Goal: Information Seeking & Learning: Learn about a topic

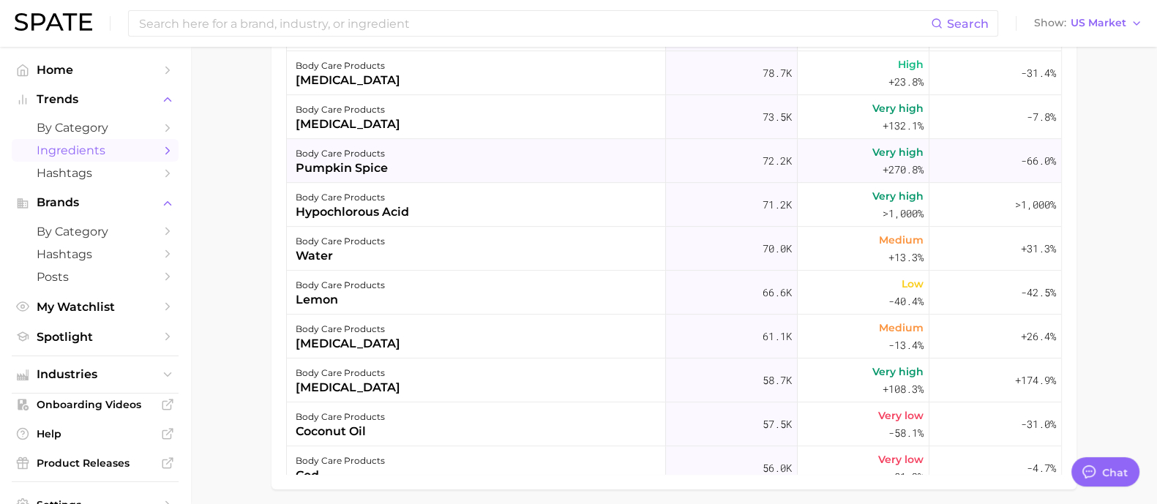
scroll to position [544, 0]
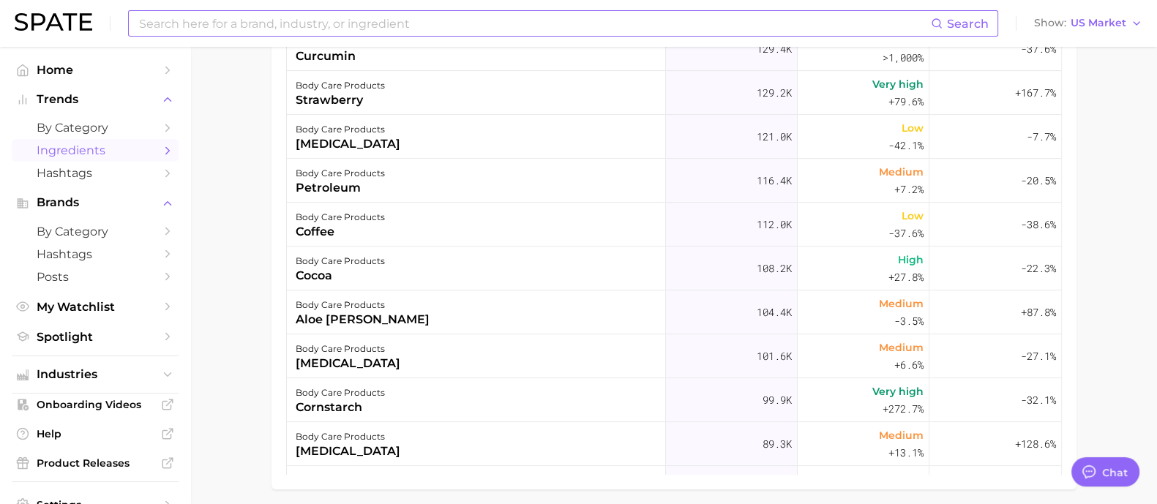
click at [340, 15] on input at bounding box center [534, 23] width 793 height 25
click at [99, 155] on span "Ingredients" at bounding box center [95, 150] width 117 height 14
click at [109, 148] on span "Ingredients" at bounding box center [95, 150] width 117 height 14
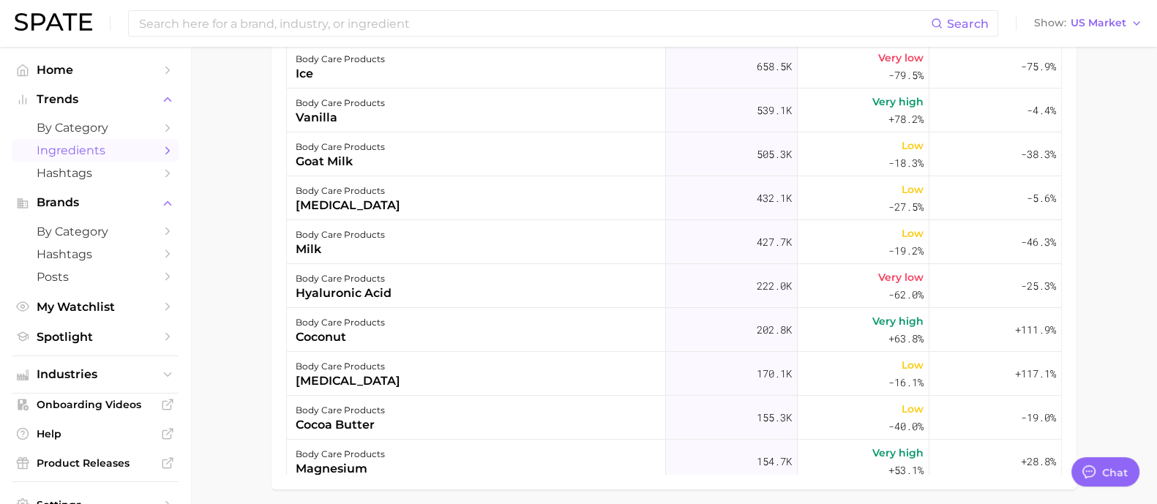
scroll to position [0, 0]
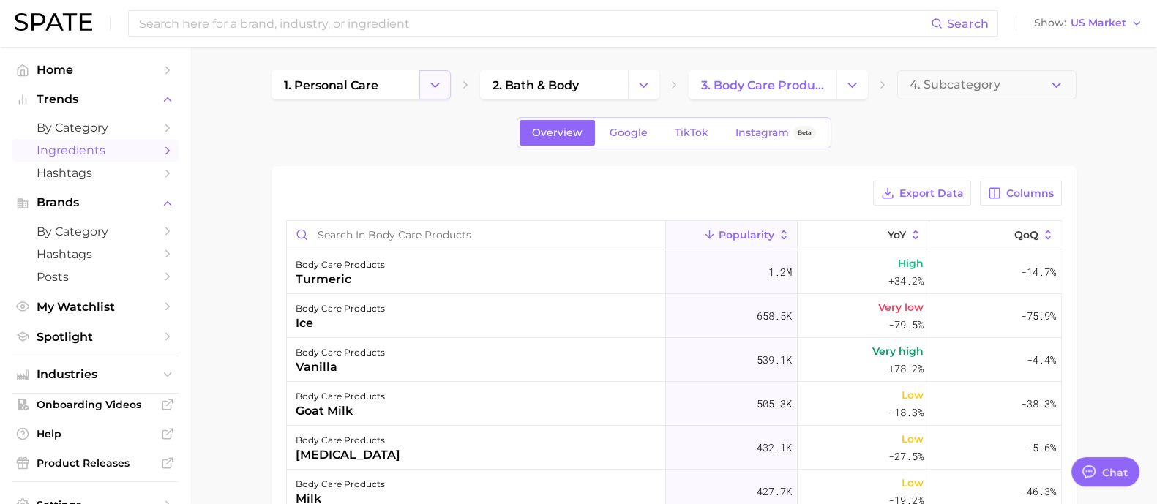
click at [446, 89] on button "Change Category" at bounding box center [434, 84] width 31 height 29
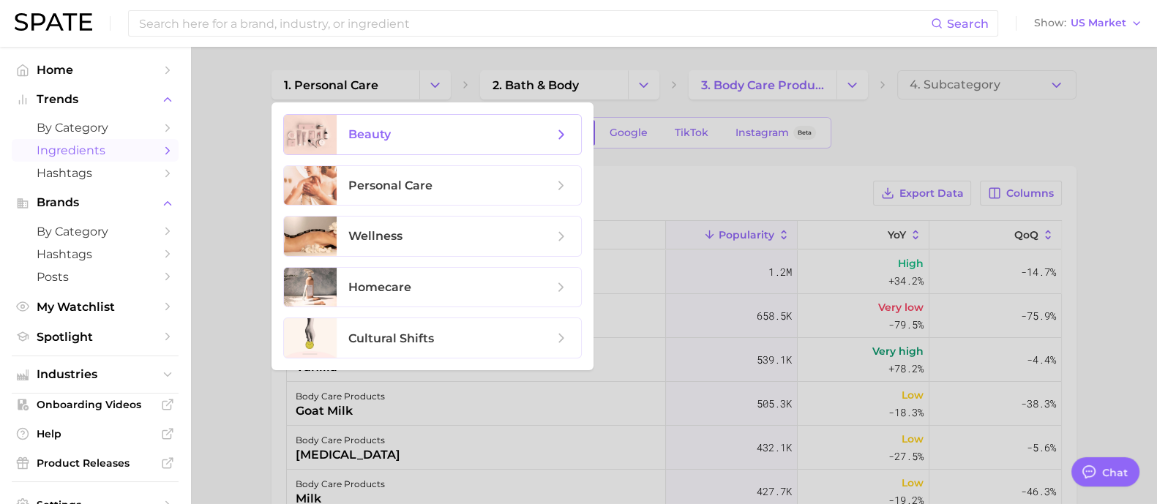
click at [403, 130] on span "beauty" at bounding box center [450, 135] width 205 height 16
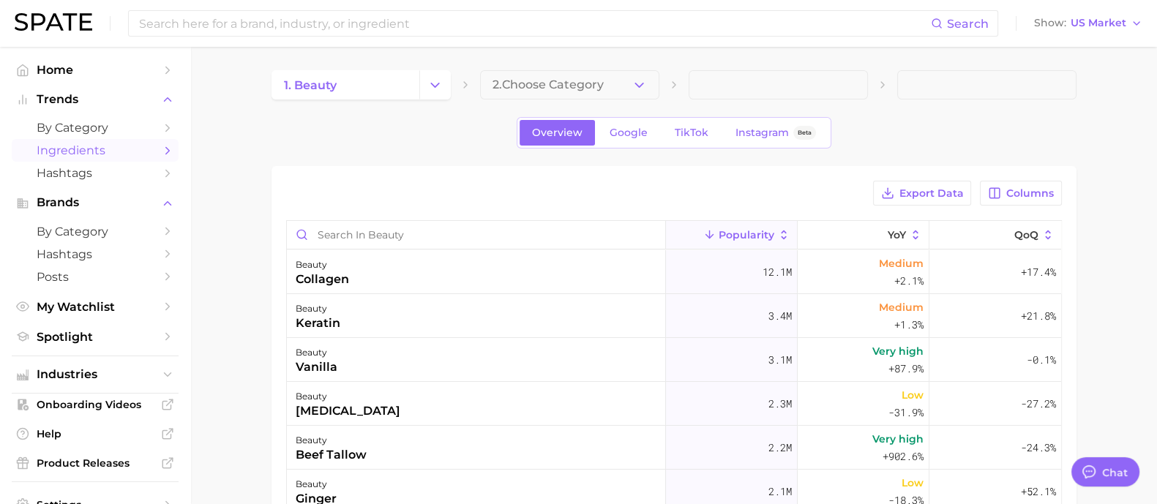
click at [662, 78] on div "1. beauty 2. Choose Category" at bounding box center [673, 84] width 805 height 29
click at [646, 82] on icon "button" at bounding box center [638, 85] width 15 height 15
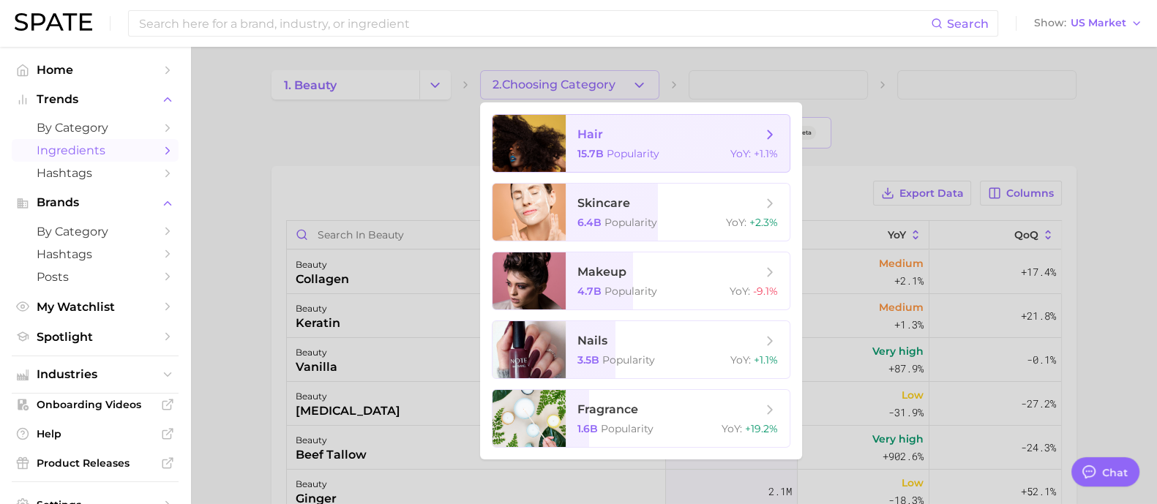
click at [634, 140] on span "hair" at bounding box center [669, 135] width 184 height 16
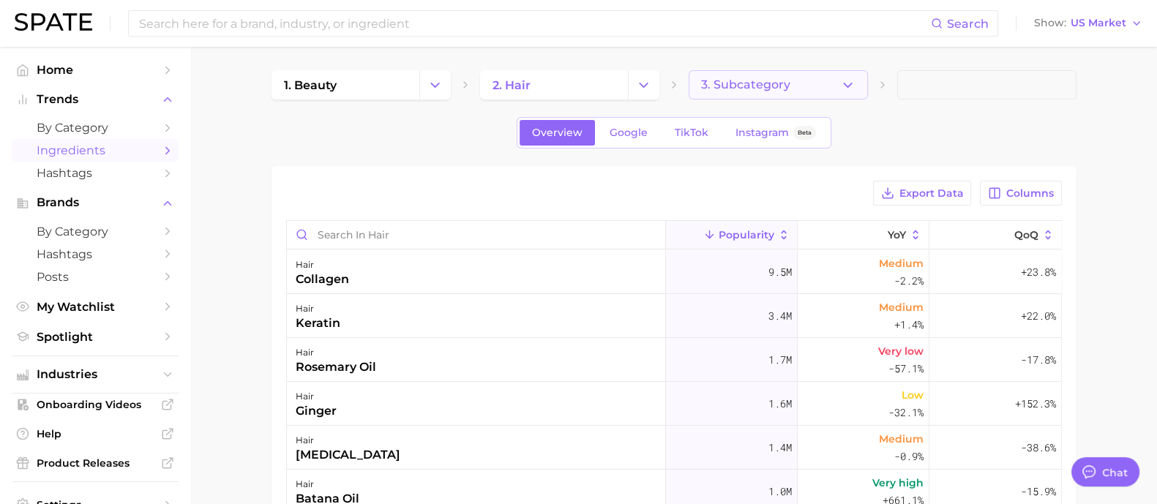
click at [863, 84] on button "3. Subcategory" at bounding box center [778, 84] width 179 height 29
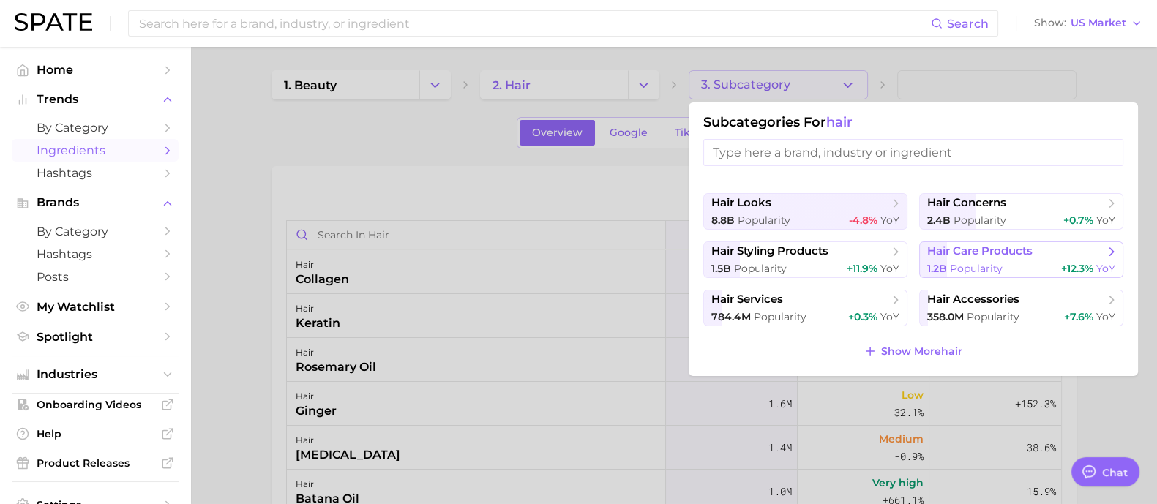
click at [966, 246] on span "hair care products" at bounding box center [979, 251] width 105 height 14
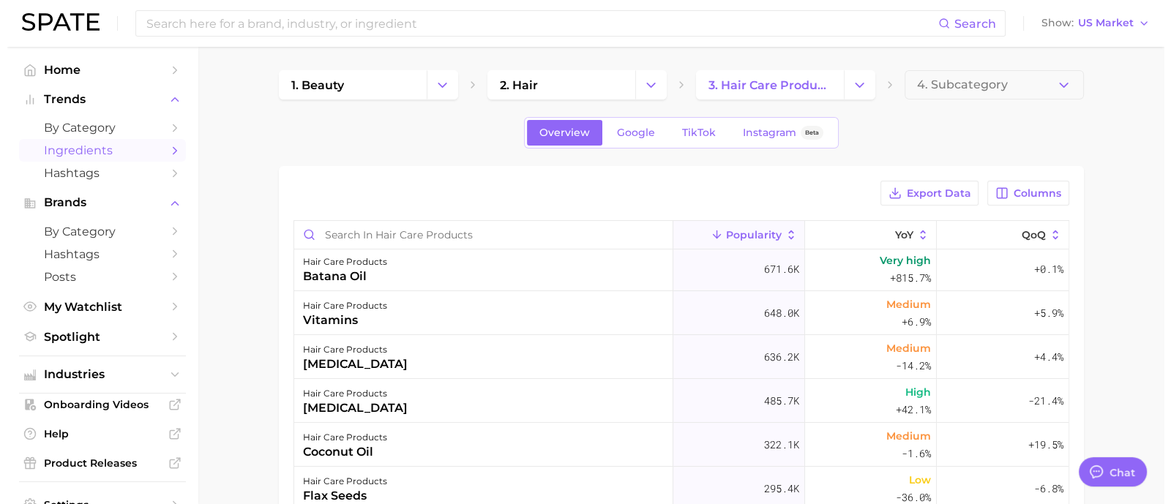
scroll to position [182, 0]
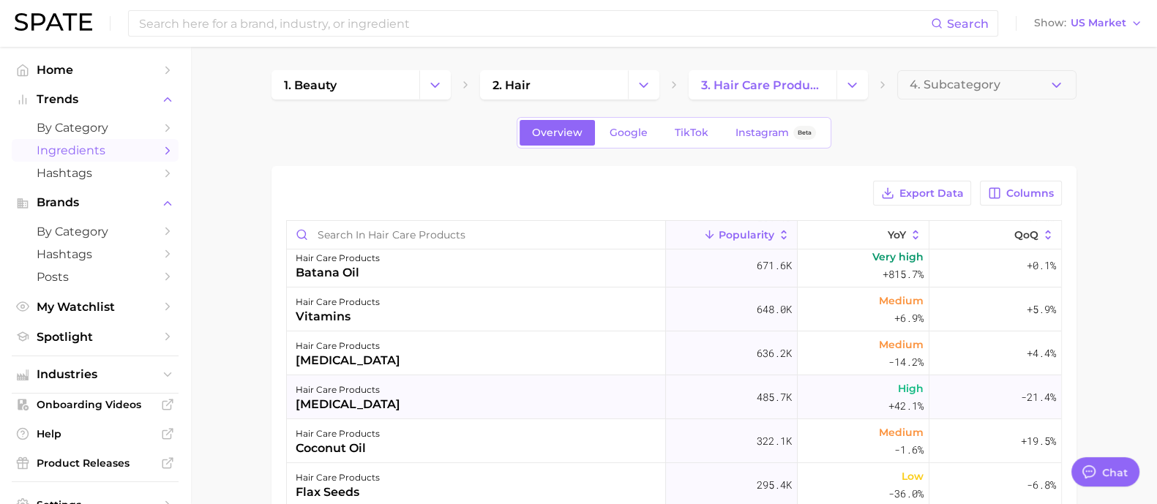
click at [593, 389] on div "hair care products biotin" at bounding box center [476, 397] width 379 height 44
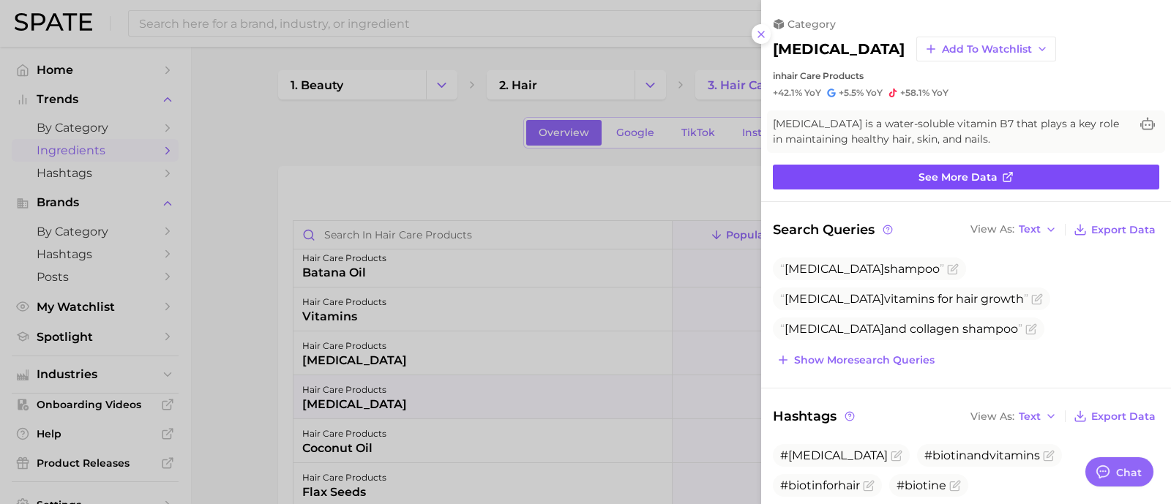
scroll to position [0, 0]
click at [935, 180] on span "See more data" at bounding box center [957, 177] width 79 height 12
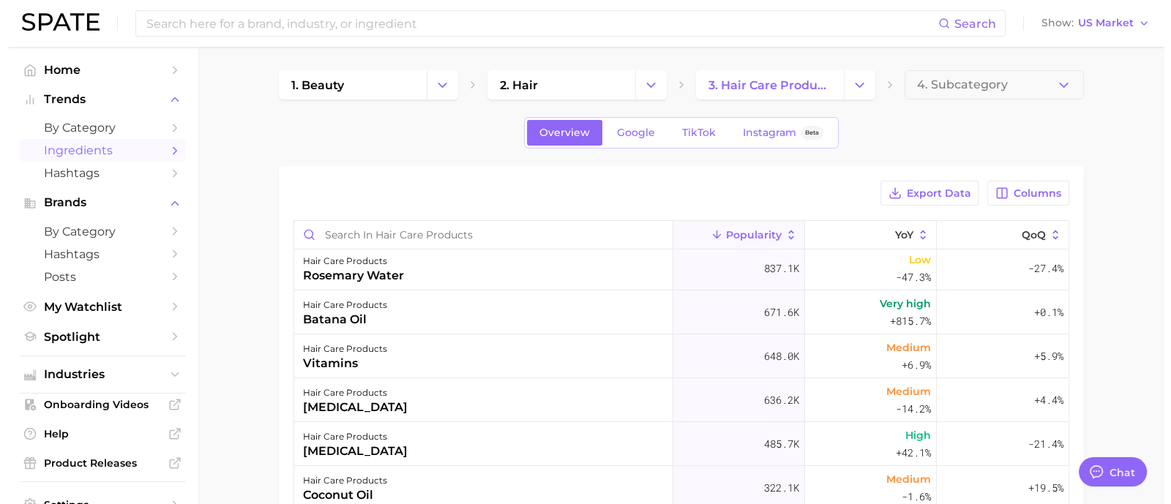
scroll to position [158, 0]
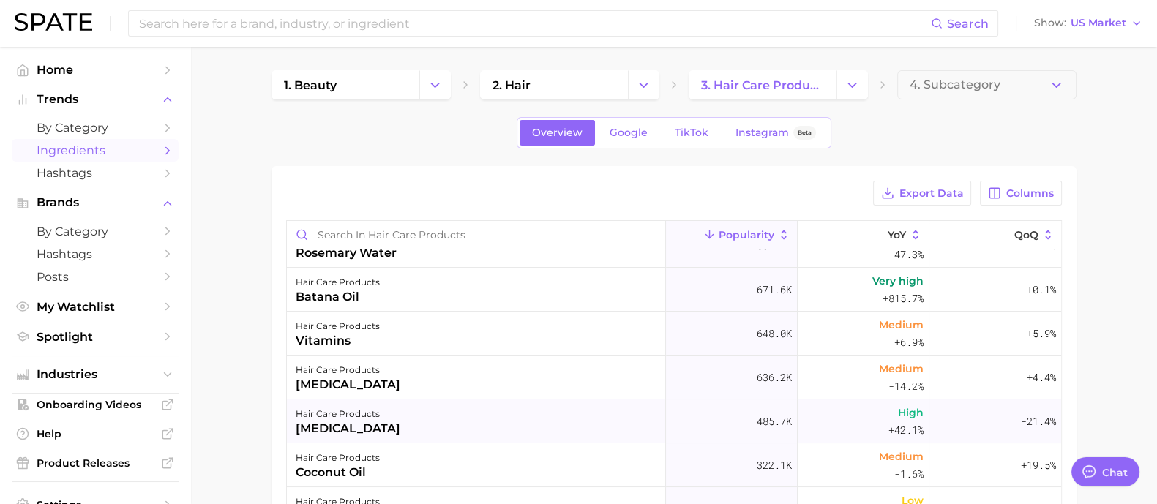
click at [333, 413] on div "hair care products" at bounding box center [348, 414] width 105 height 18
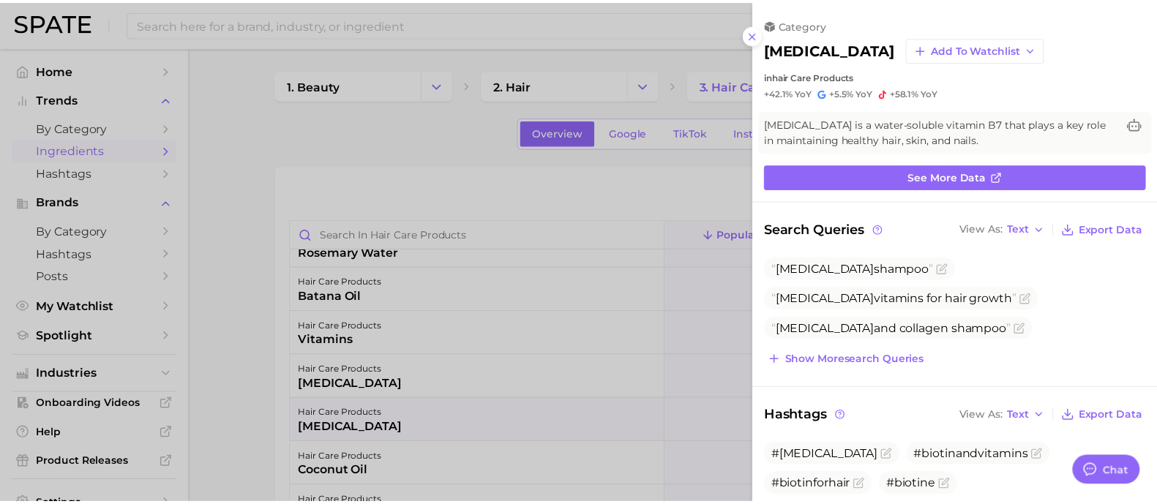
scroll to position [0, 0]
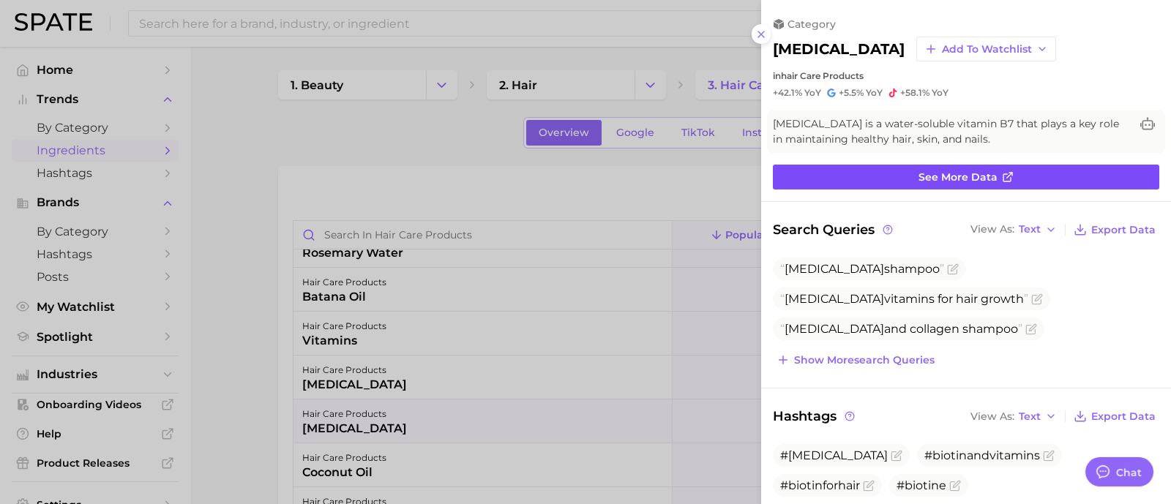
click at [935, 166] on link "See more data" at bounding box center [966, 177] width 386 height 25
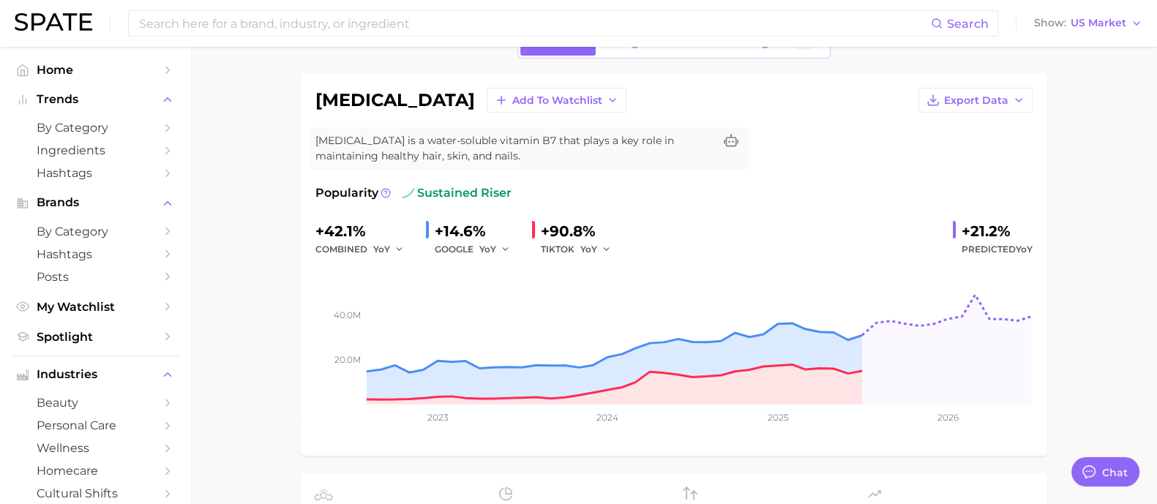
scroll to position [67, 0]
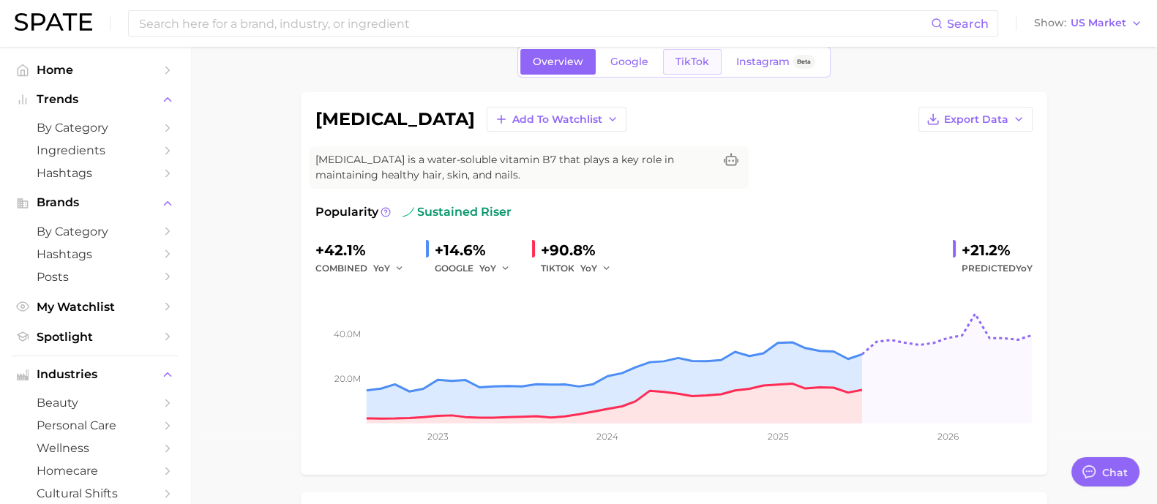
click at [696, 53] on link "TikTok" at bounding box center [692, 62] width 59 height 26
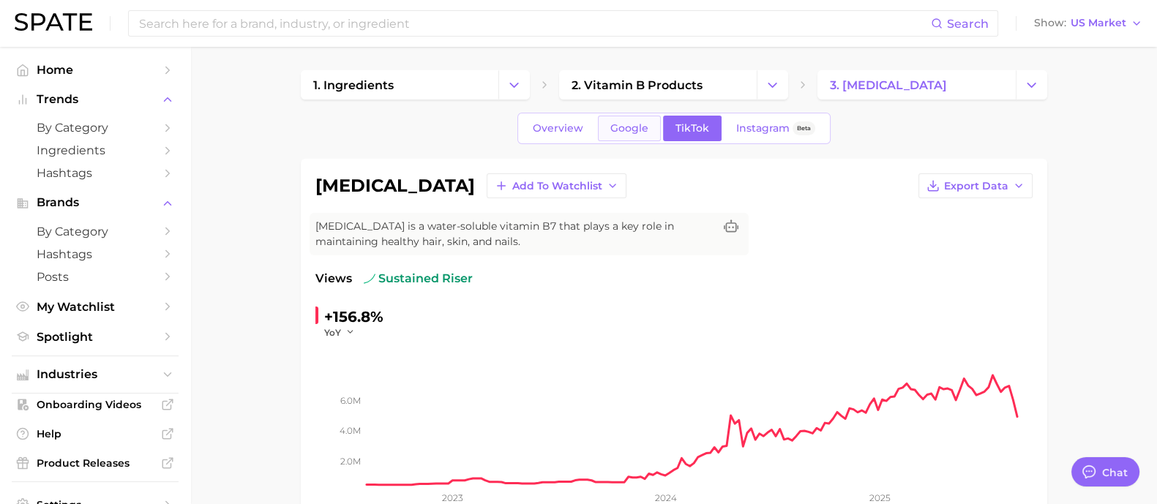
click at [629, 131] on span "Google" at bounding box center [629, 128] width 38 height 12
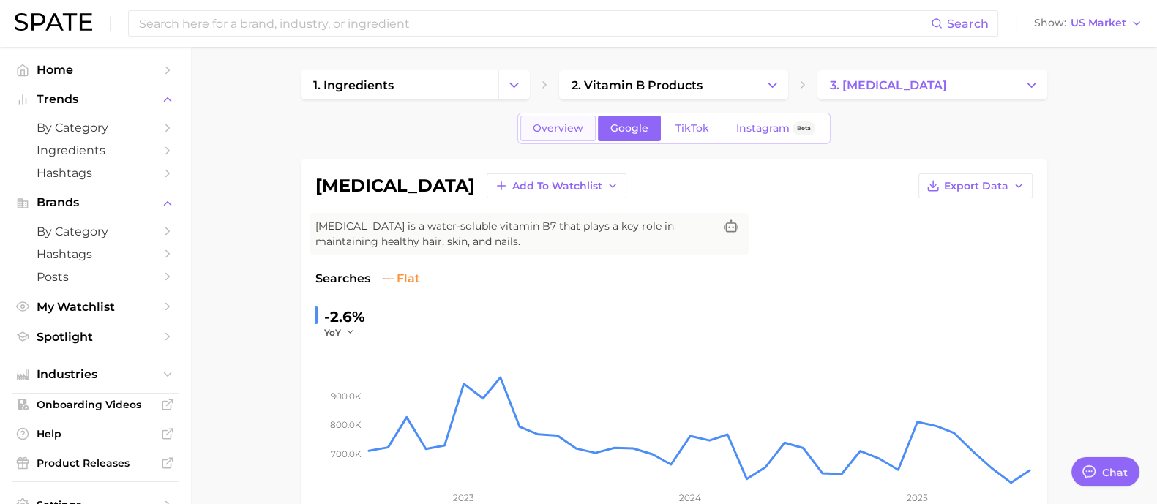
click at [575, 136] on link "Overview" at bounding box center [557, 129] width 75 height 26
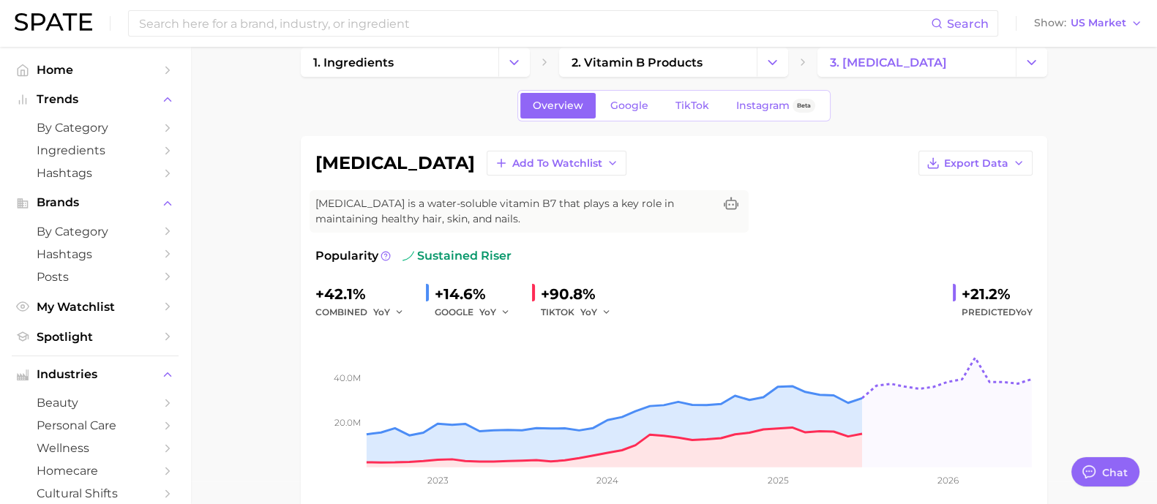
scroll to position [91, 0]
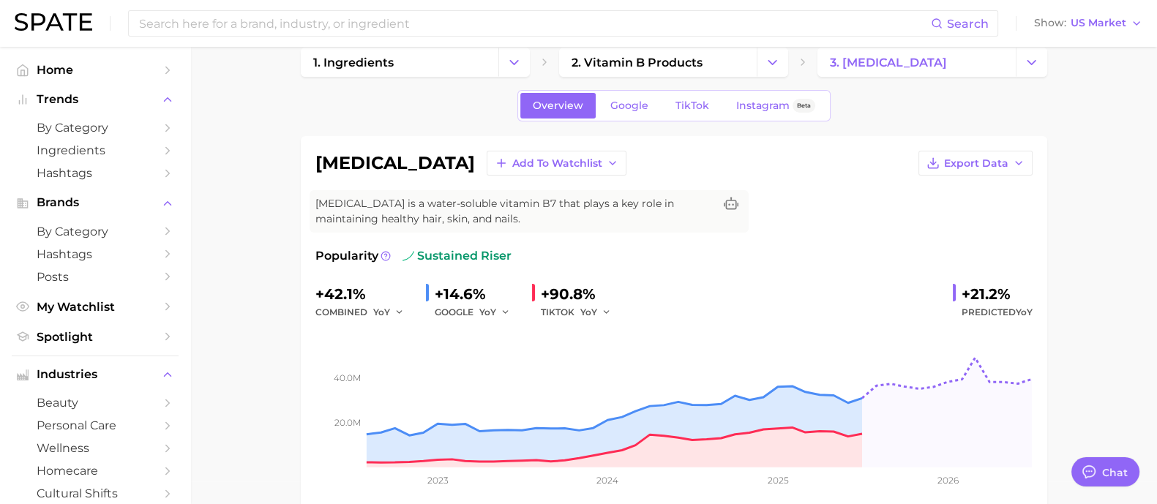
scroll to position [0, 0]
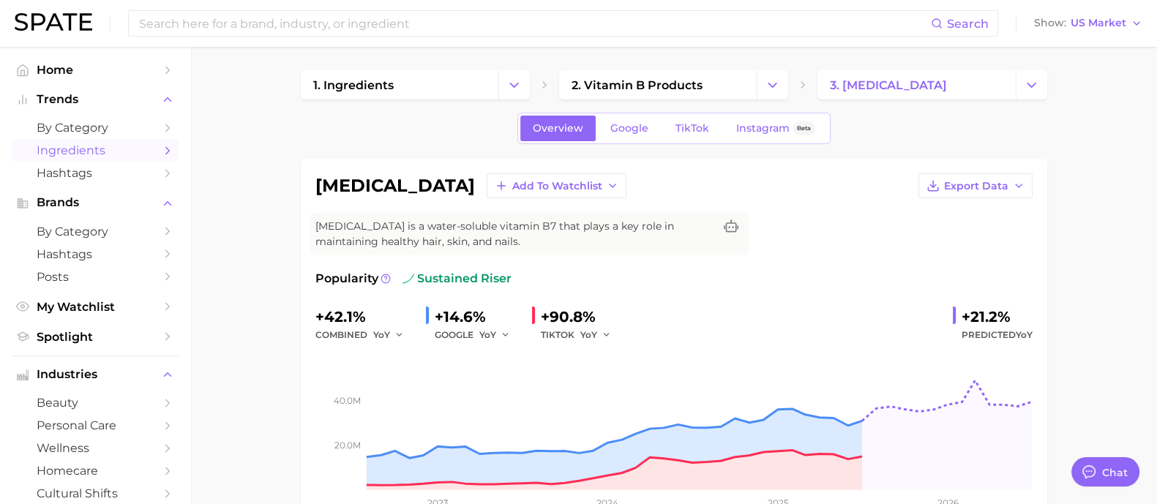
click at [96, 147] on span "Ingredients" at bounding box center [95, 150] width 117 height 14
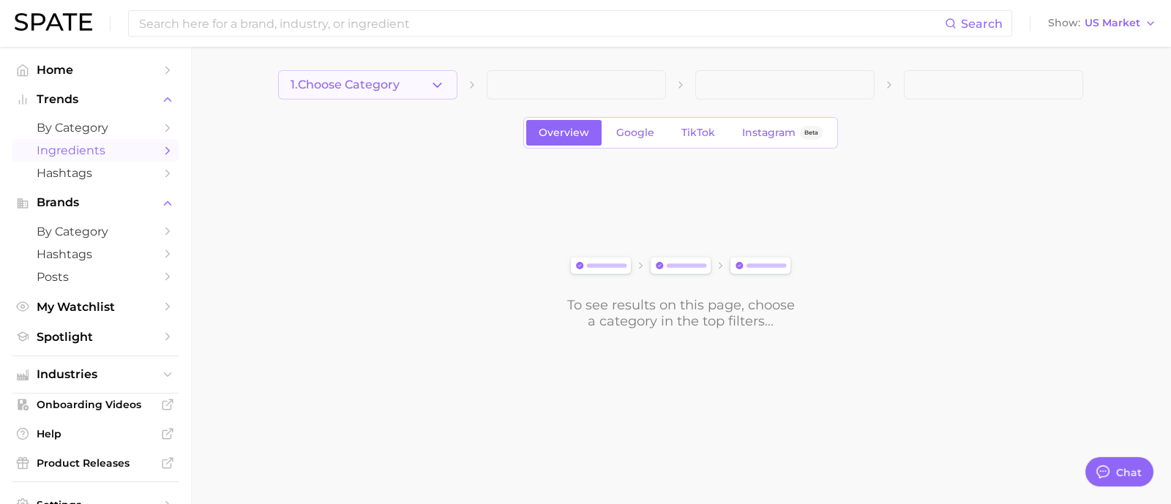
click at [438, 73] on button "1. Choose Category" at bounding box center [367, 84] width 179 height 29
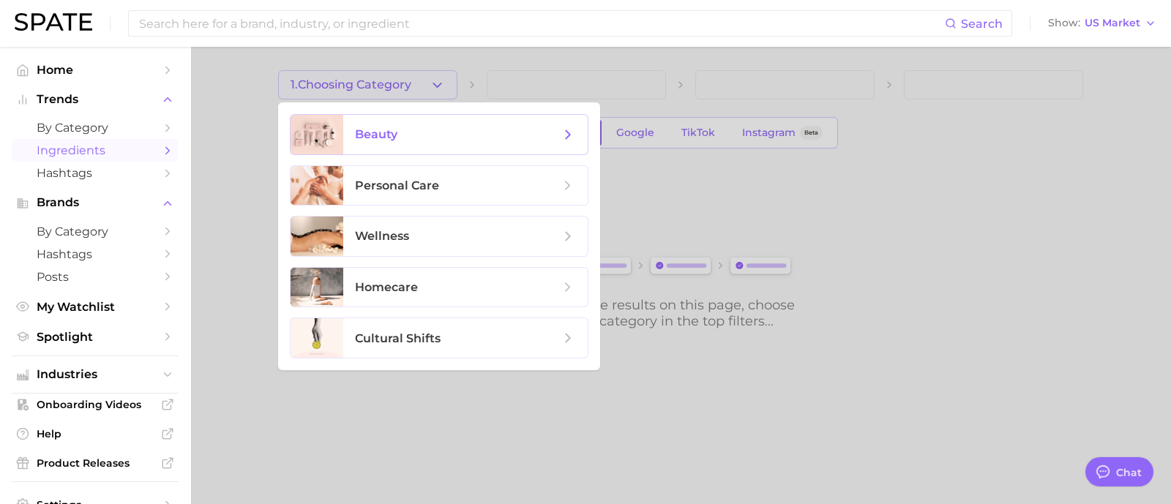
click at [406, 127] on span "beauty" at bounding box center [457, 135] width 205 height 16
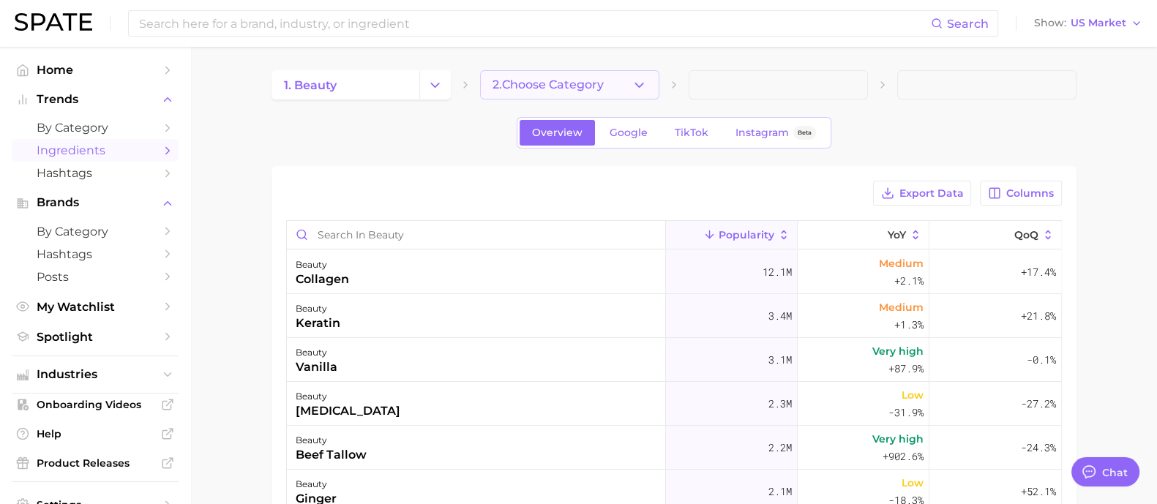
click at [652, 89] on button "2. Choose Category" at bounding box center [569, 84] width 179 height 29
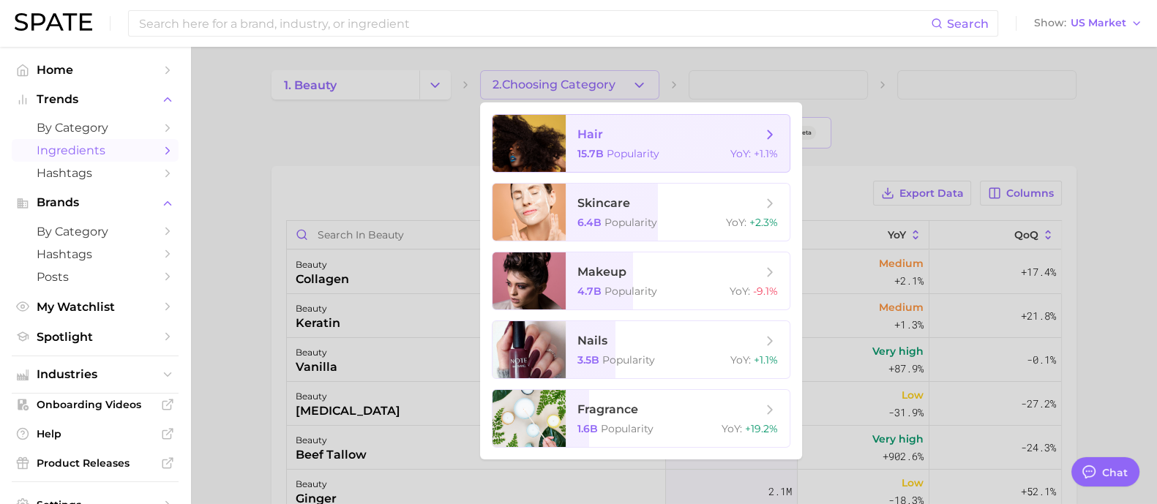
click at [607, 149] on span "Popularity" at bounding box center [633, 153] width 53 height 13
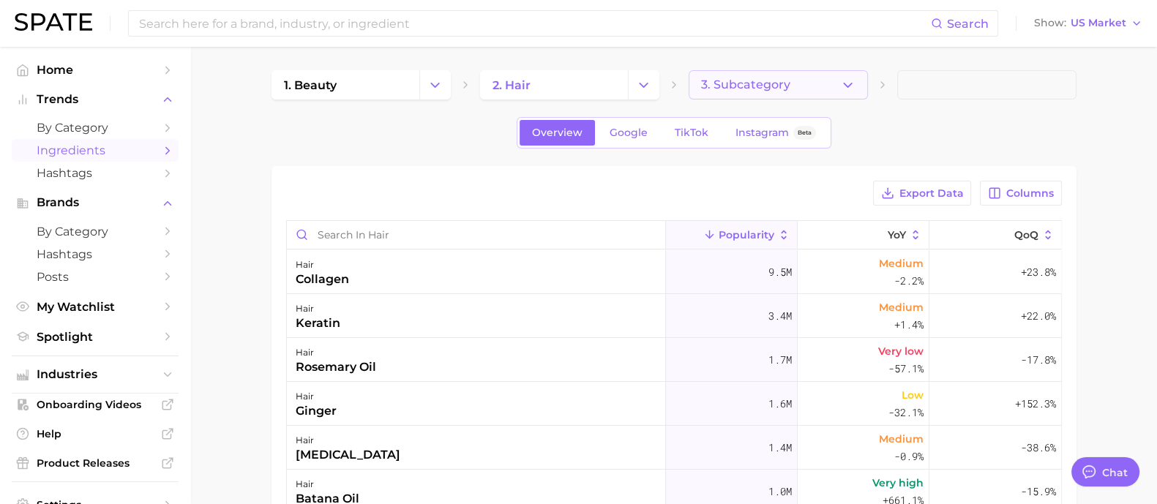
click at [783, 80] on span "3. Subcategory" at bounding box center [745, 84] width 89 height 13
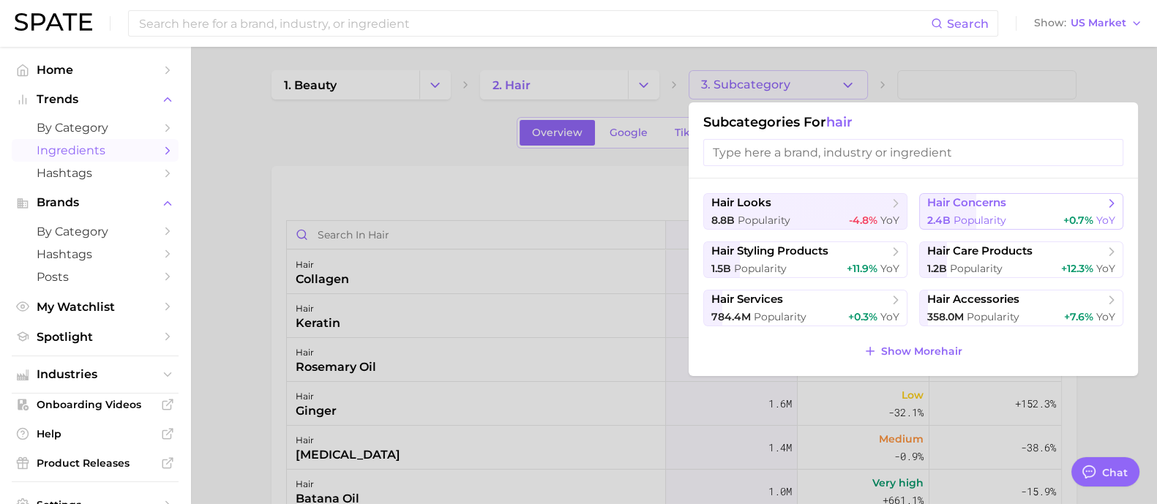
click at [1021, 211] on button "hair concerns 2.4b Popularity +0.7% YoY" at bounding box center [1021, 211] width 204 height 37
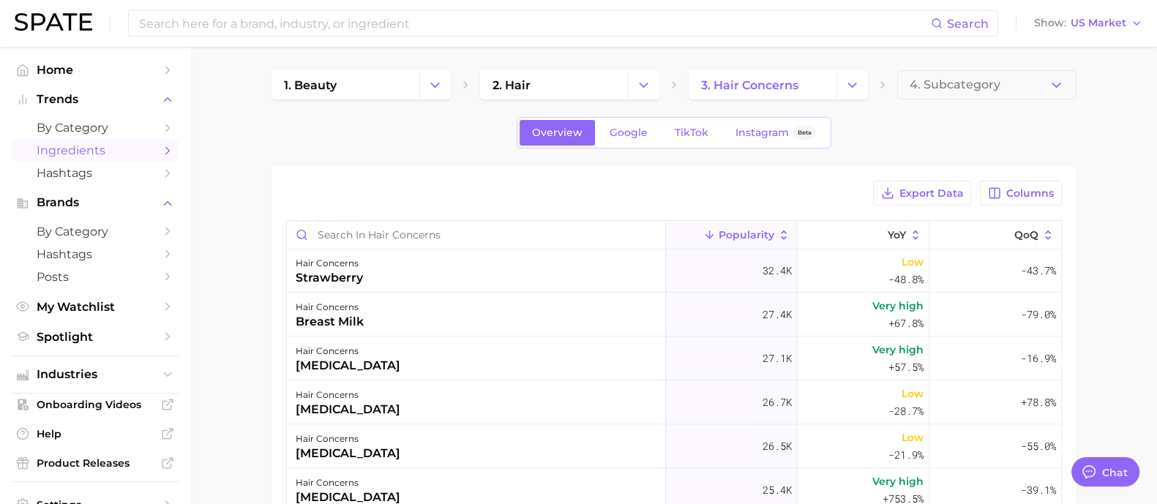
scroll to position [2012, 0]
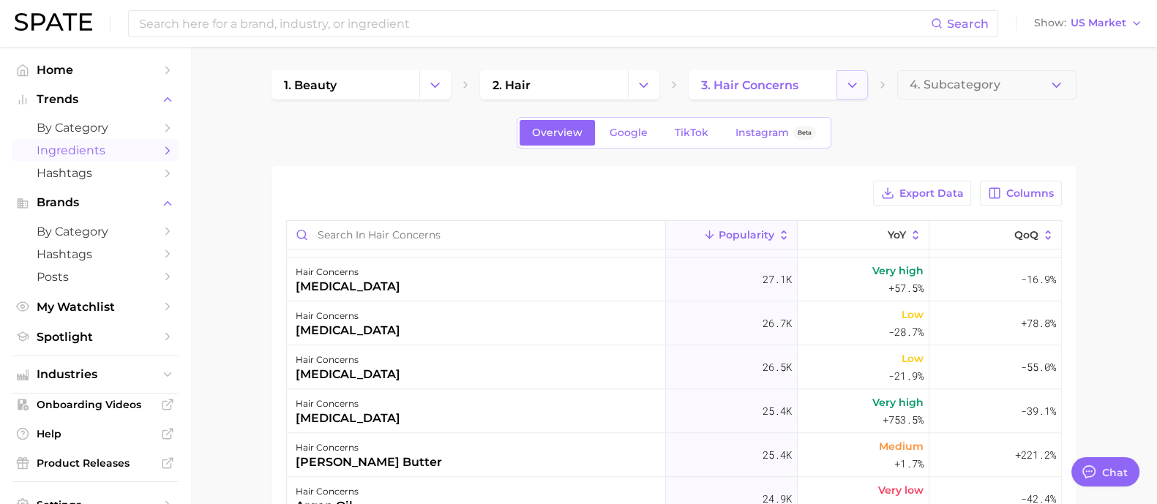
click at [851, 87] on icon "Change Category" at bounding box center [851, 85] width 15 height 15
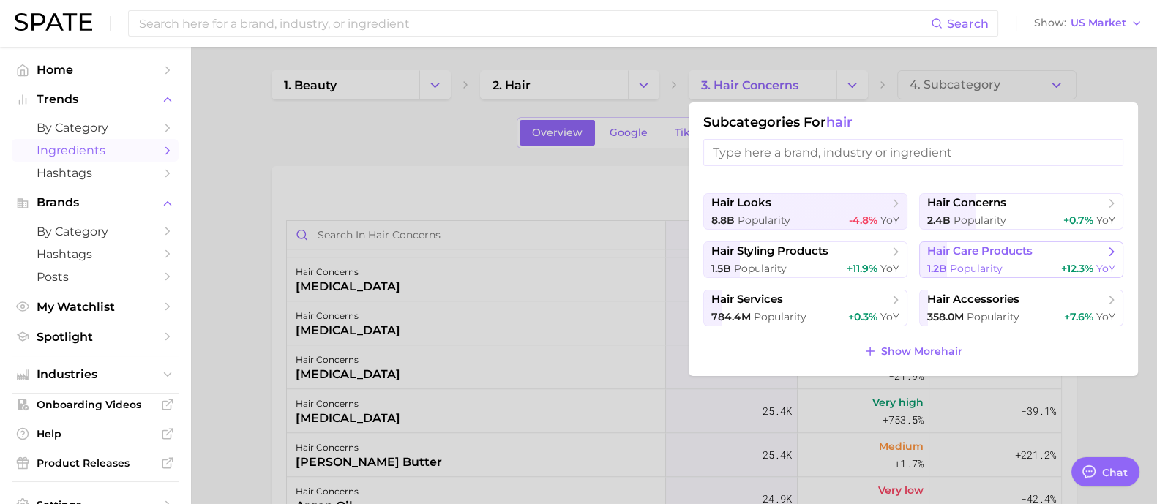
click at [1062, 266] on span "+12.3%" at bounding box center [1077, 268] width 32 height 13
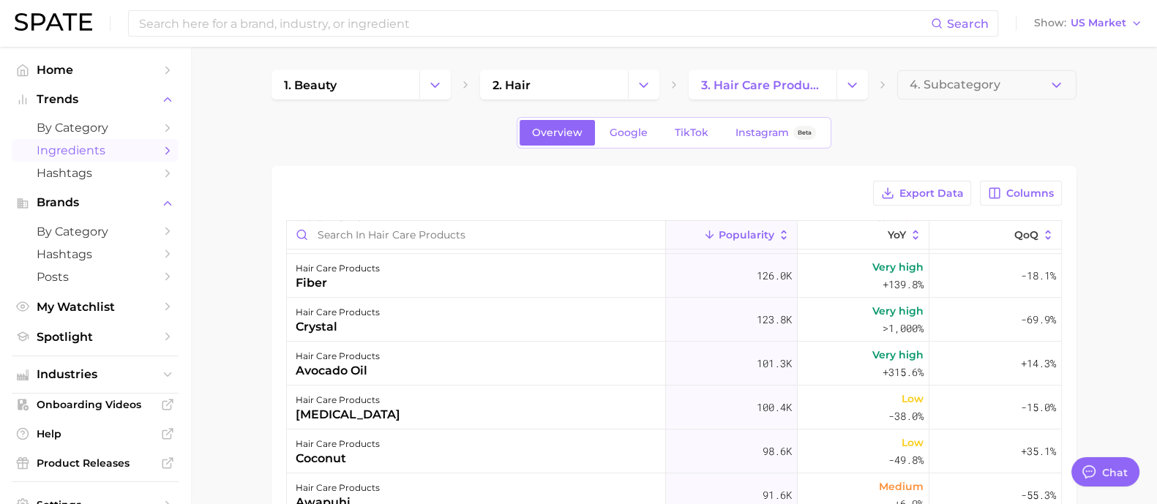
scroll to position [1188, 0]
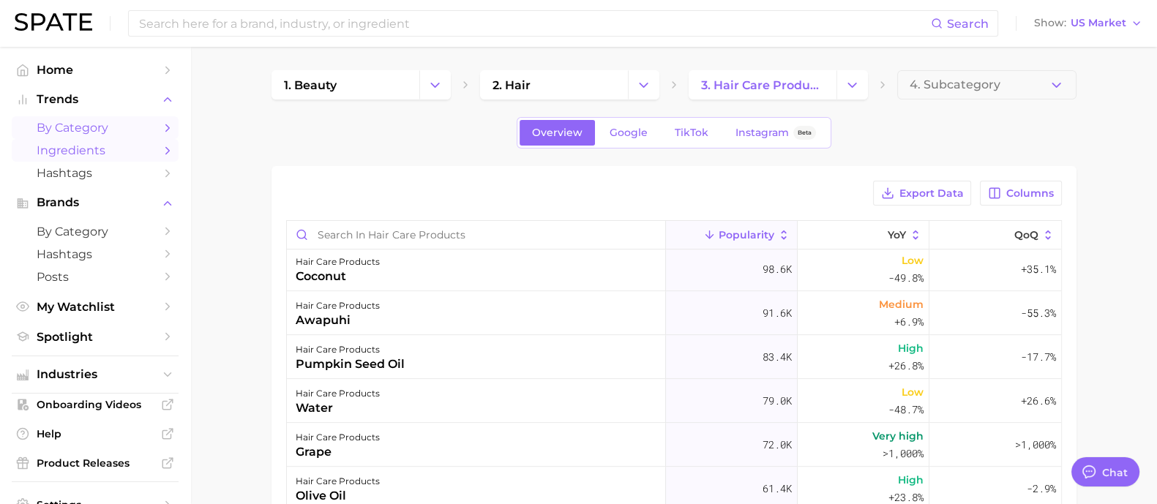
click at [102, 122] on span "by Category" at bounding box center [95, 128] width 117 height 14
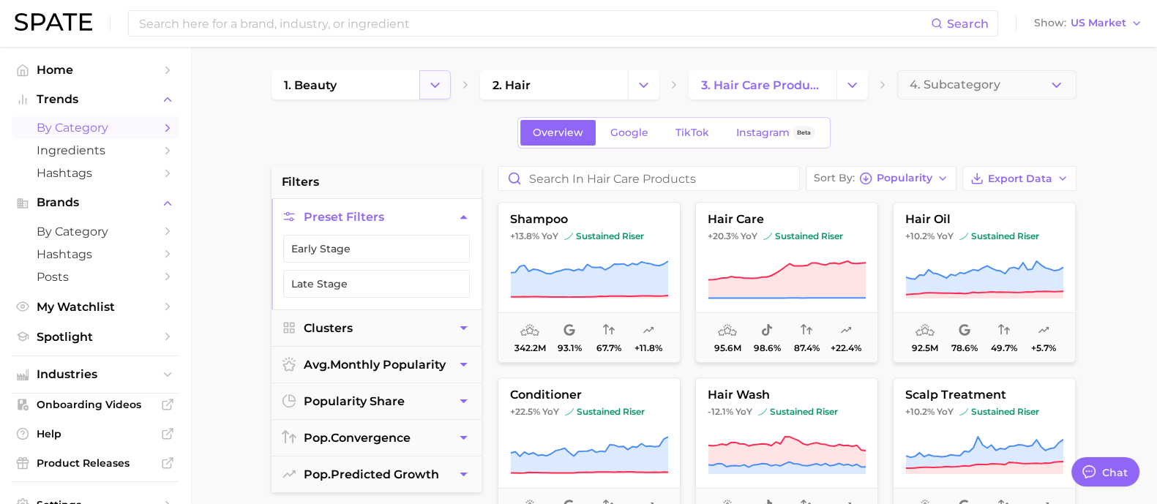
click at [448, 81] on button "Change Category" at bounding box center [434, 84] width 31 height 29
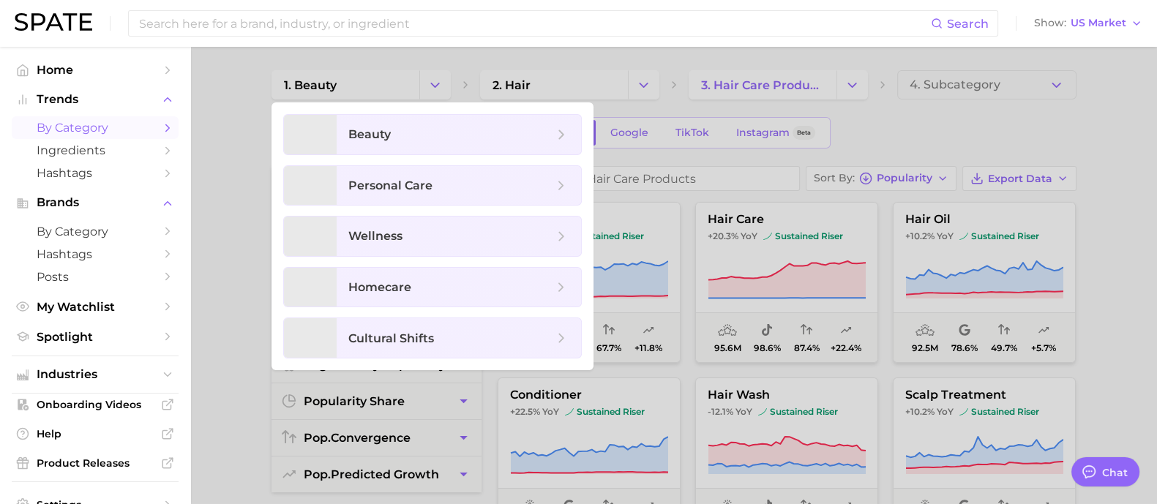
click at [541, 52] on div at bounding box center [578, 252] width 1157 height 504
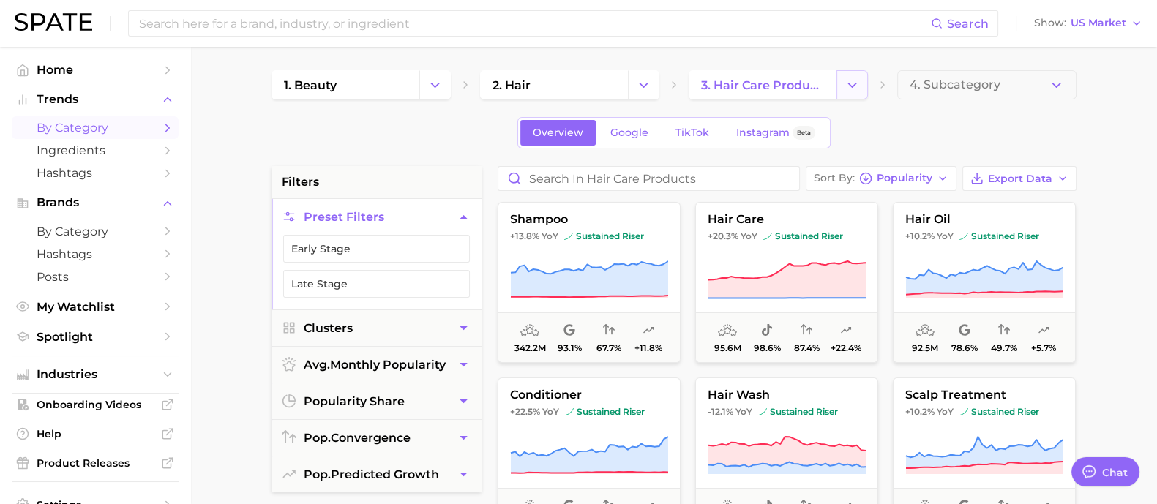
click at [846, 89] on icon "Change Category" at bounding box center [851, 85] width 15 height 15
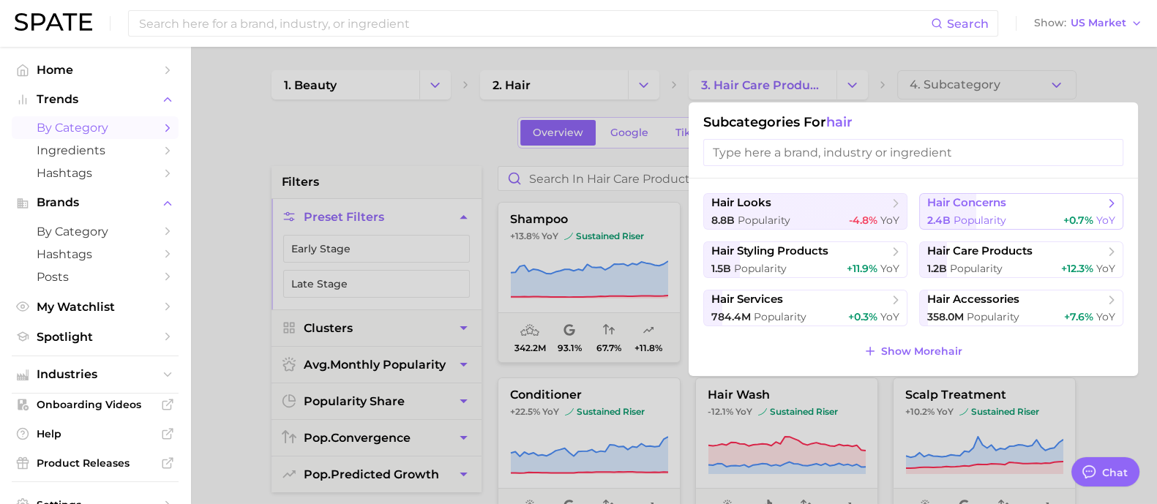
click at [1004, 209] on span "hair concerns" at bounding box center [966, 203] width 79 height 14
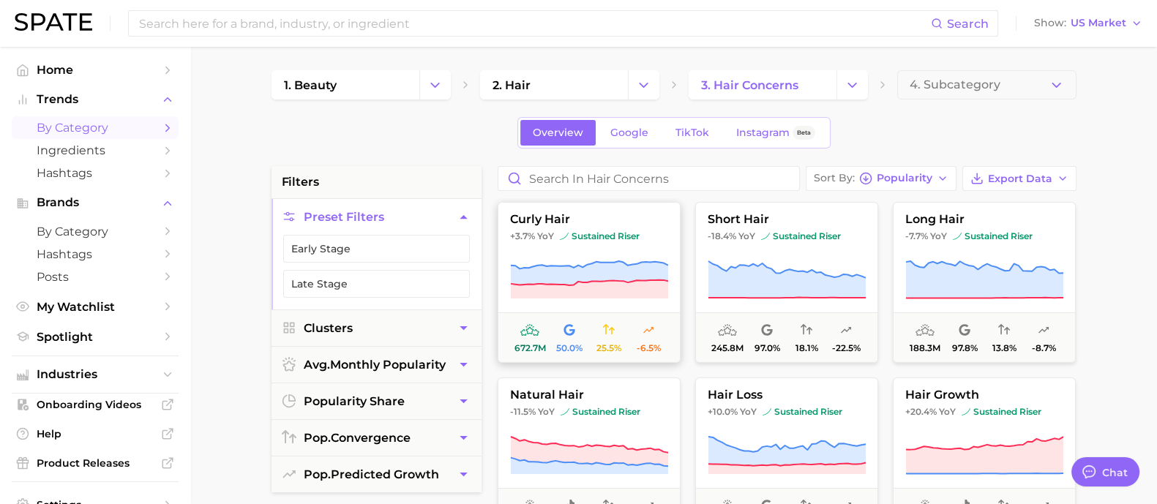
click at [596, 247] on button "curly hair +3.7% YoY sustained riser 672.7m 50.0% 25.5% -6.5%" at bounding box center [589, 282] width 183 height 161
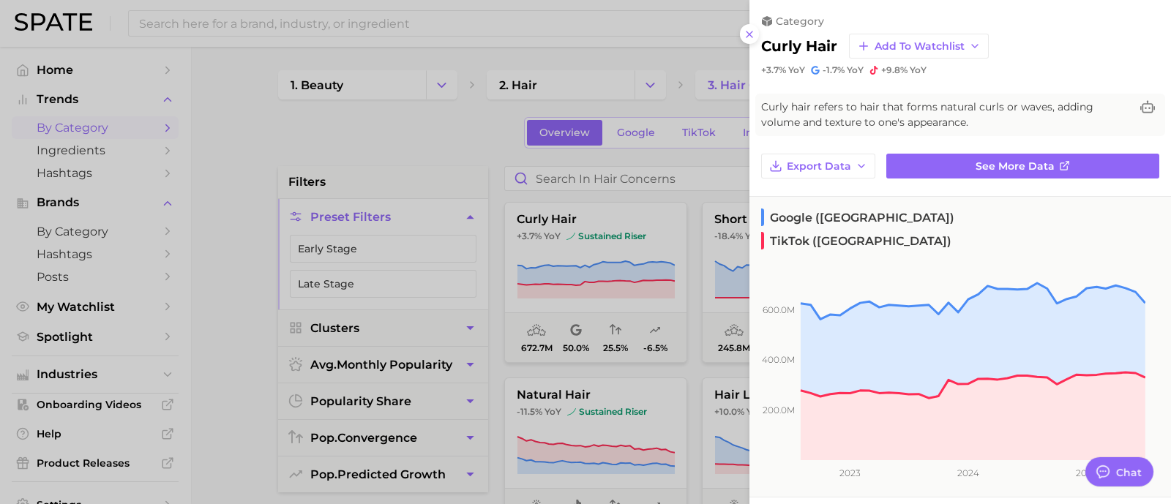
click at [479, 144] on div at bounding box center [585, 252] width 1171 height 504
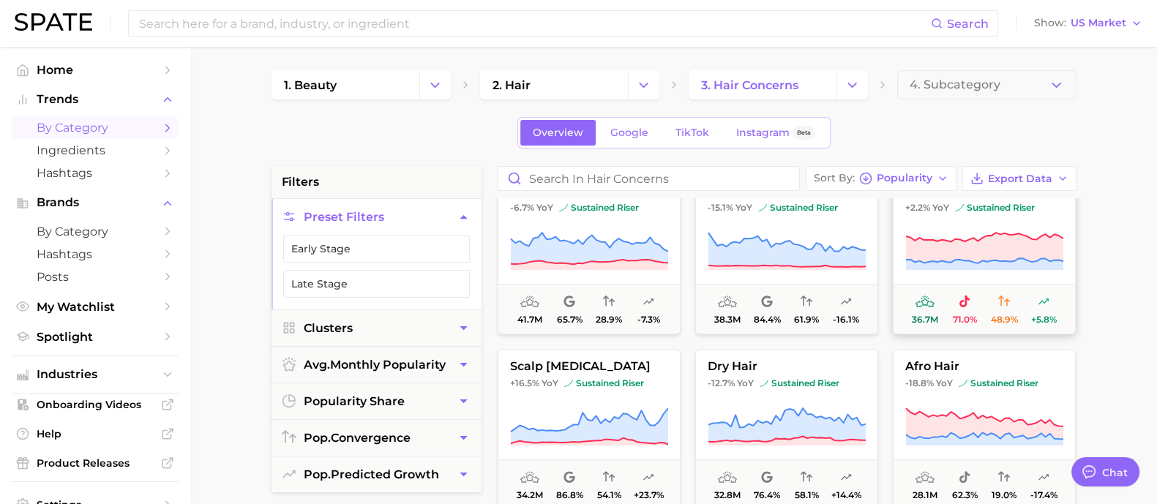
scroll to position [640, 0]
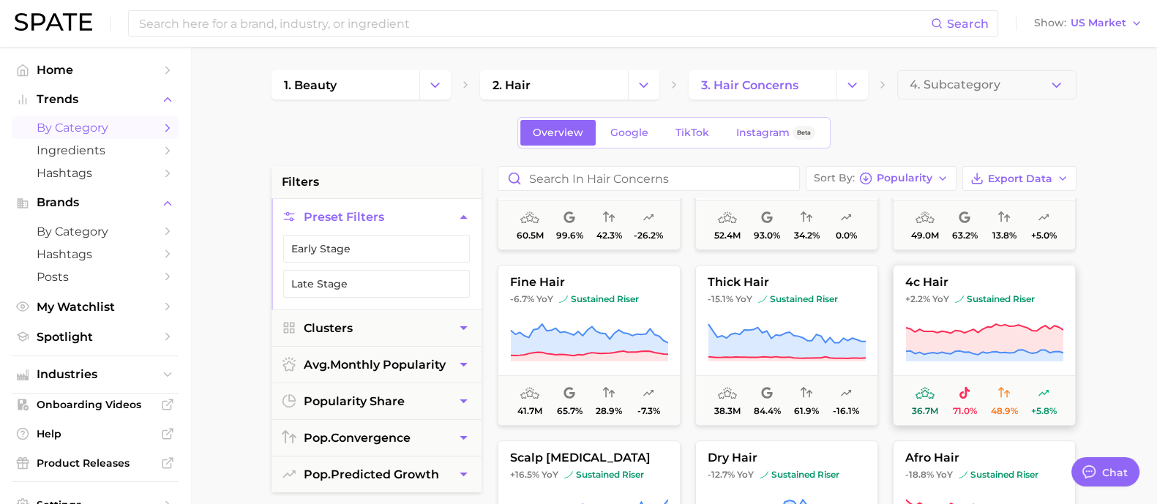
click at [978, 331] on icon at bounding box center [983, 339] width 157 height 31
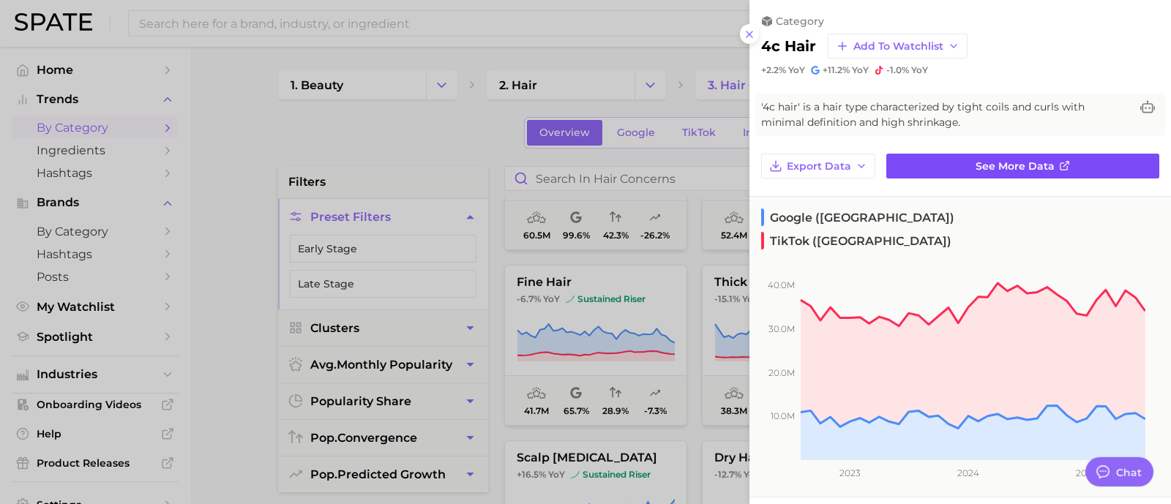
click at [1001, 158] on link "See more data" at bounding box center [1022, 166] width 273 height 25
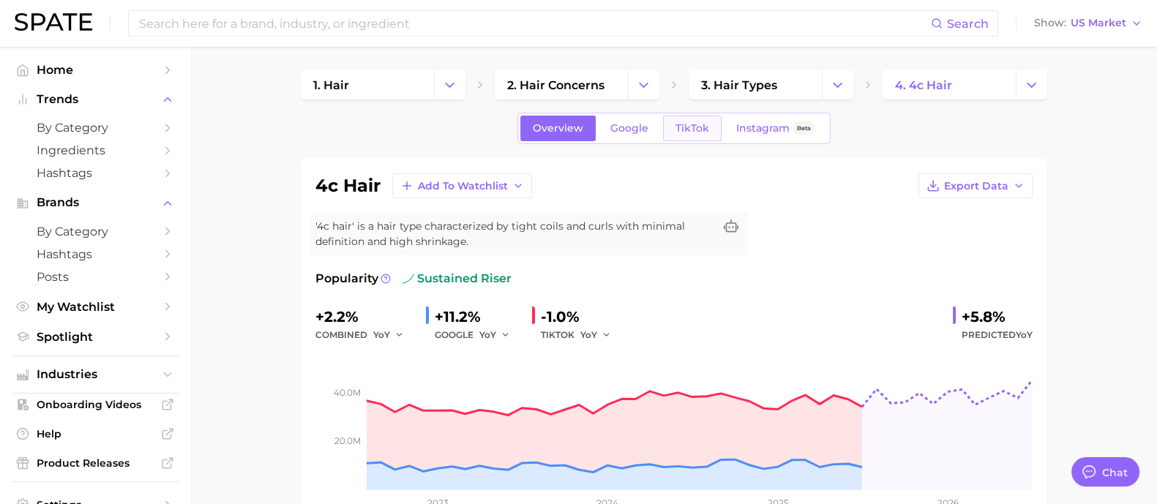
click at [681, 128] on span "TikTok" at bounding box center [692, 128] width 34 height 12
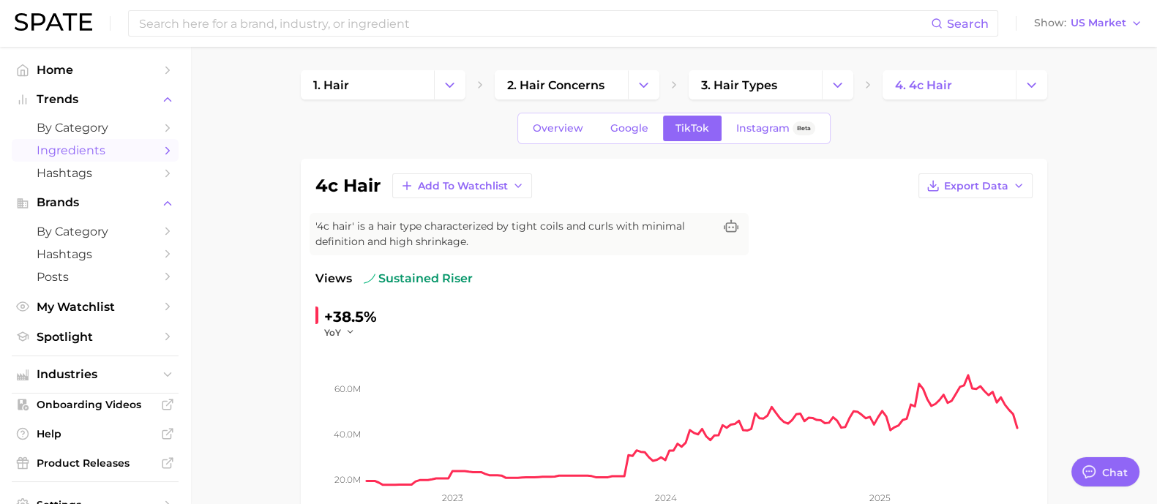
click at [91, 157] on span "Ingredients" at bounding box center [95, 150] width 117 height 14
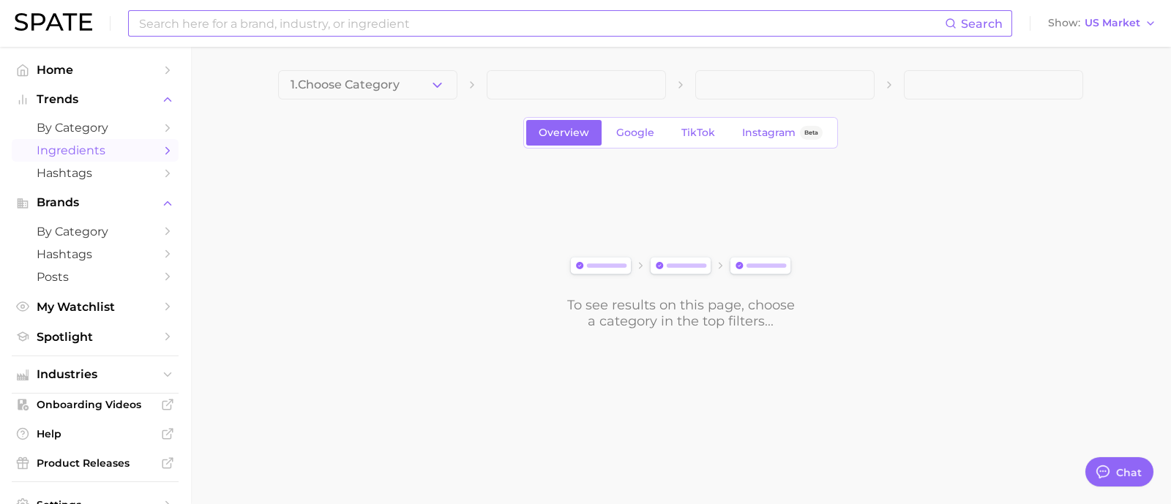
click at [471, 23] on input at bounding box center [541, 23] width 807 height 25
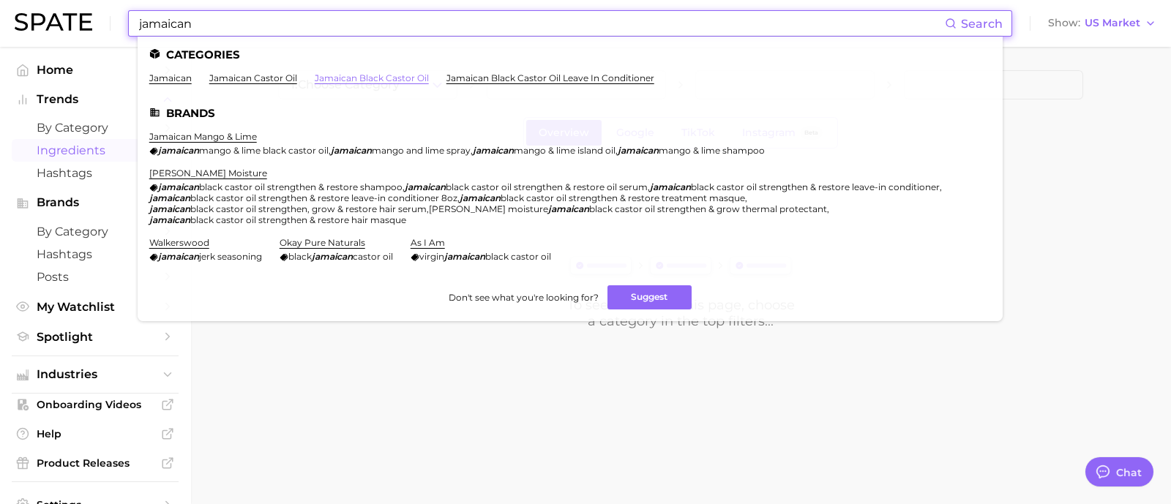
type input "jamaican"
click at [397, 79] on link "jamaican black castor oil" at bounding box center [372, 77] width 114 height 11
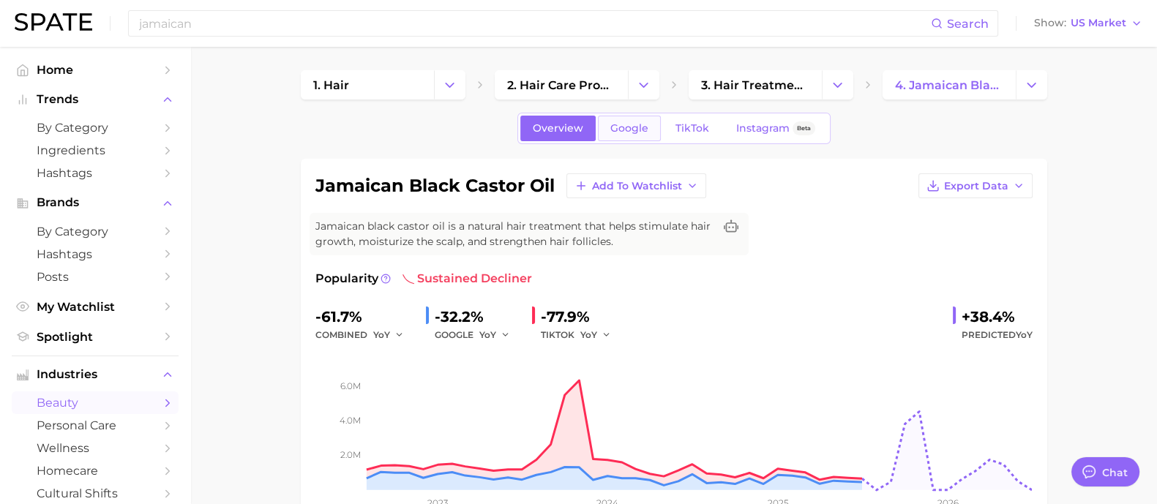
click at [604, 121] on link "Google" at bounding box center [629, 129] width 63 height 26
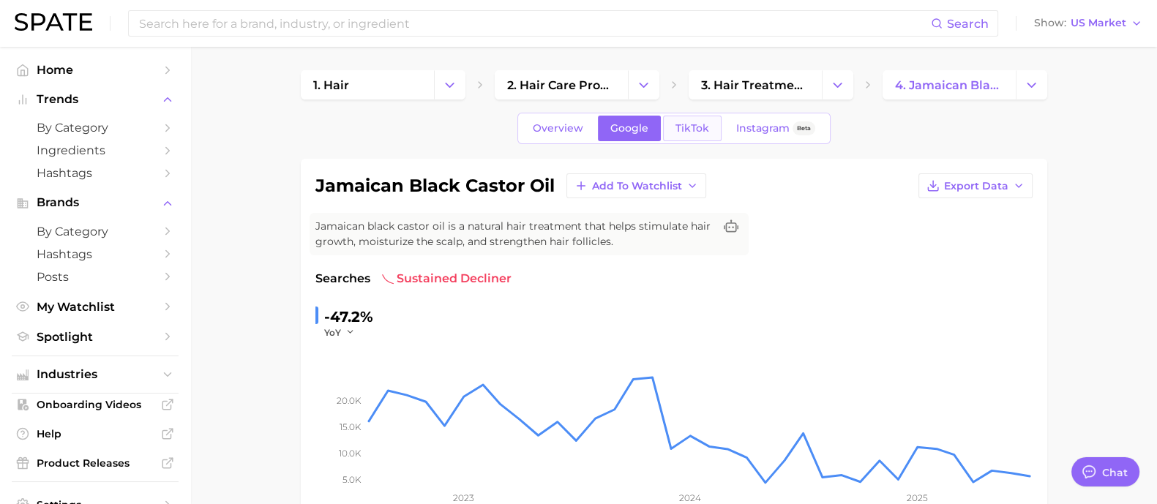
click at [702, 129] on span "TikTok" at bounding box center [692, 128] width 34 height 12
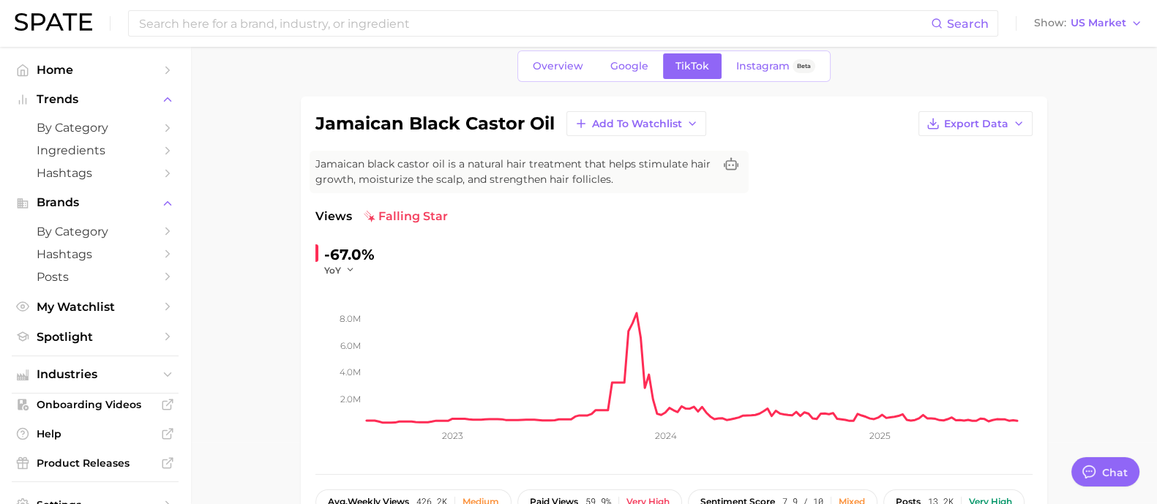
scroll to position [91, 0]
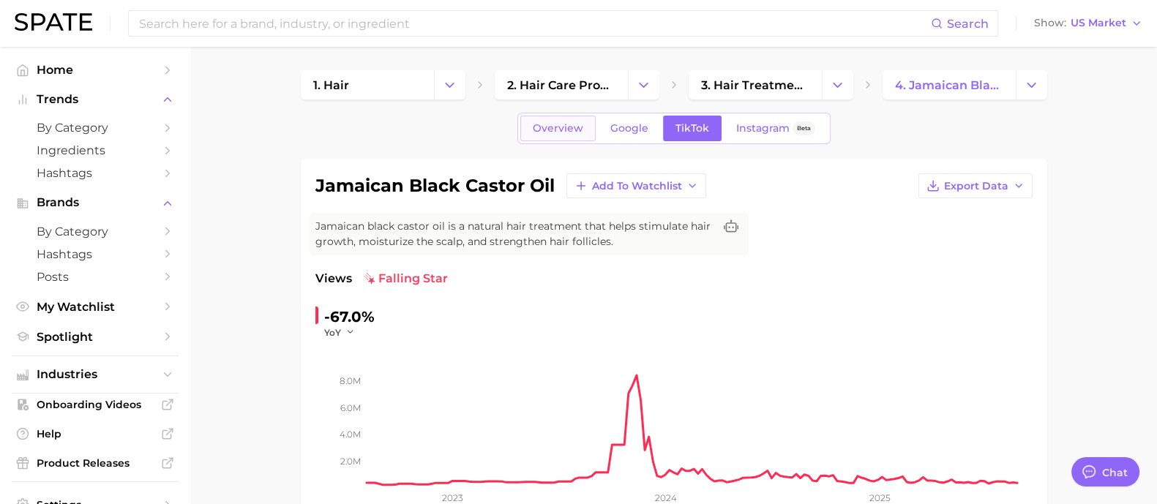
click at [572, 132] on span "Overview" at bounding box center [558, 128] width 50 height 12
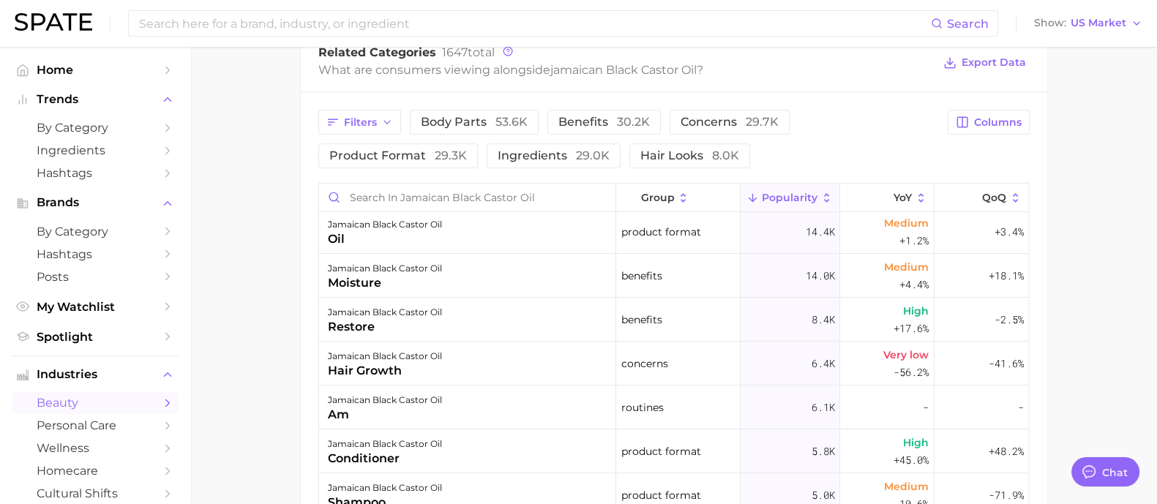
click at [1139, 210] on main "1. hair 2. hair care products 3. hair treatments 4. jamaican black castor oil O…" at bounding box center [673, 47] width 967 height 1462
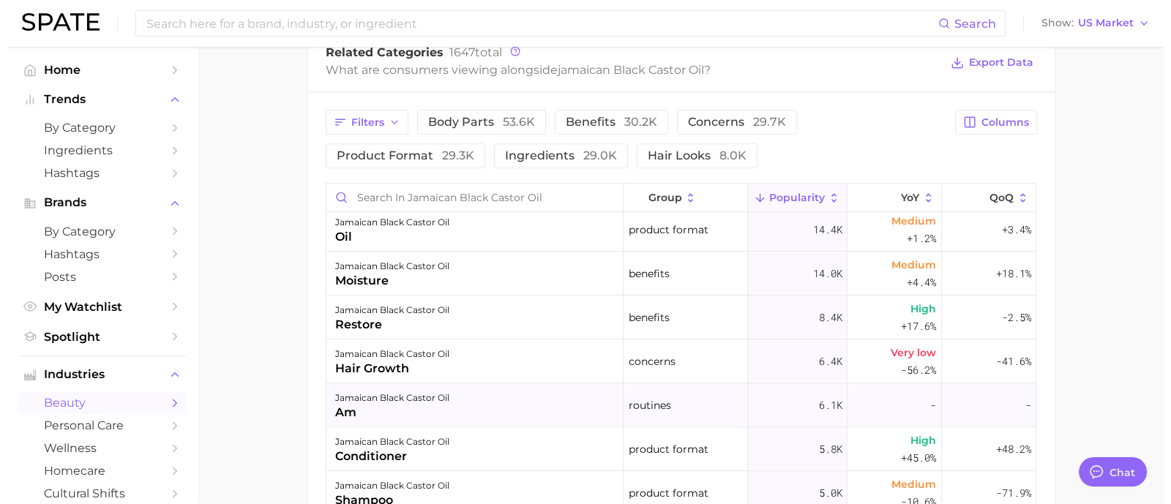
scroll to position [91, 0]
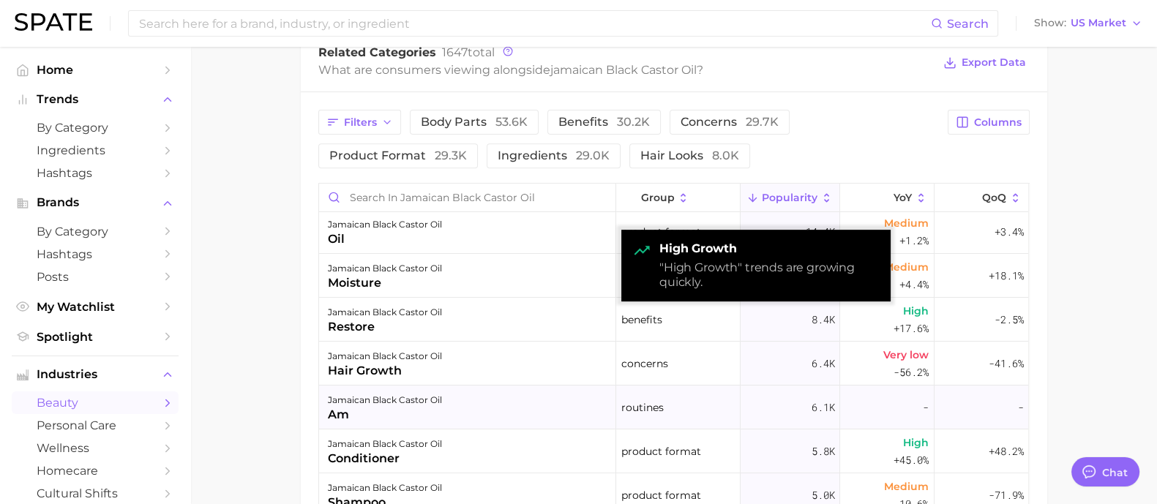
click at [903, 306] on span "High" at bounding box center [916, 311] width 26 height 18
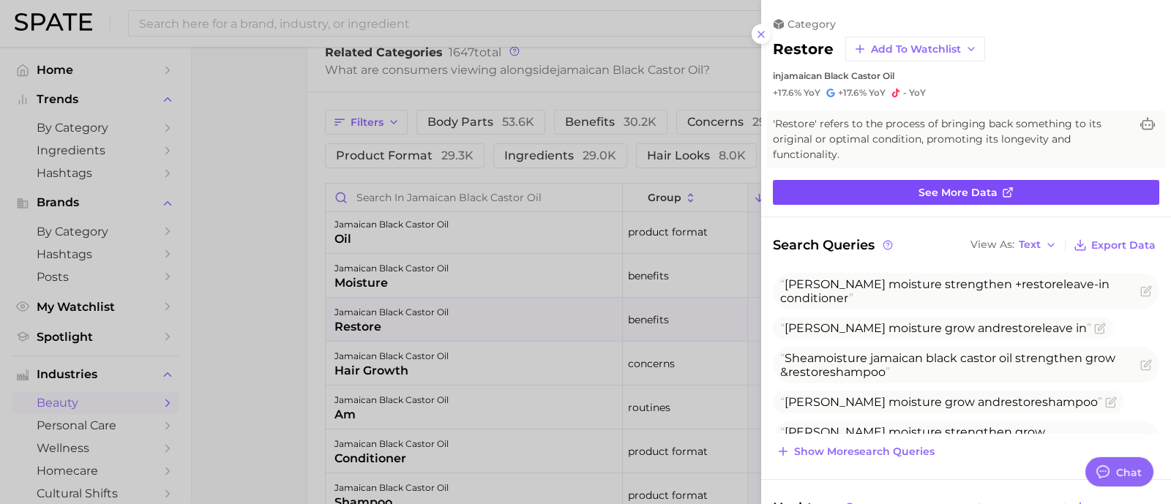
click at [942, 189] on span "See more data" at bounding box center [957, 193] width 79 height 12
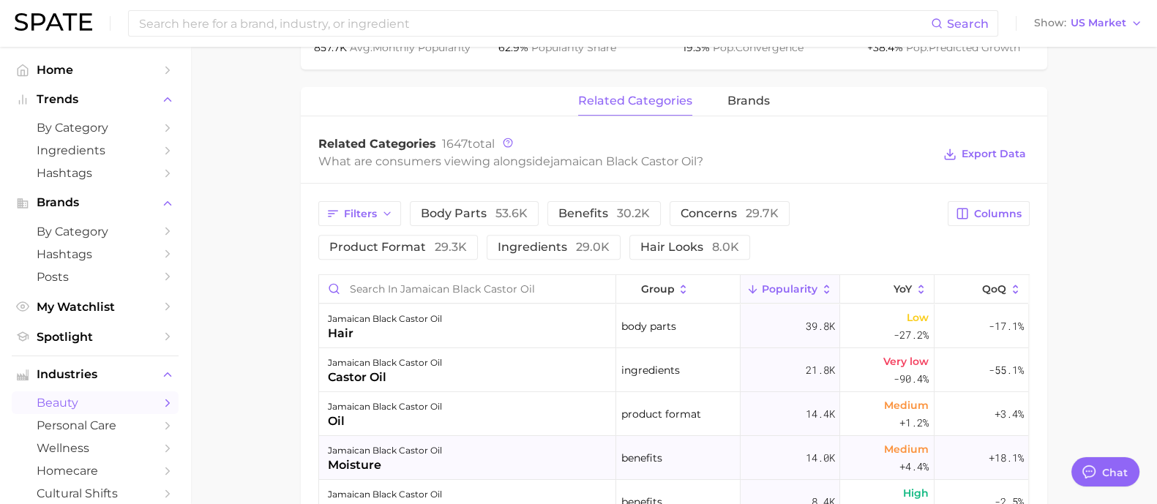
scroll to position [823, 0]
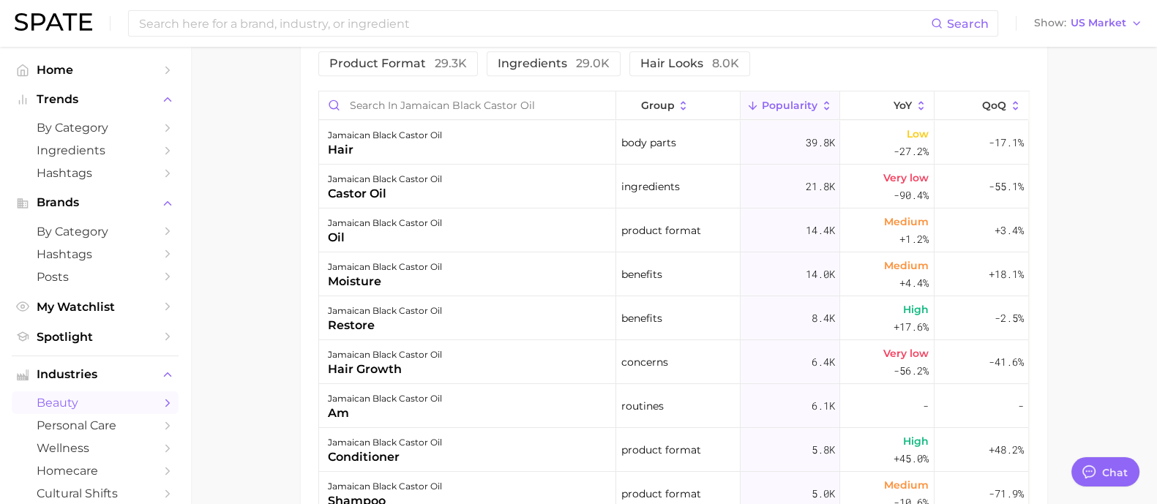
drag, startPoint x: 1140, startPoint y: 133, endPoint x: 1098, endPoint y: 104, distance: 51.6
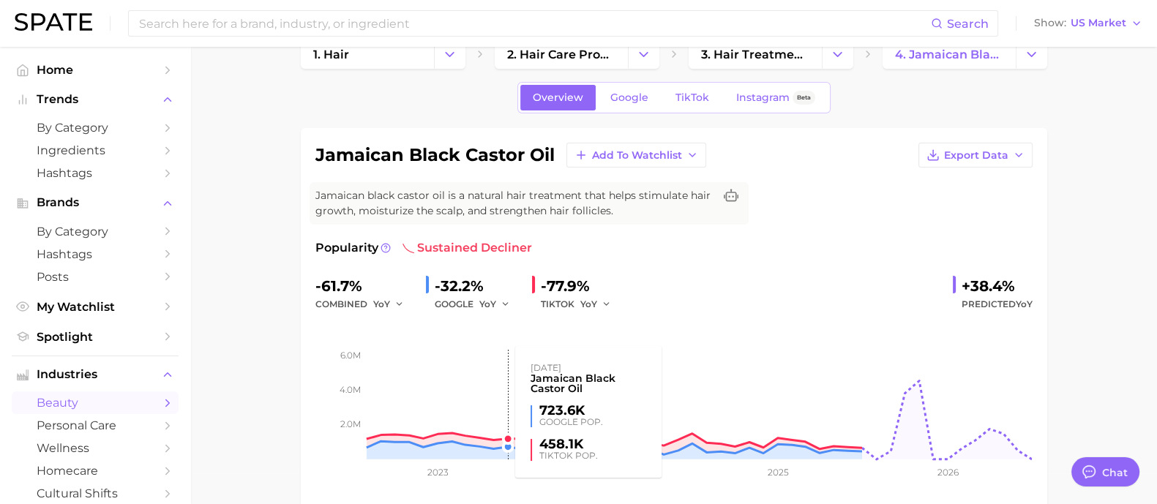
scroll to position [0, 0]
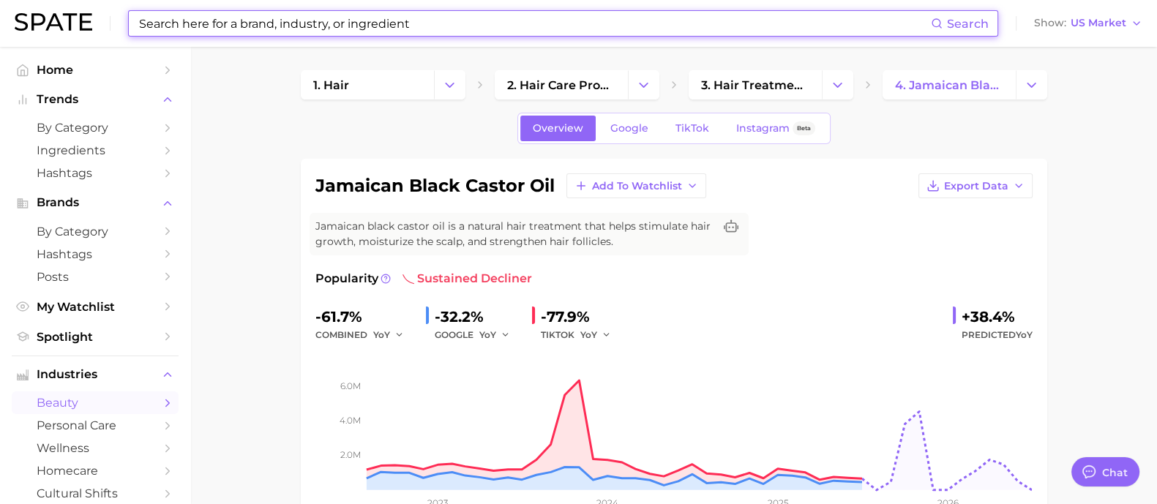
click at [386, 31] on input at bounding box center [534, 23] width 793 height 25
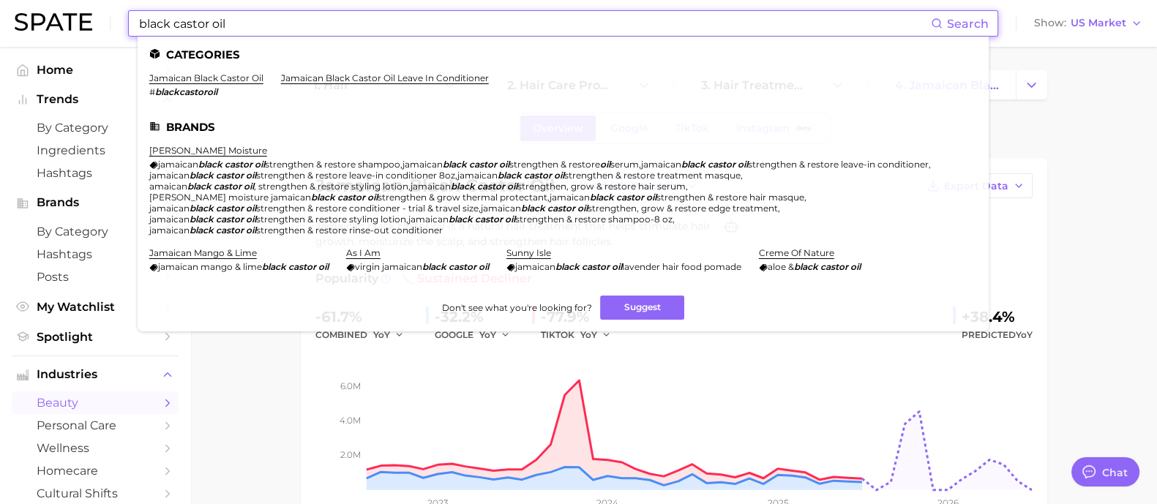
type input "black castor oil"
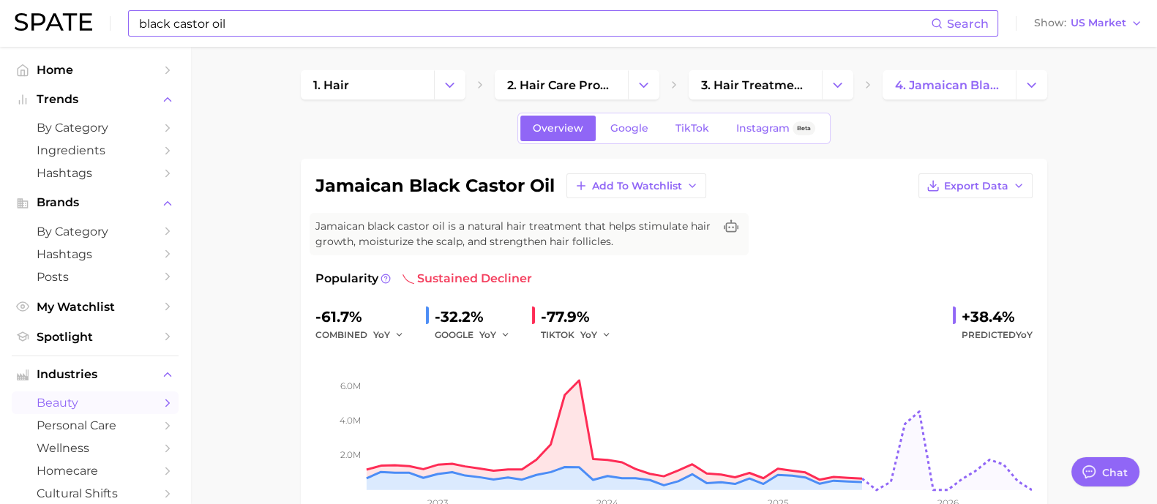
click at [253, 31] on input "black castor oil" at bounding box center [534, 23] width 793 height 25
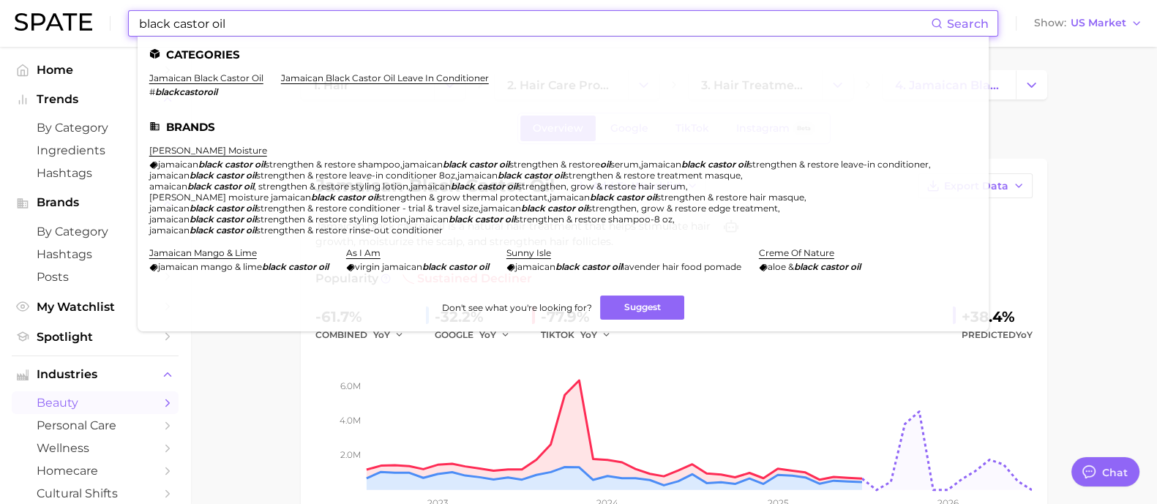
drag, startPoint x: 253, startPoint y: 31, endPoint x: 111, endPoint y: 31, distance: 142.0
click at [111, 31] on div "black castor oil Search Categories jamaican black castor oil # blackcastoroil j…" at bounding box center [579, 23] width 1128 height 47
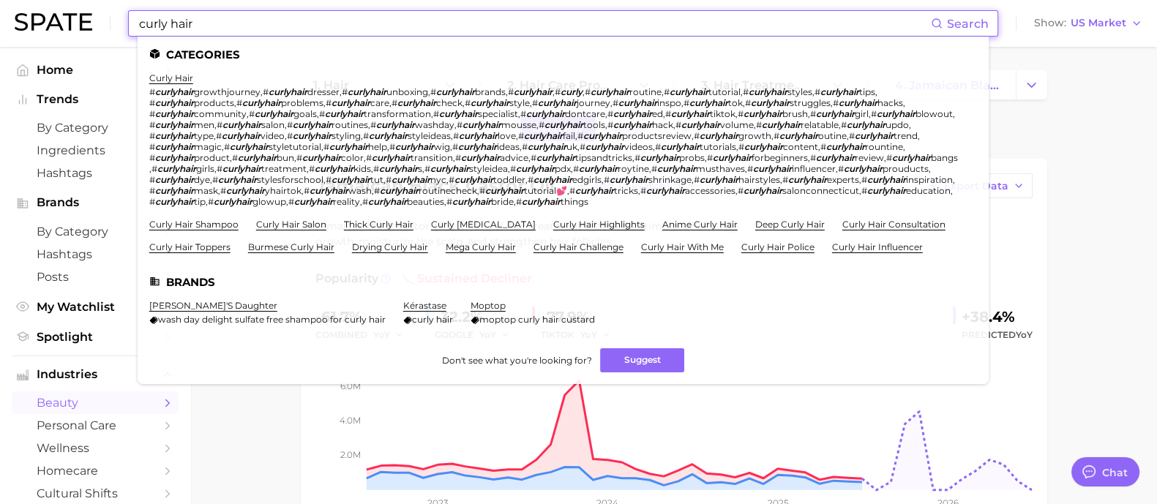
type input "curly hair"
click at [191, 79] on li "curly hair # curlyhair growthjourney , # curlyhair dresser , # curlyhair unboxi…" at bounding box center [554, 139] width 810 height 135
click at [187, 79] on link "curly hair" at bounding box center [171, 77] width 44 height 11
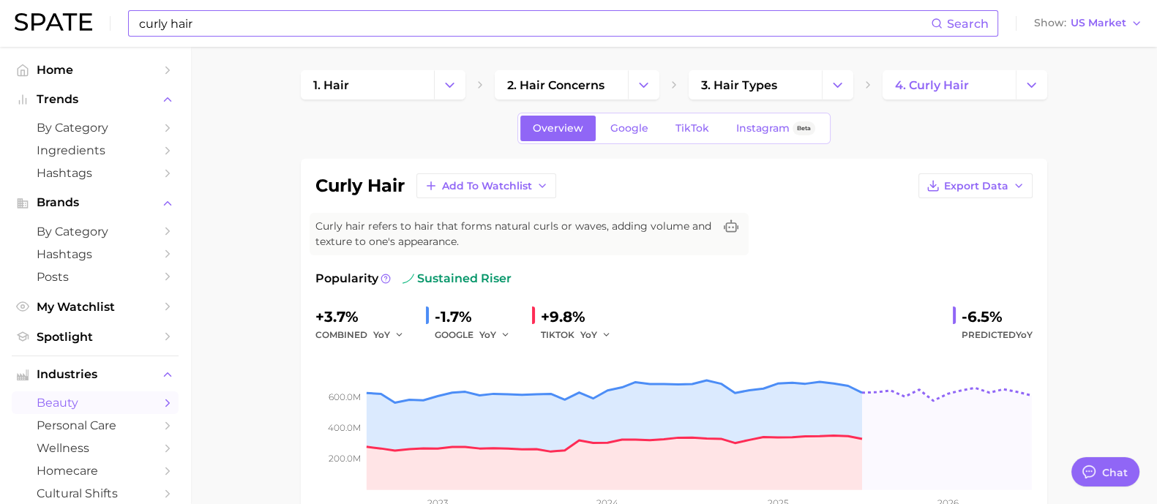
click at [275, 20] on input "curly hair" at bounding box center [534, 23] width 793 height 25
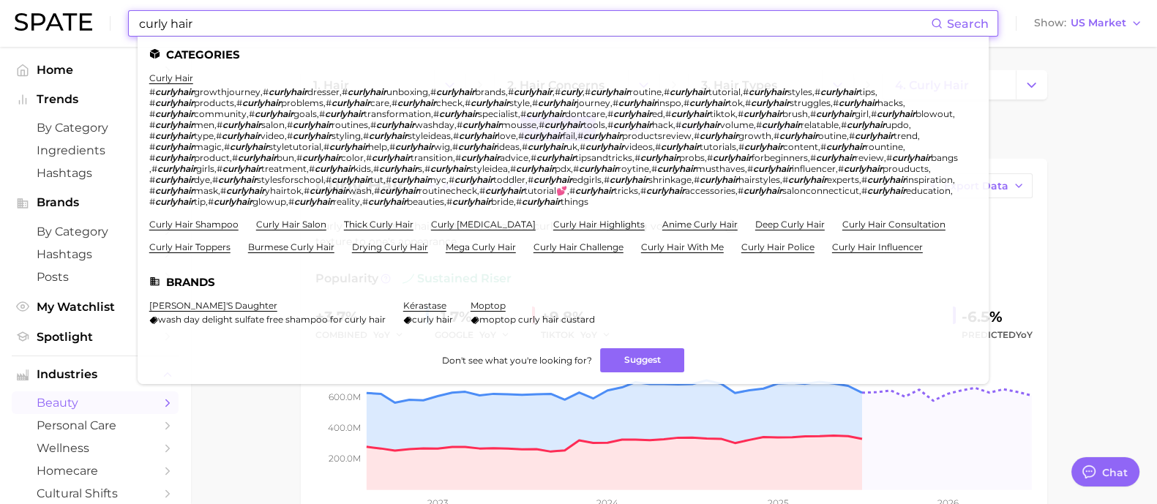
drag, startPoint x: 275, startPoint y: 20, endPoint x: 88, endPoint y: -6, distance: 189.1
click at [88, 0] on html "curly hair Search Categories curly hair # curlyhair growthjourney , # curlyhair…" at bounding box center [578, 252] width 1157 height 504
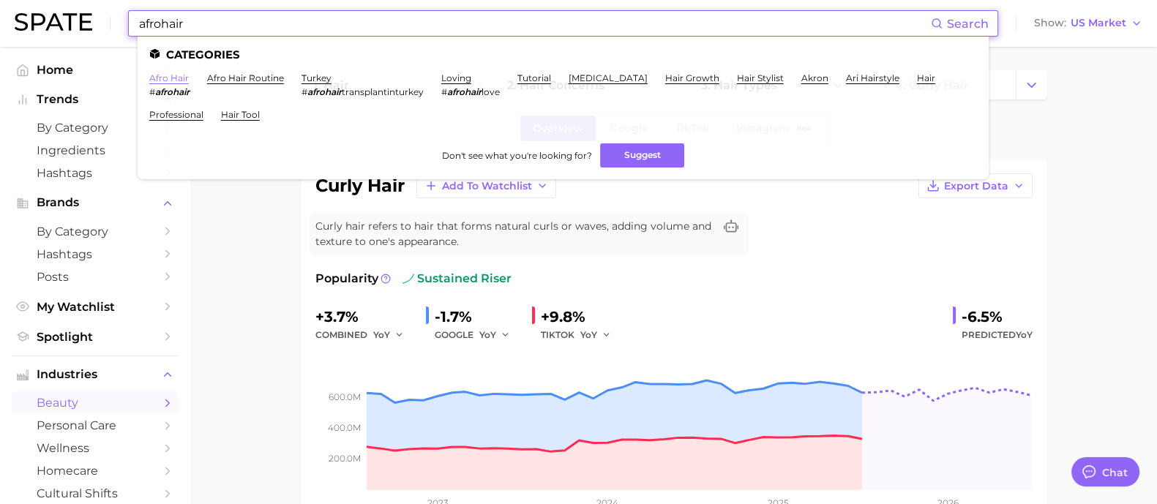
type input "afrohair"
click at [177, 75] on link "afro hair" at bounding box center [169, 77] width 40 height 11
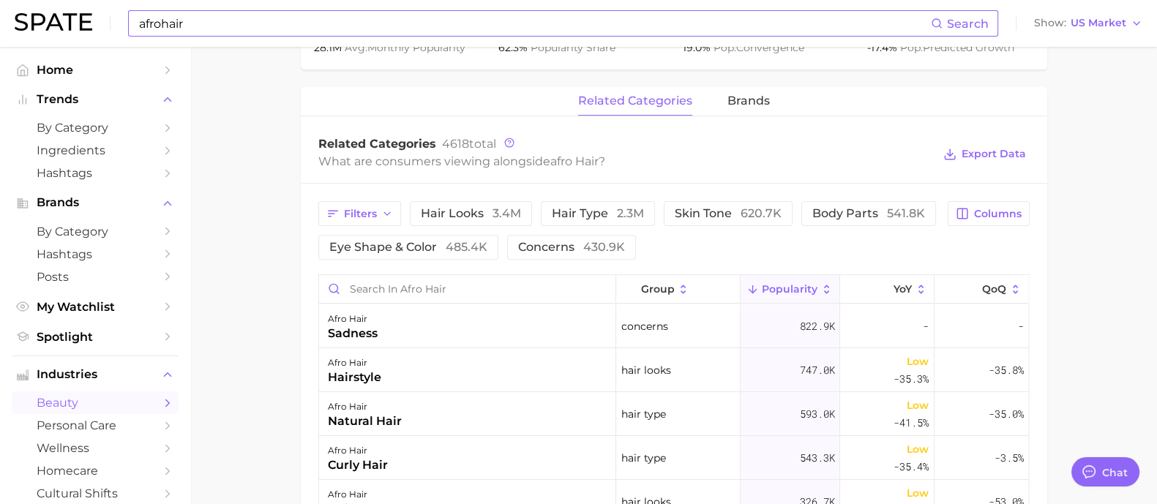
click at [1122, 261] on main "1. hair 2. hair concerns 3. hair types 4. afro hair Overview Google TikTok Inst…" at bounding box center [673, 138] width 967 height 1462
click at [354, 333] on div "sadness" at bounding box center [353, 334] width 50 height 18
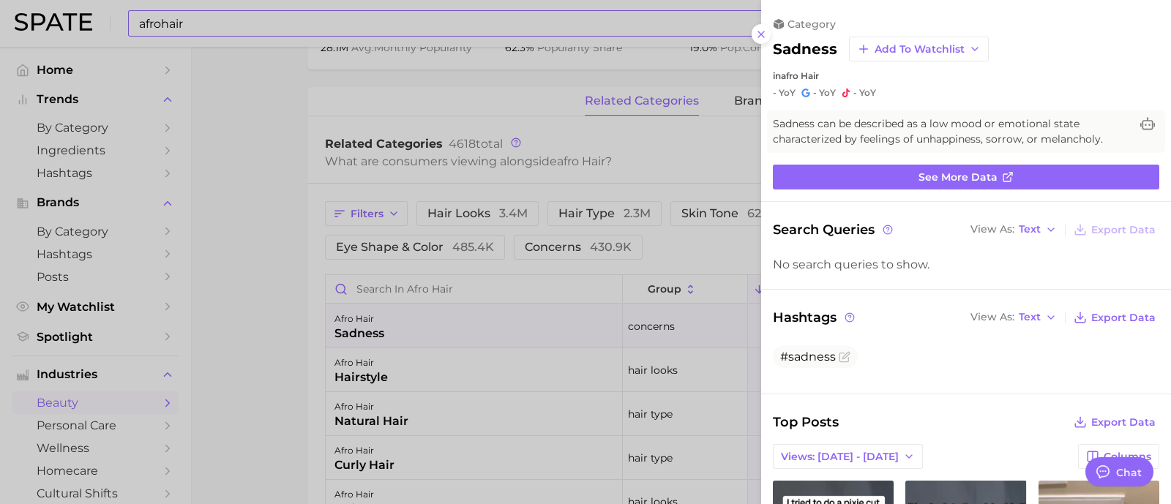
drag, startPoint x: 496, startPoint y: 323, endPoint x: 521, endPoint y: 327, distance: 25.3
click at [495, 323] on div at bounding box center [585, 252] width 1171 height 504
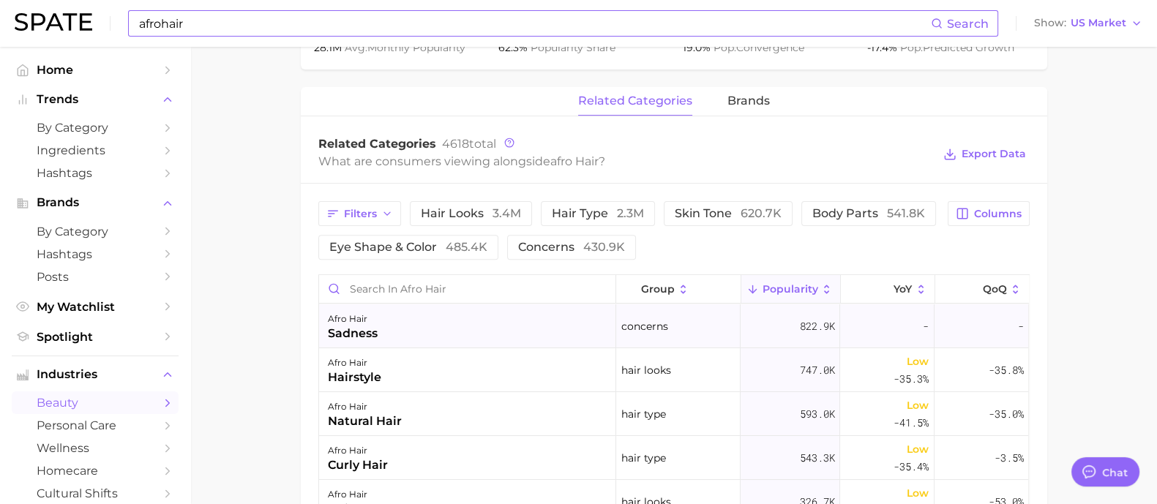
click at [656, 329] on span "concerns" at bounding box center [644, 327] width 47 height 18
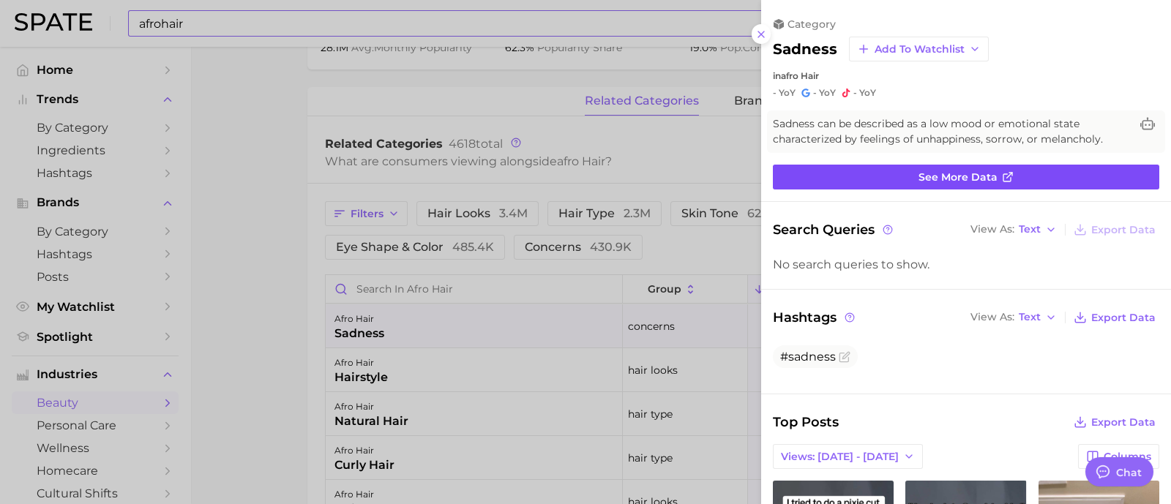
click at [896, 165] on link "See more data" at bounding box center [966, 177] width 386 height 25
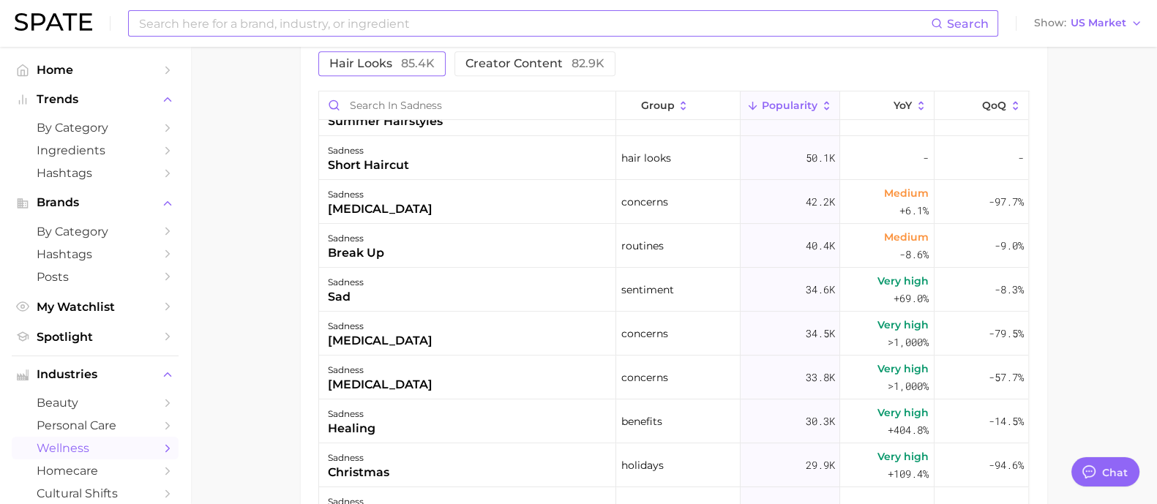
scroll to position [457, 0]
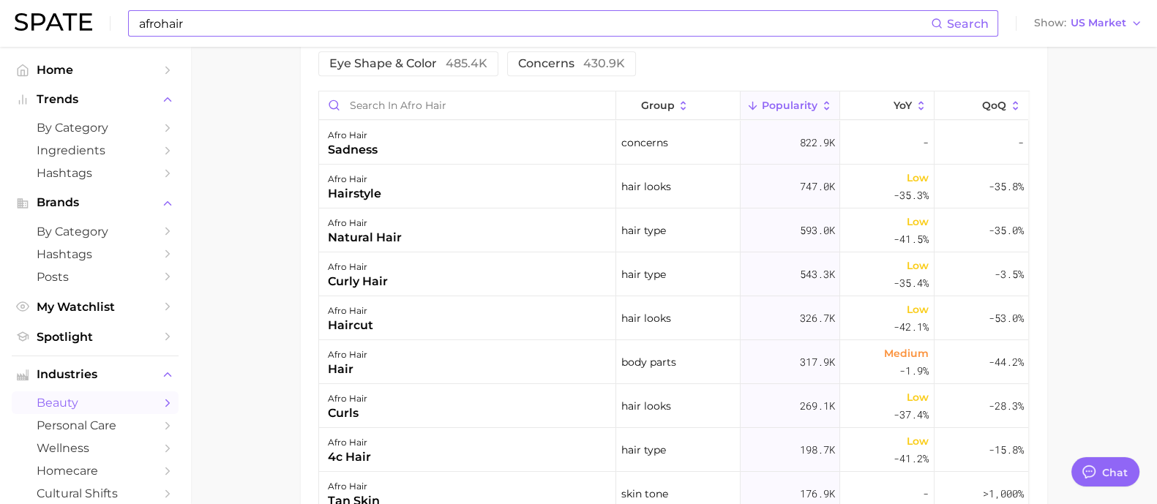
scroll to position [640, 0]
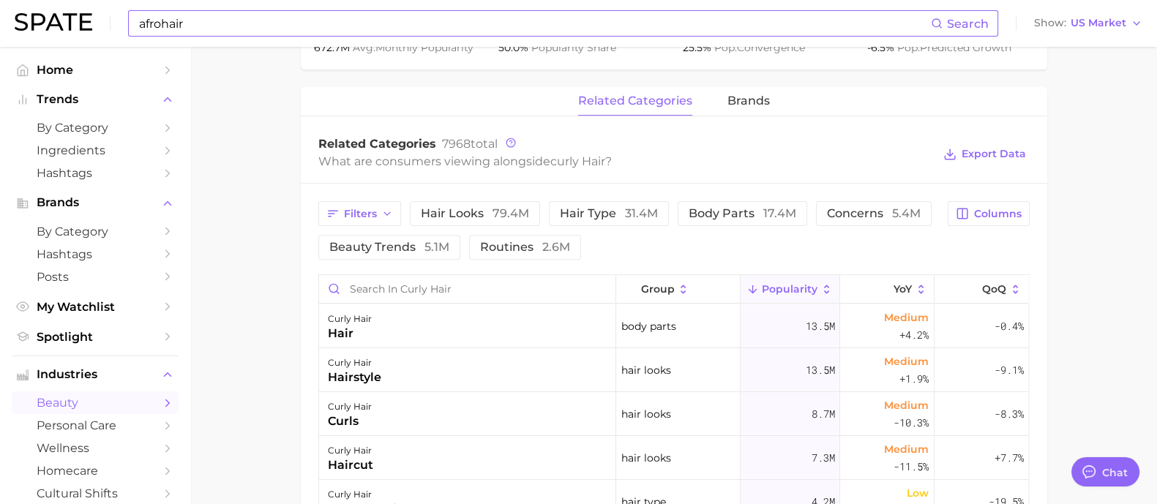
type input "curly hair"
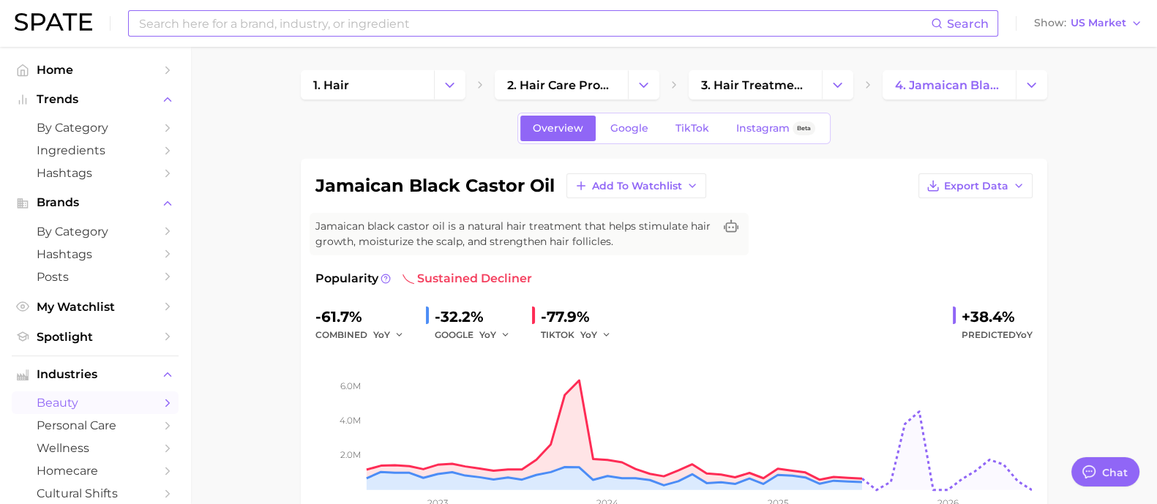
click at [335, 25] on input at bounding box center [534, 23] width 793 height 25
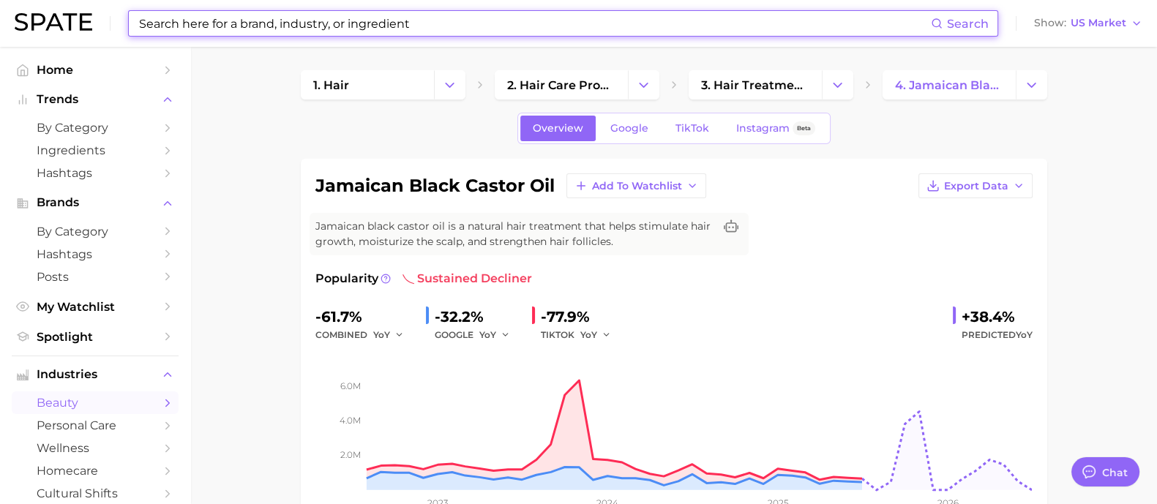
type input "u"
click at [100, 127] on span "by Category" at bounding box center [95, 128] width 117 height 14
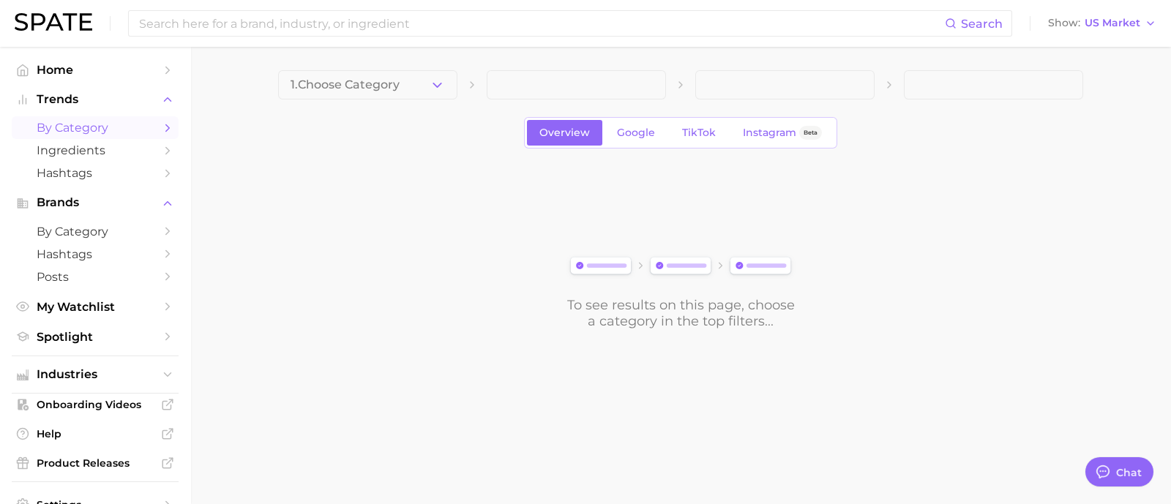
click at [441, 82] on icon "button" at bounding box center [437, 85] width 15 height 15
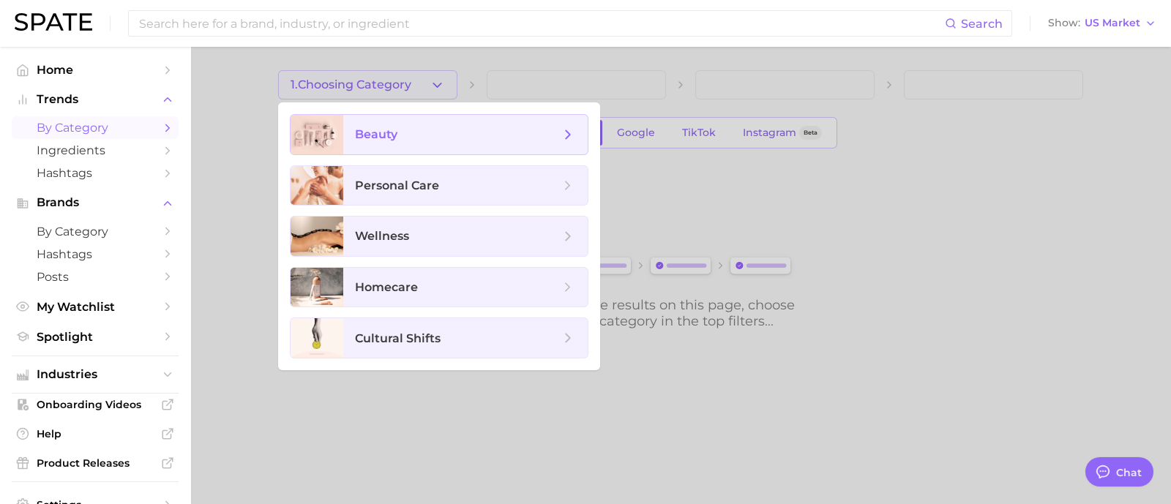
click at [432, 149] on span "beauty" at bounding box center [465, 135] width 244 height 40
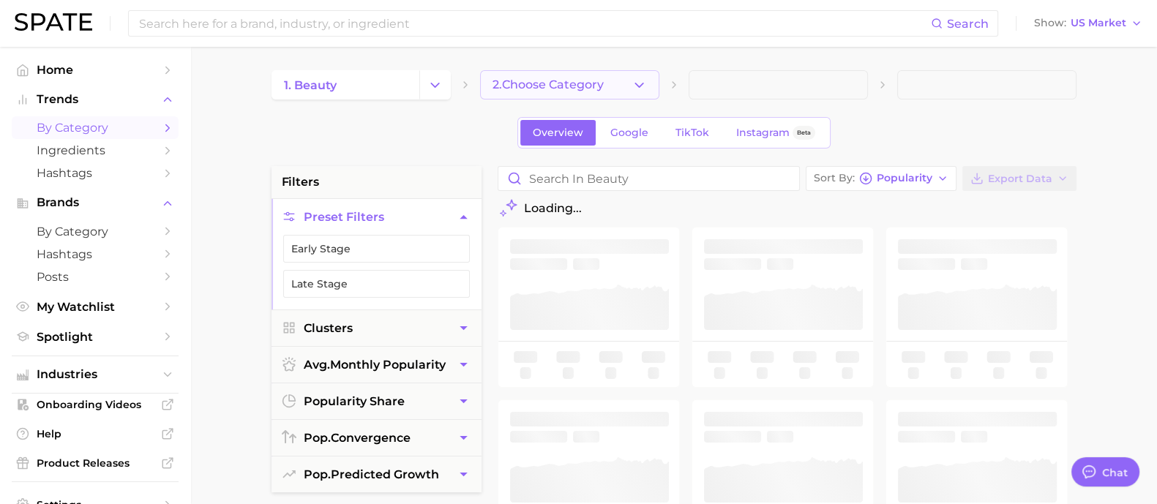
click at [640, 92] on icon "button" at bounding box center [638, 85] width 15 height 15
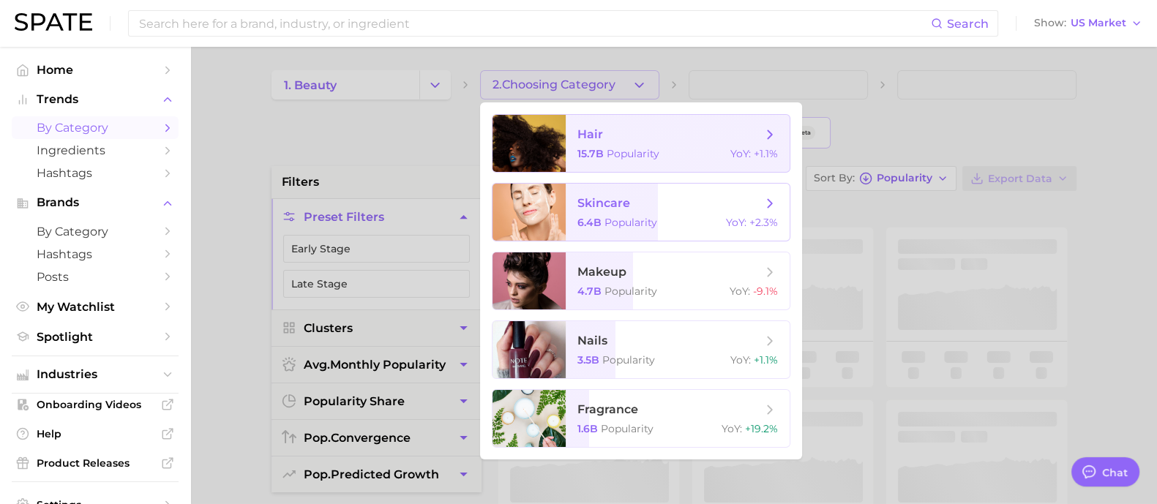
click at [646, 147] on span "hair 15.7b Popularity YoY : +1.1%" at bounding box center [678, 143] width 224 height 57
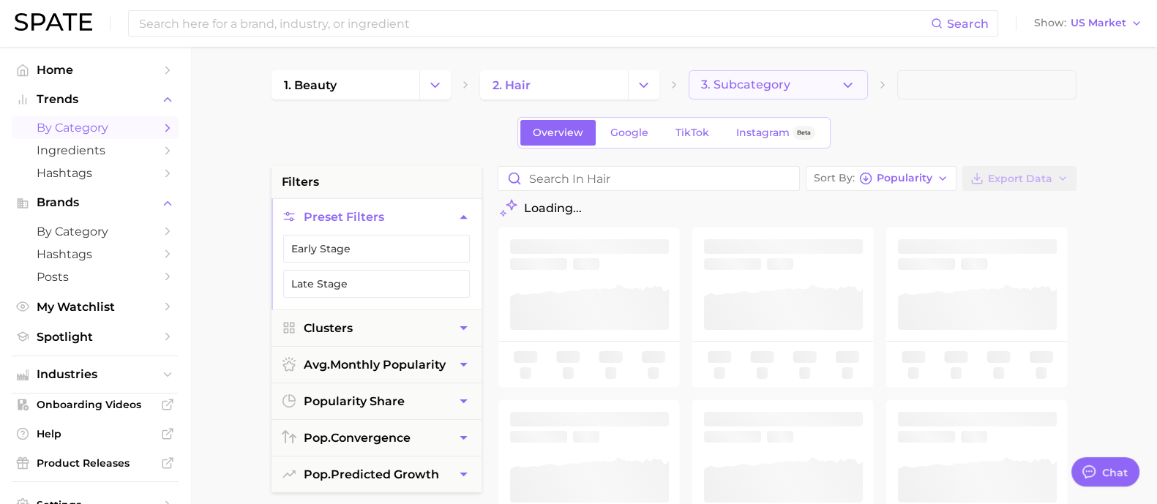
click at [813, 80] on button "3. Subcategory" at bounding box center [778, 84] width 179 height 29
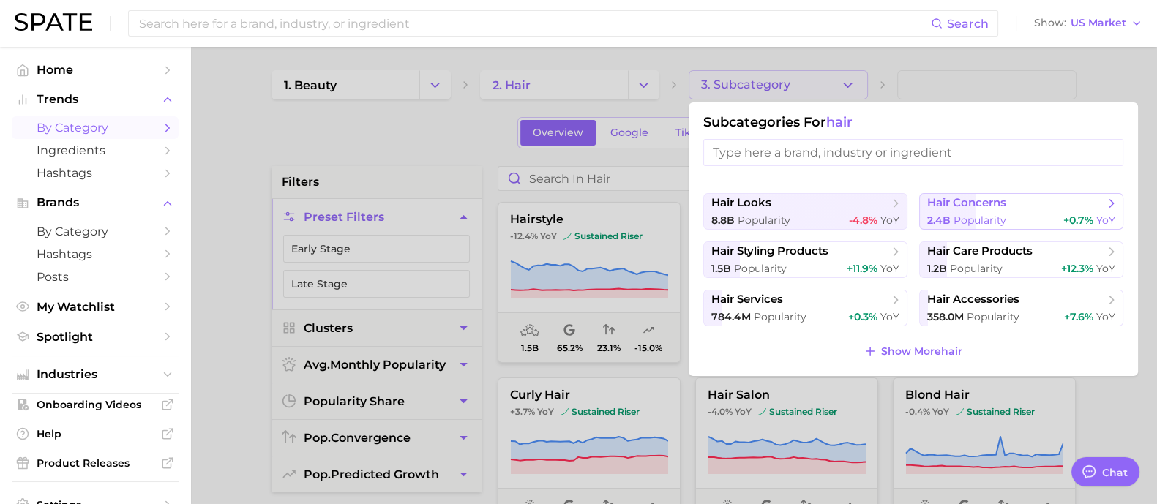
click at [995, 223] on span "Popularity" at bounding box center [979, 220] width 53 height 13
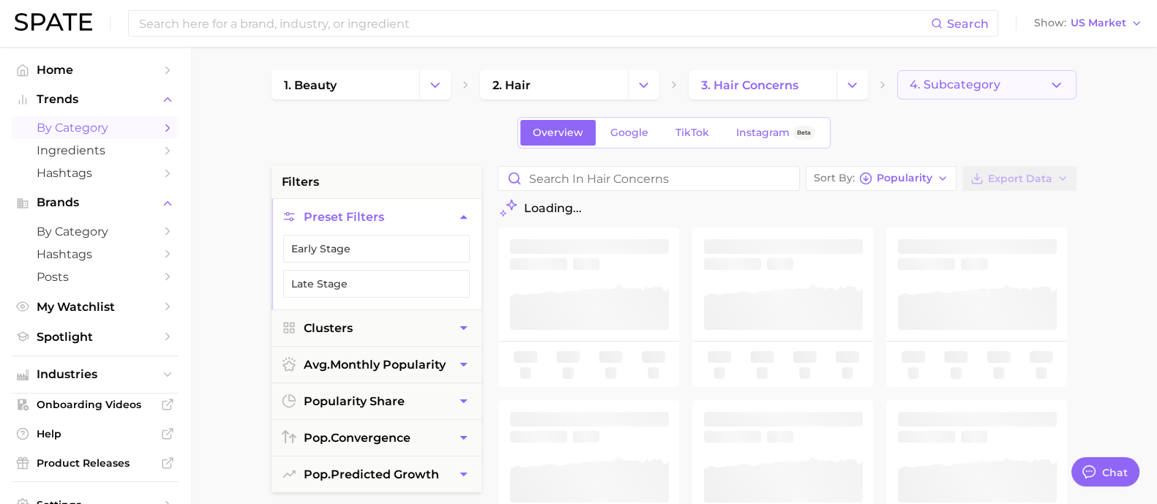
click at [974, 89] on span "4. Subcategory" at bounding box center [955, 84] width 91 height 13
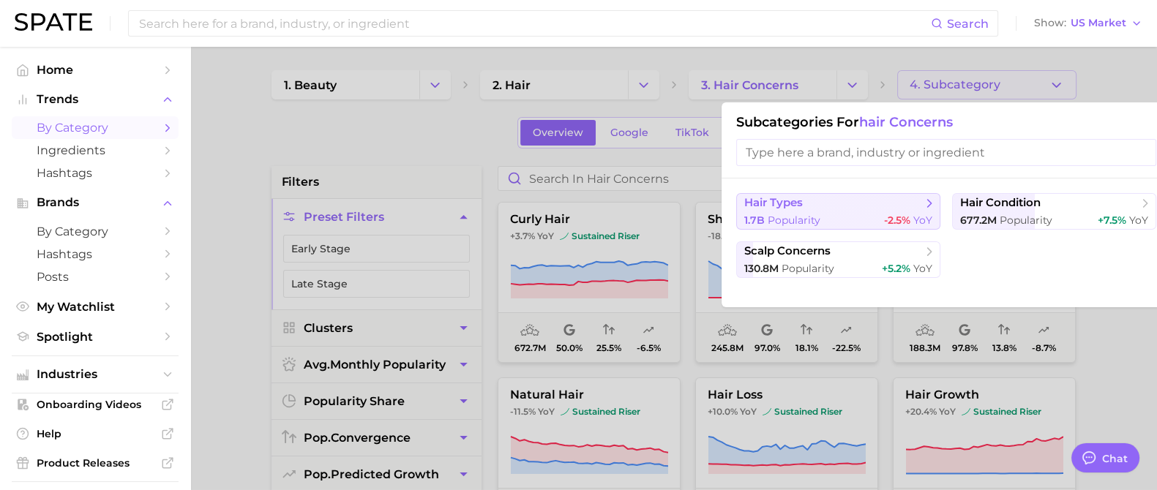
click at [893, 219] on span "-2.5%" at bounding box center [897, 220] width 26 height 13
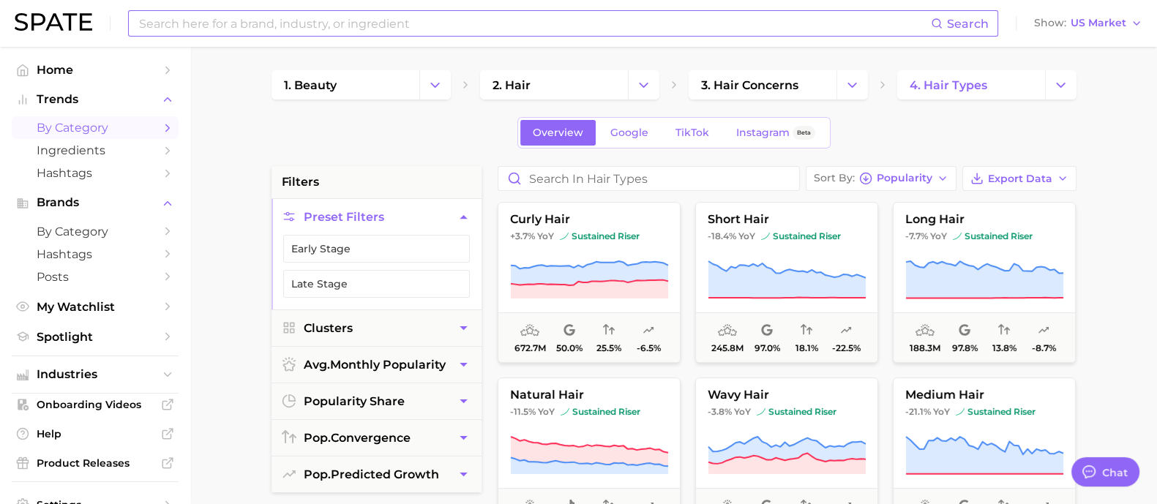
click at [184, 12] on input at bounding box center [534, 23] width 793 height 25
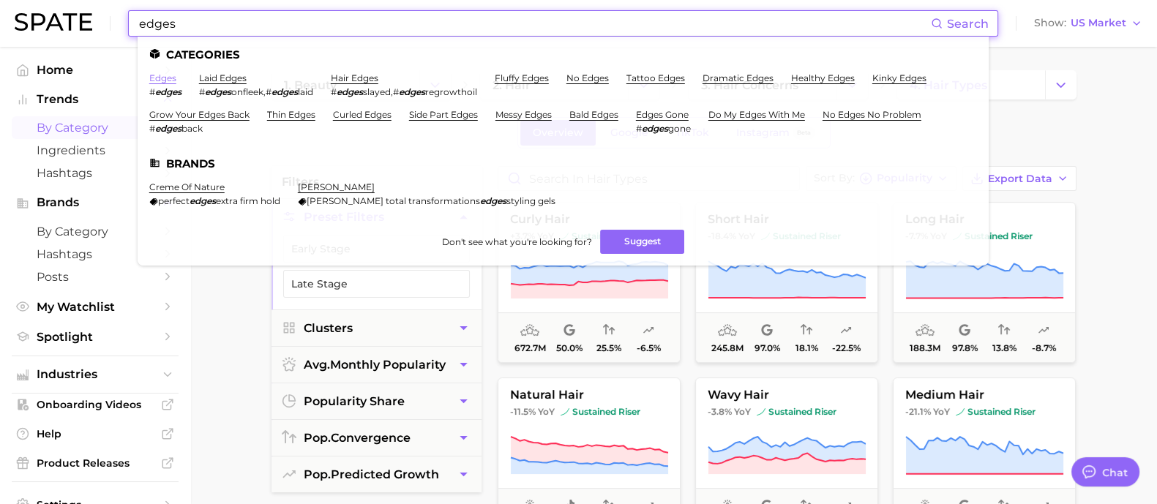
type input "edges"
click at [160, 80] on link "edges" at bounding box center [162, 77] width 27 height 11
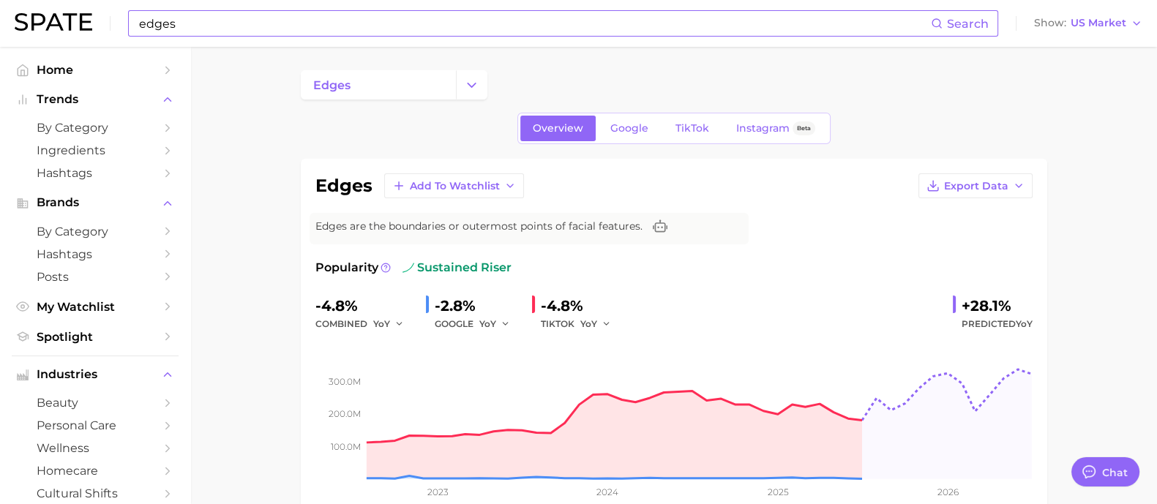
click at [207, 25] on input "edges" at bounding box center [534, 23] width 793 height 25
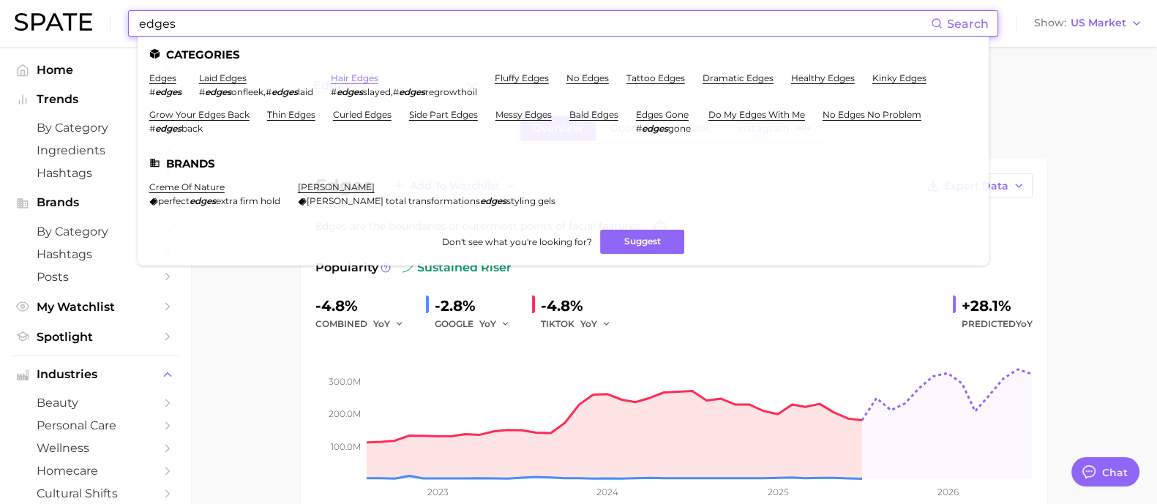
click at [378, 82] on link "hair edges" at bounding box center [355, 77] width 48 height 11
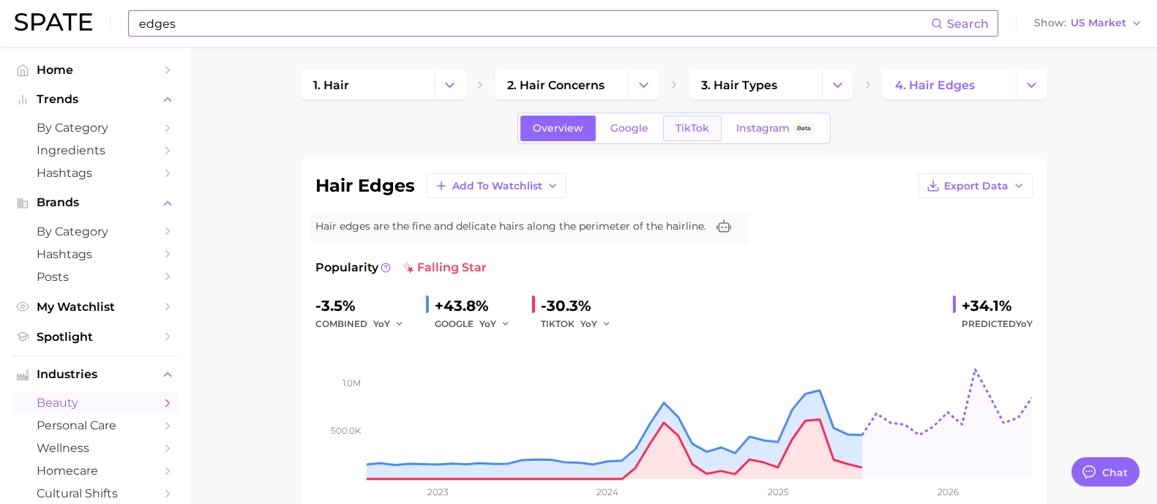
click at [664, 124] on link "TikTok" at bounding box center [692, 129] width 59 height 26
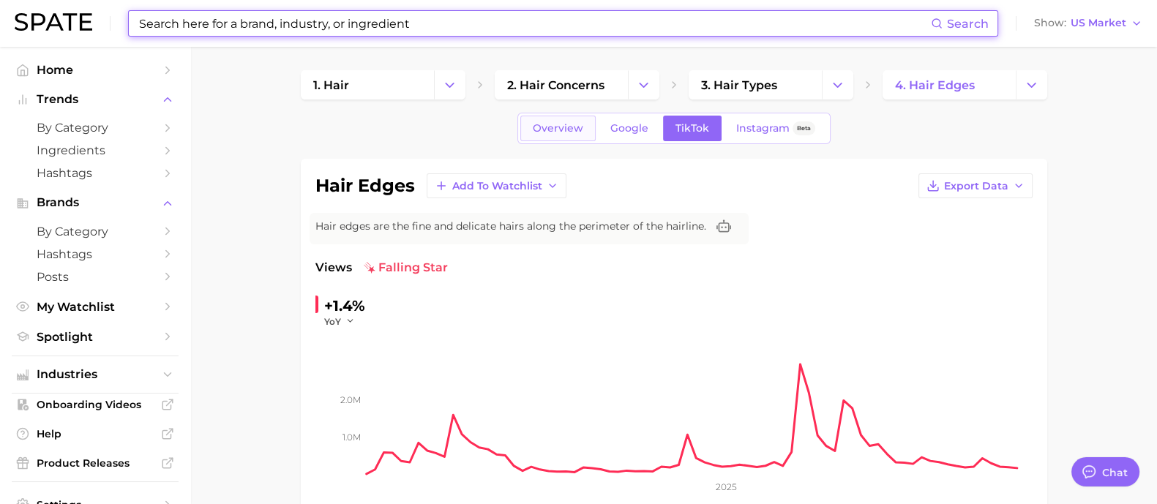
click at [532, 120] on link "Overview" at bounding box center [557, 129] width 75 height 26
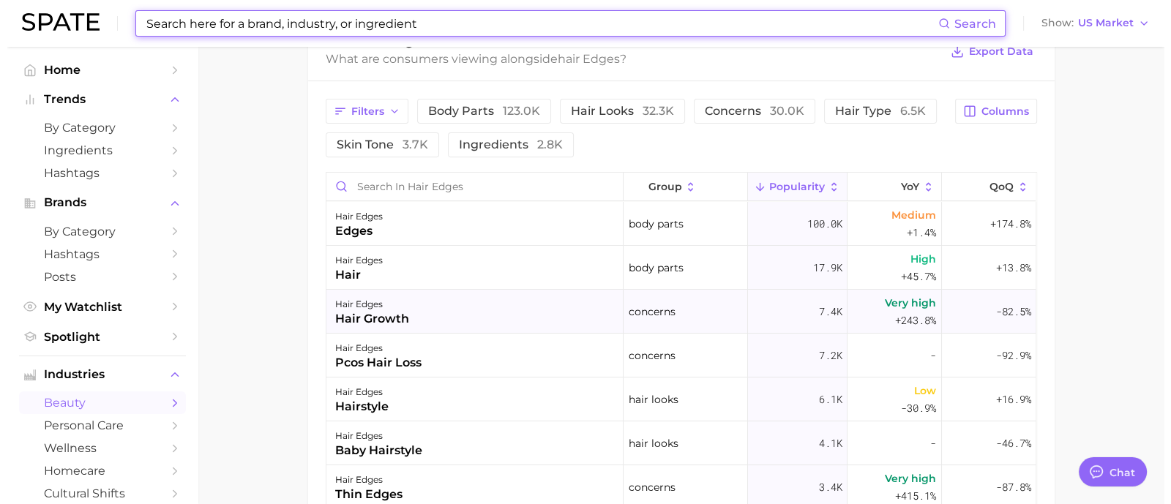
scroll to position [91, 0]
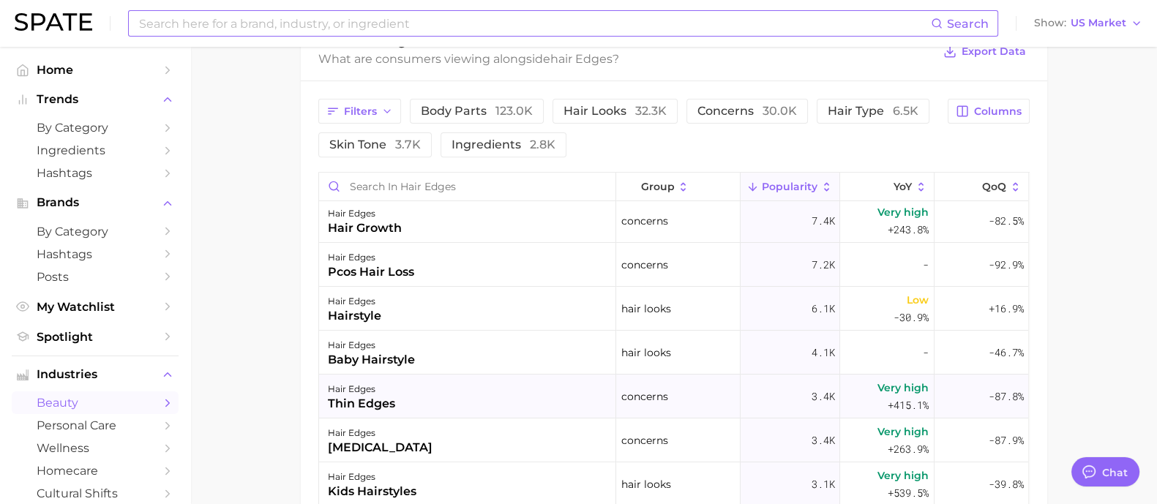
click at [395, 392] on div "hair edges thin edges" at bounding box center [467, 397] width 297 height 44
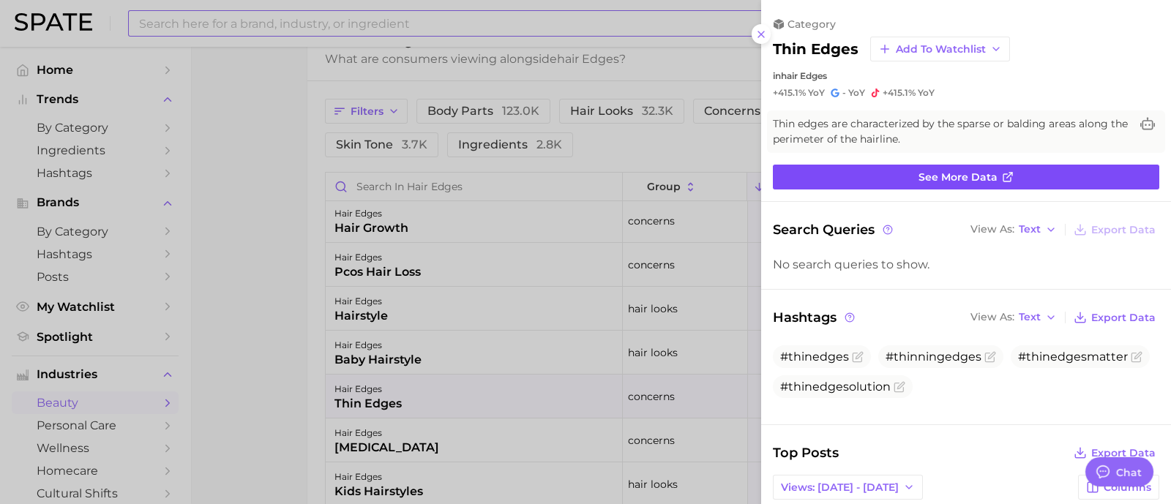
scroll to position [0, 0]
click at [1024, 170] on link "See more data" at bounding box center [966, 177] width 386 height 25
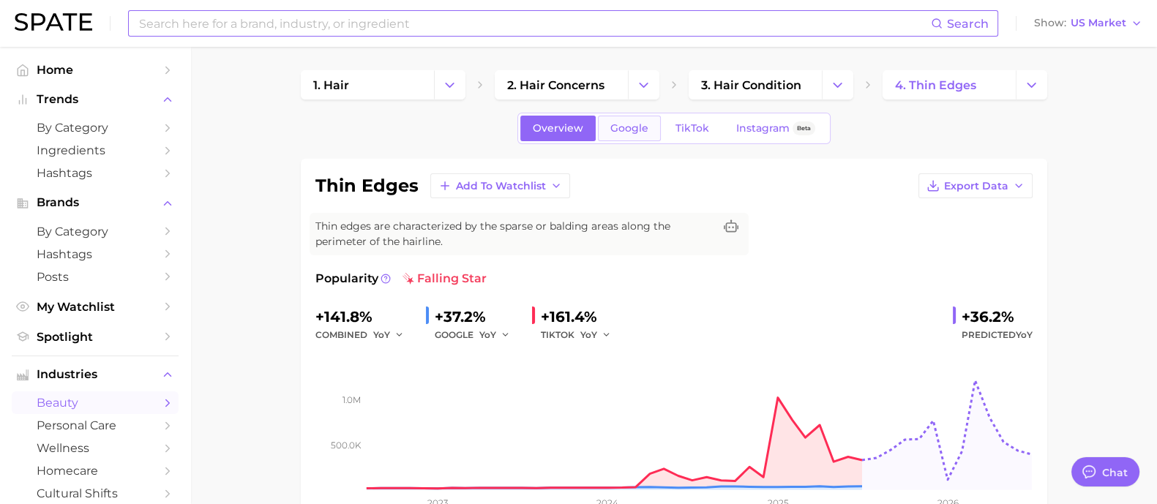
click at [618, 116] on link "Google" at bounding box center [629, 129] width 63 height 26
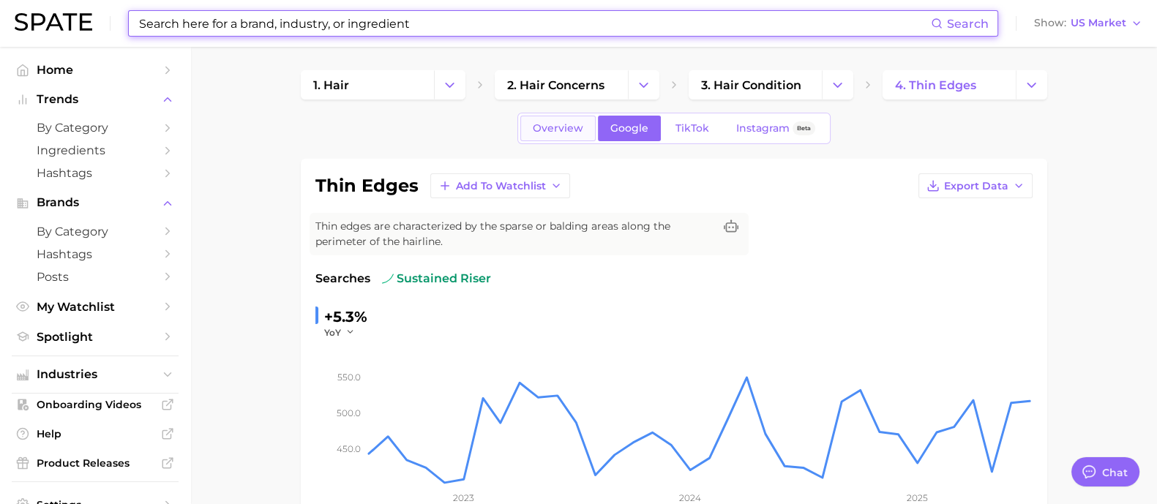
click at [556, 122] on span "Overview" at bounding box center [558, 128] width 50 height 12
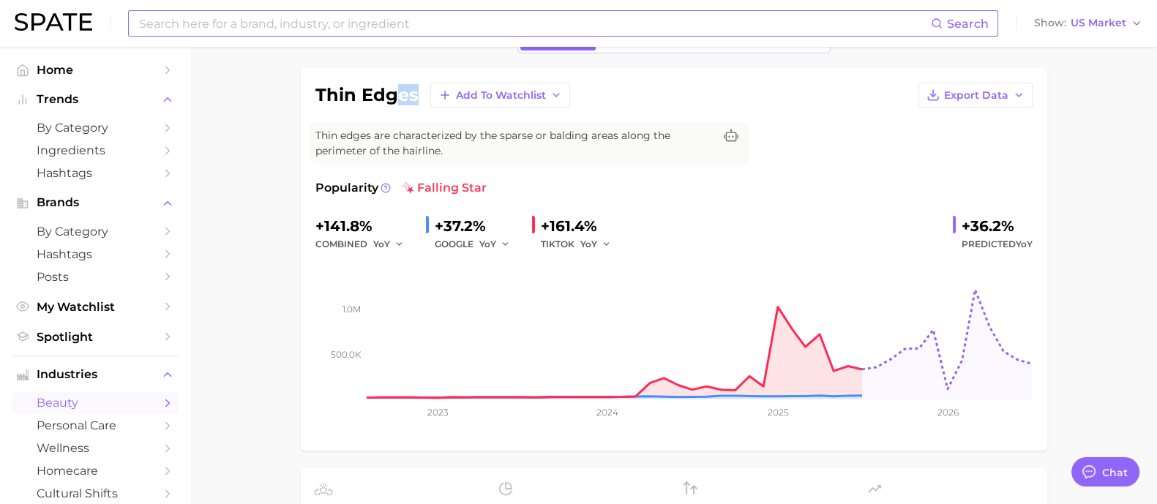
drag, startPoint x: 419, startPoint y: 95, endPoint x: 391, endPoint y: 95, distance: 27.1
click at [391, 95] on div "thin edges Add to Watchlist Export Data" at bounding box center [673, 95] width 717 height 25
click at [419, 99] on div "thin edges Add to Watchlist Export Data" at bounding box center [673, 95] width 717 height 25
drag, startPoint x: 420, startPoint y: 99, endPoint x: 334, endPoint y: 92, distance: 86.6
click at [334, 92] on div "thin edges Add to Watchlist Export Data" at bounding box center [673, 95] width 717 height 25
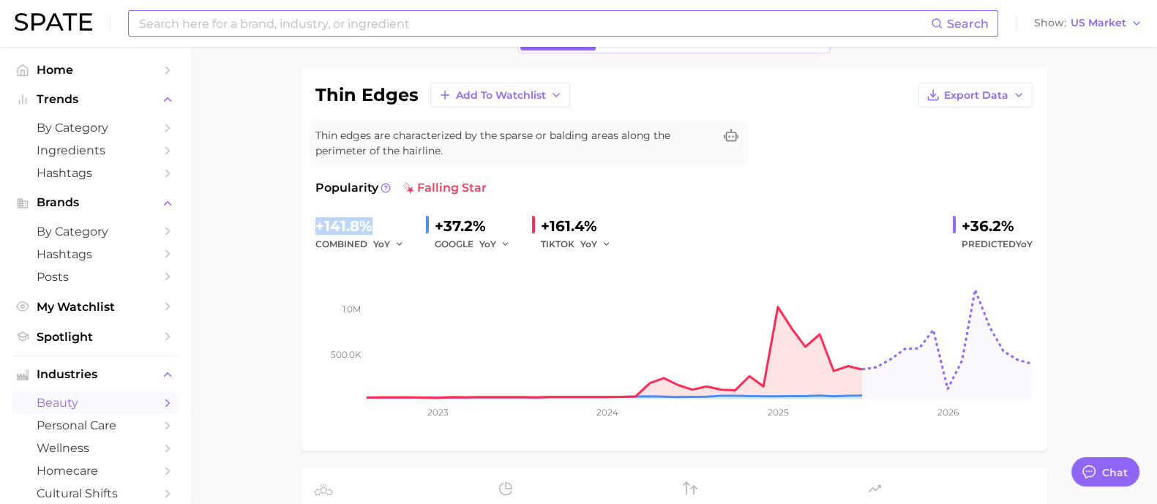
drag, startPoint x: 367, startPoint y: 222, endPoint x: 299, endPoint y: 221, distance: 68.8
copy div "+141.8%"
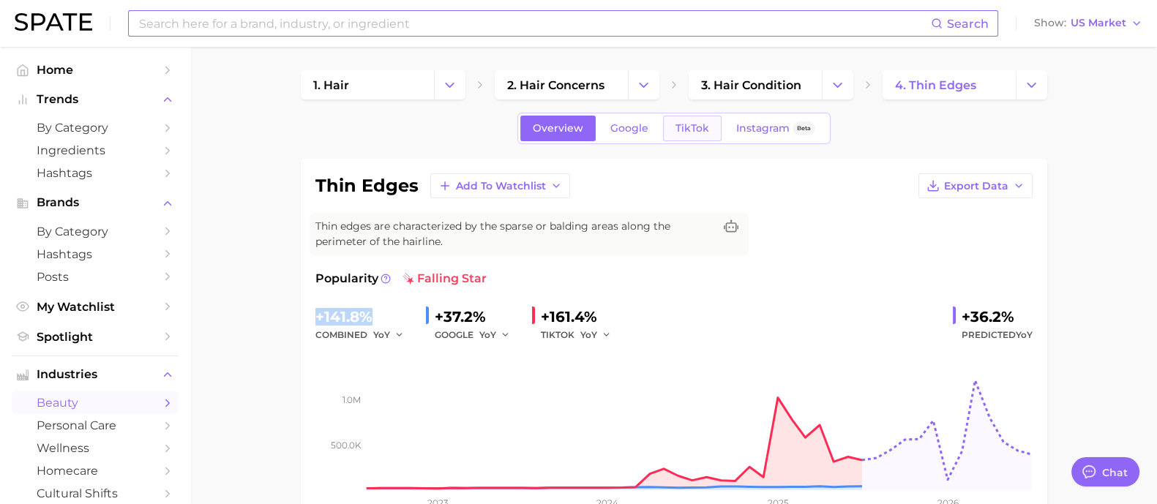
click at [693, 135] on link "TikTok" at bounding box center [692, 129] width 59 height 26
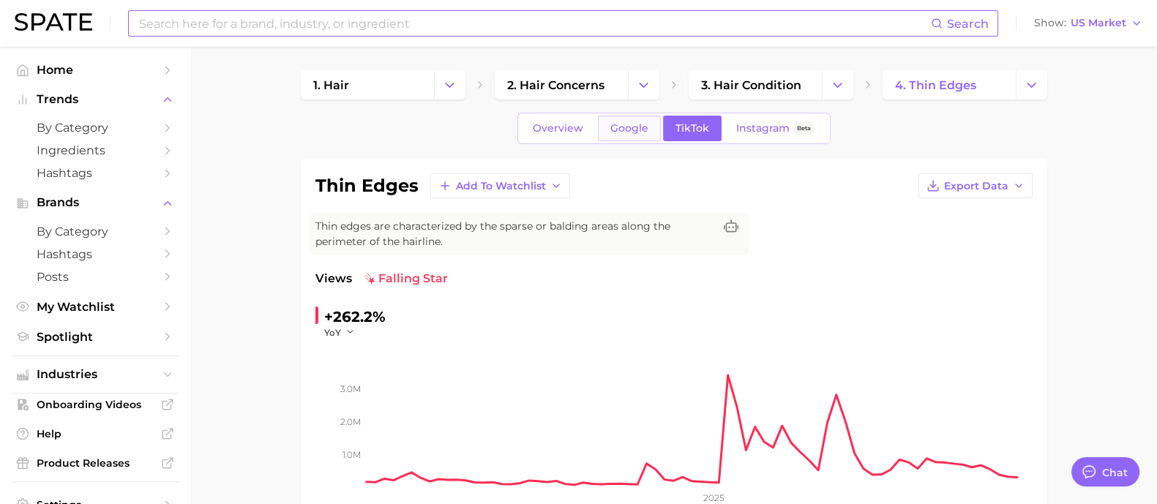
click at [640, 126] on span "Google" at bounding box center [629, 128] width 38 height 12
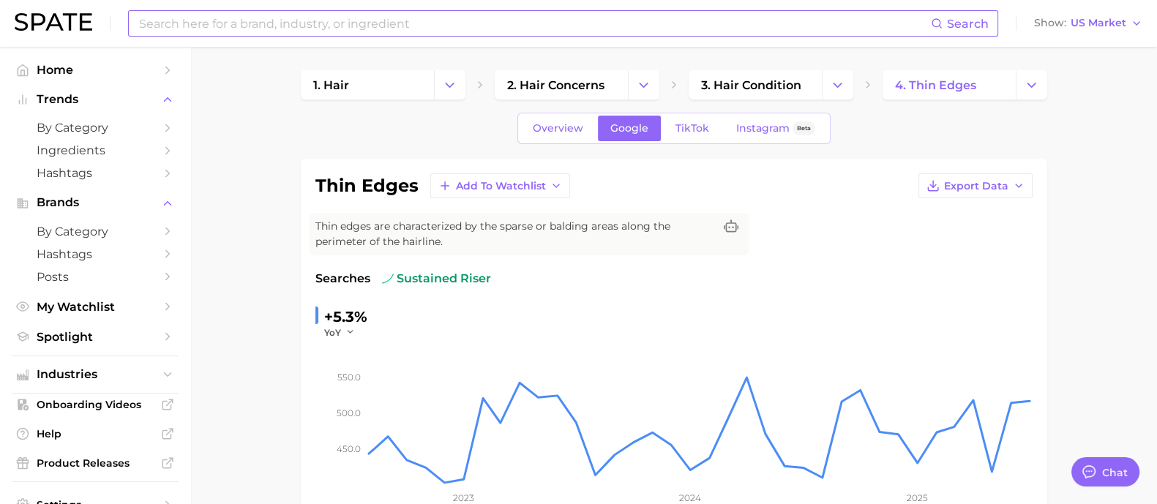
click at [568, 143] on div "Overview Google TikTok Instagram Beta" at bounding box center [673, 128] width 313 height 31
click at [569, 130] on span "Overview" at bounding box center [558, 128] width 50 height 12
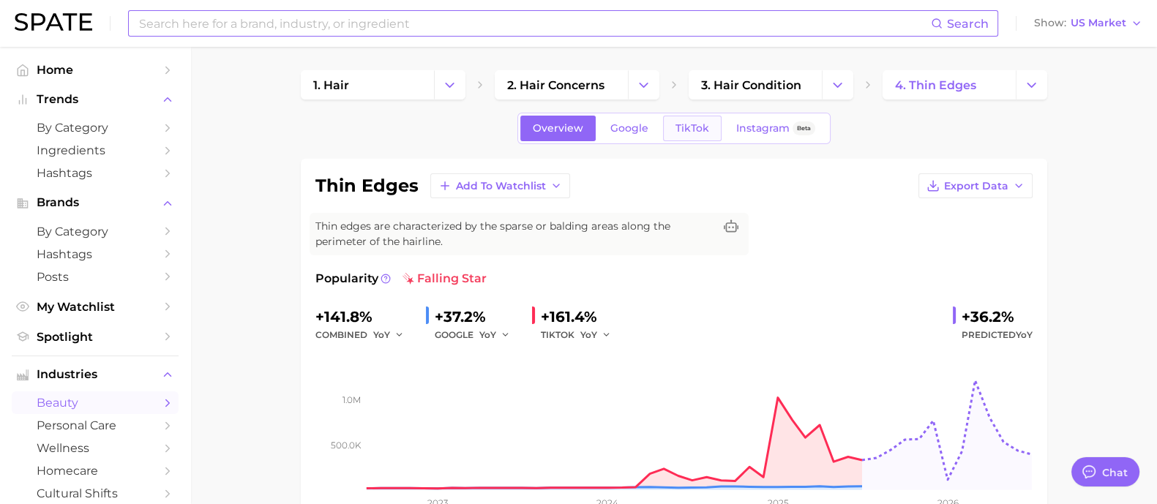
click at [700, 135] on link "TikTok" at bounding box center [692, 129] width 59 height 26
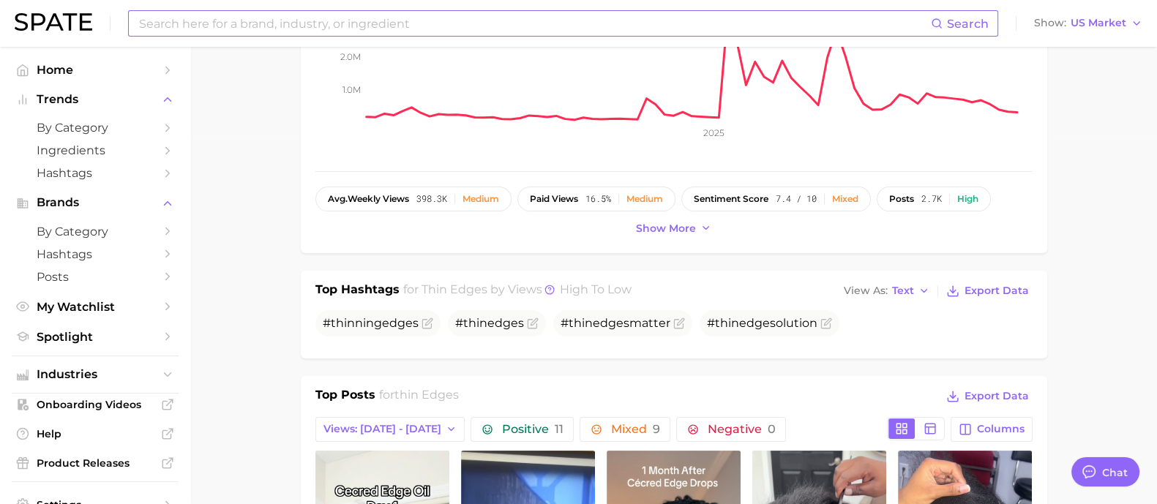
scroll to position [731, 0]
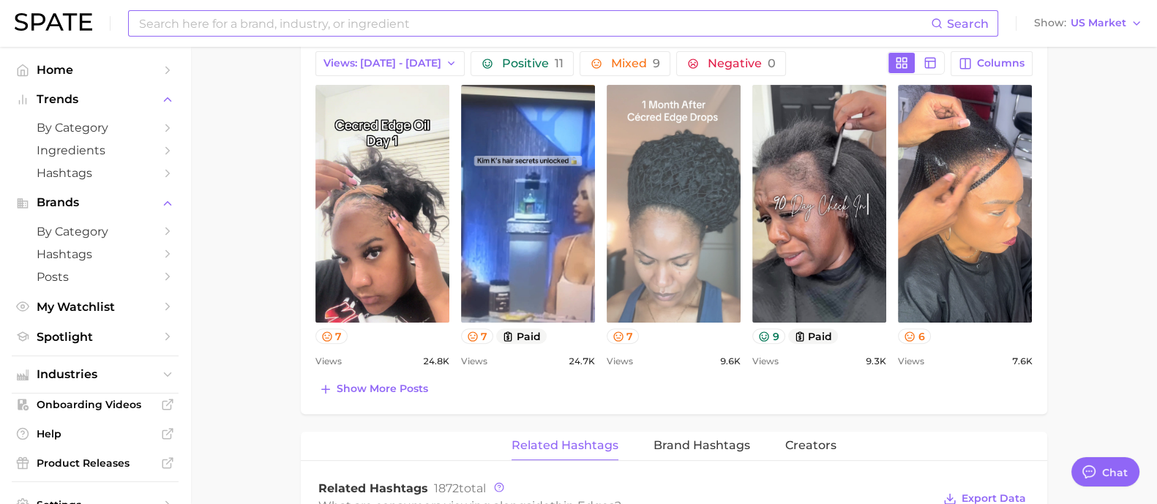
click at [663, 225] on link "view post on TikTok" at bounding box center [674, 204] width 134 height 238
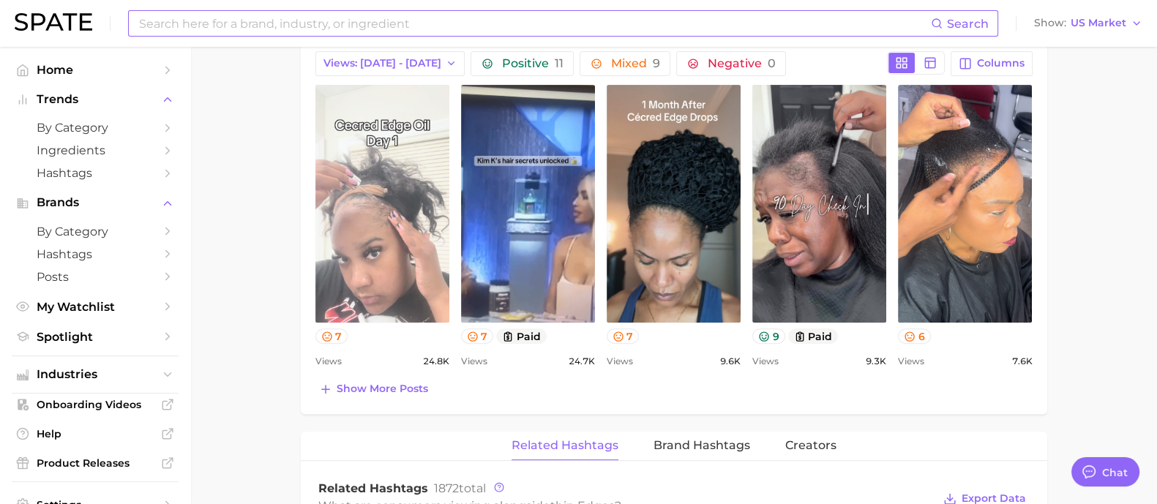
click at [406, 212] on link "view post on TikTok" at bounding box center [382, 204] width 134 height 238
click at [359, 230] on link "view post on TikTok" at bounding box center [382, 204] width 134 height 238
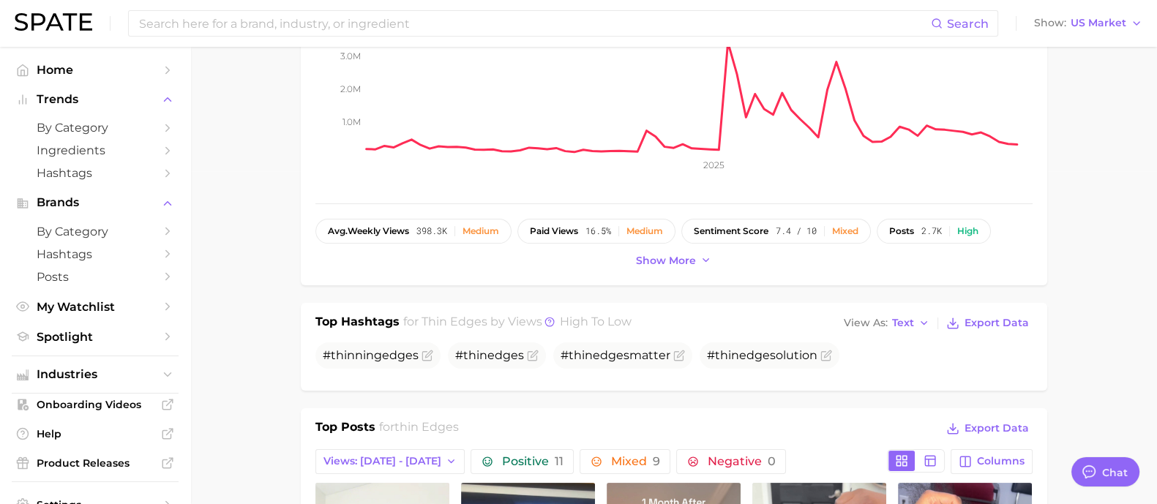
scroll to position [0, 0]
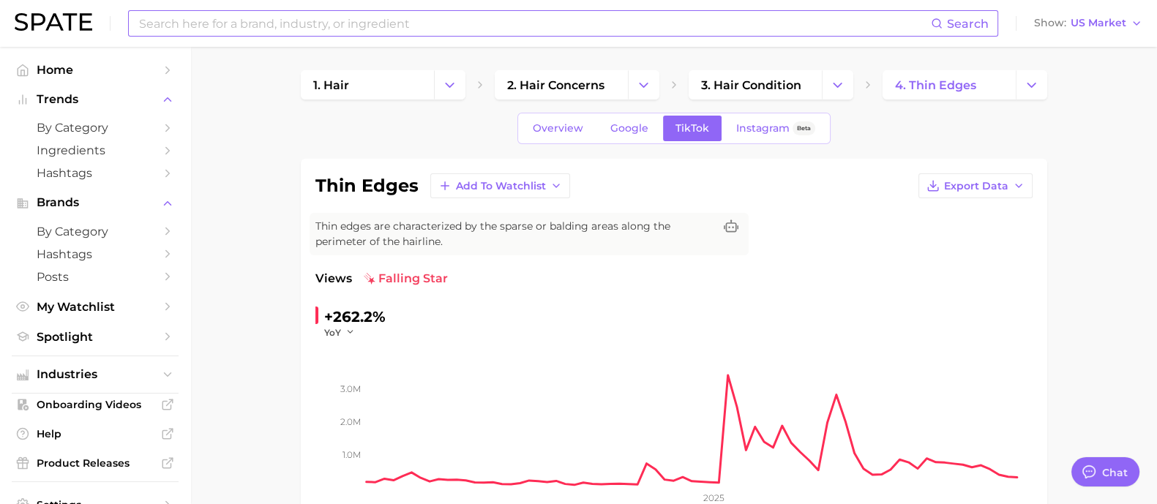
click at [358, 31] on input at bounding box center [534, 23] width 793 height 25
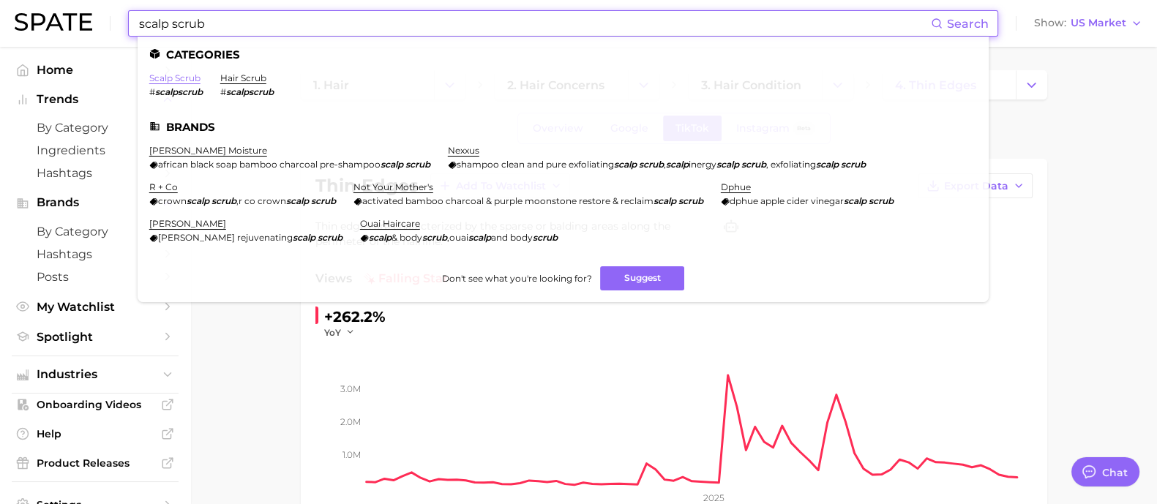
type input "scalp scrub"
click at [193, 73] on link "scalp scrub" at bounding box center [174, 77] width 51 height 11
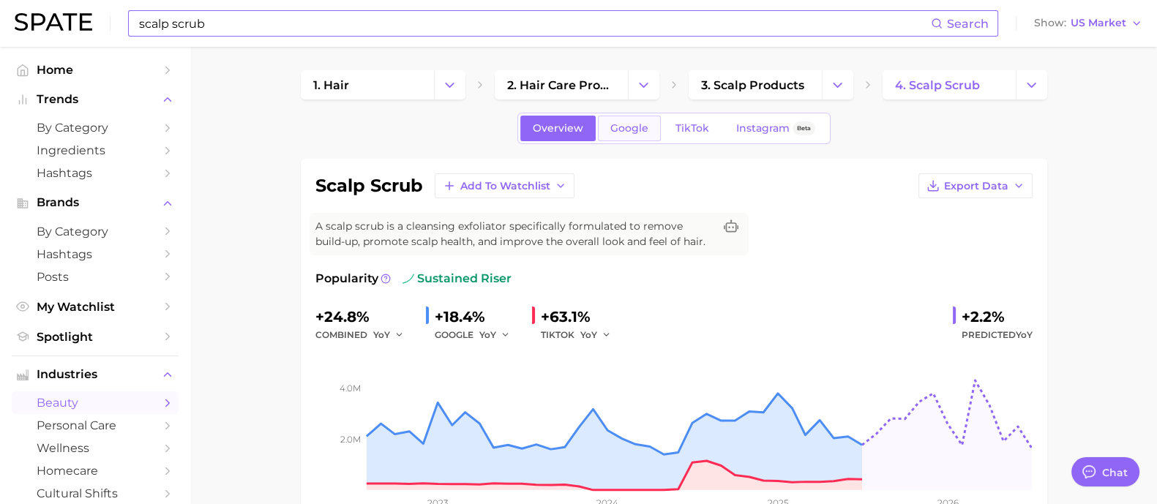
click at [627, 137] on link "Google" at bounding box center [629, 129] width 63 height 26
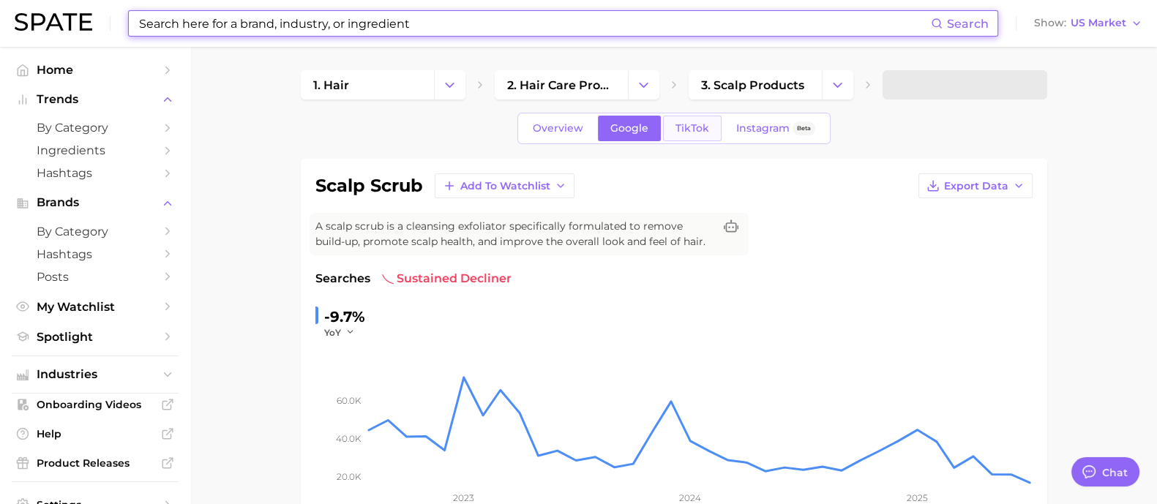
click at [704, 127] on span "TikTok" at bounding box center [692, 128] width 34 height 12
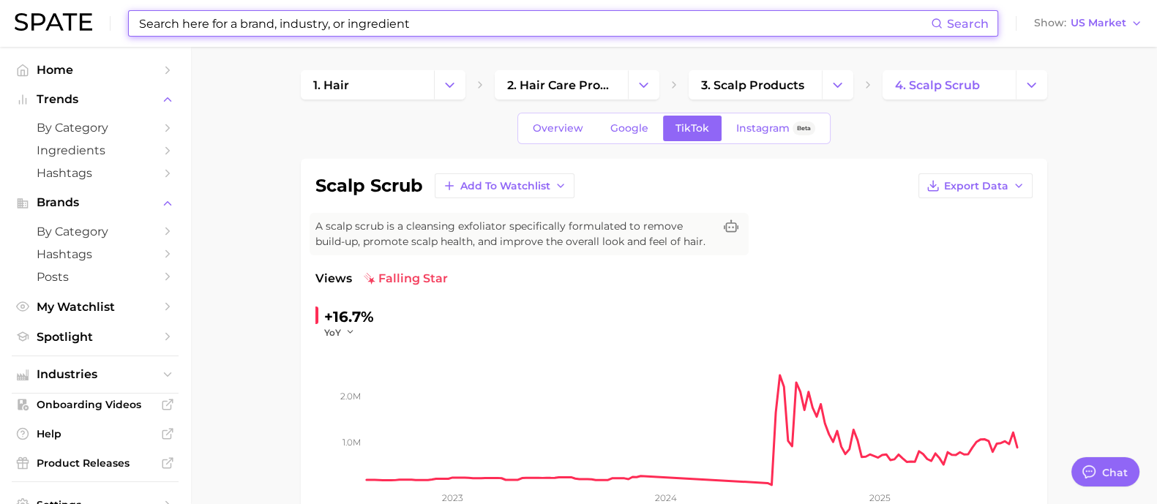
click at [438, 25] on input at bounding box center [534, 23] width 793 height 25
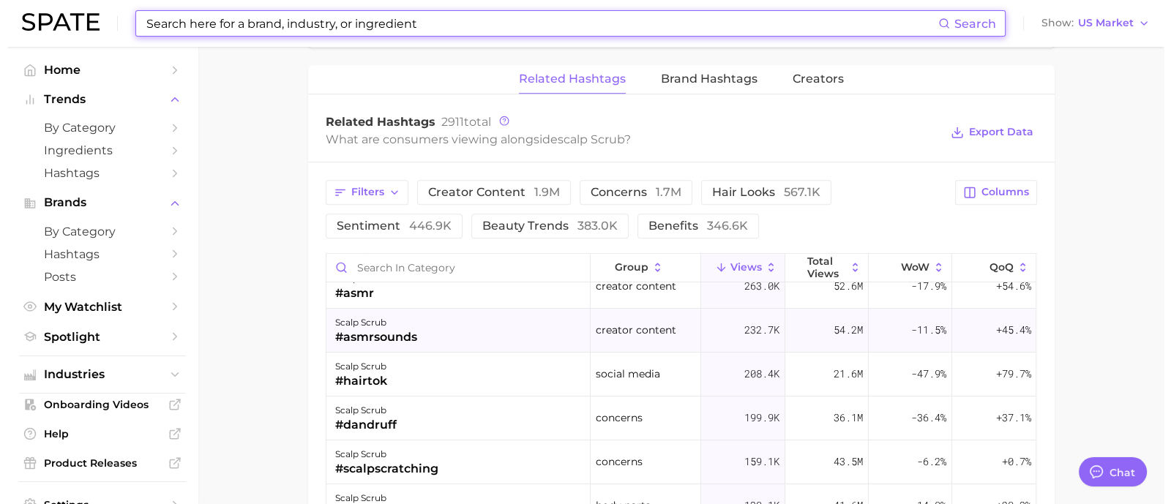
scroll to position [91, 0]
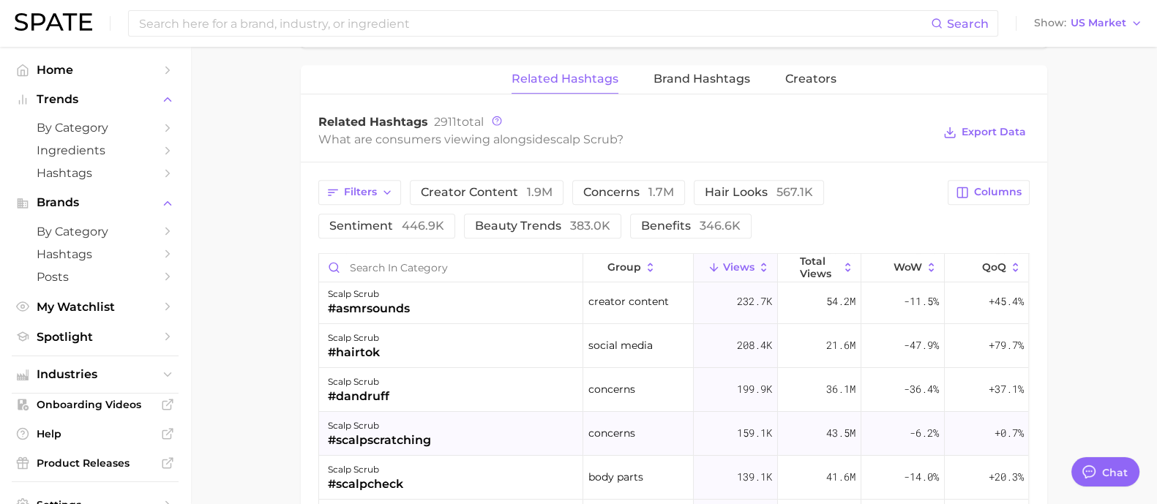
click at [378, 432] on div "#scalpscratching" at bounding box center [379, 441] width 103 height 18
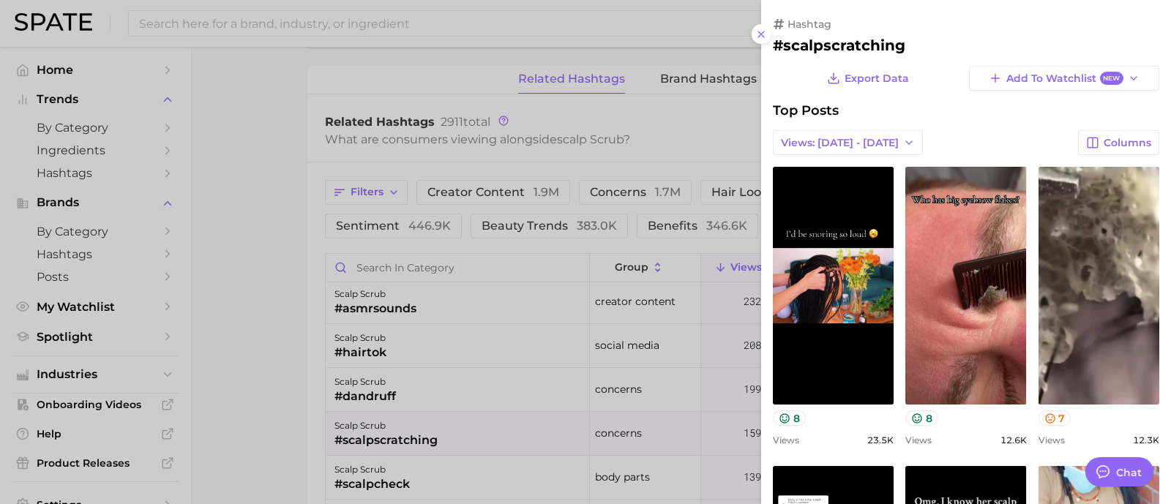
scroll to position [0, 0]
click at [765, 34] on icon at bounding box center [761, 35] width 12 height 12
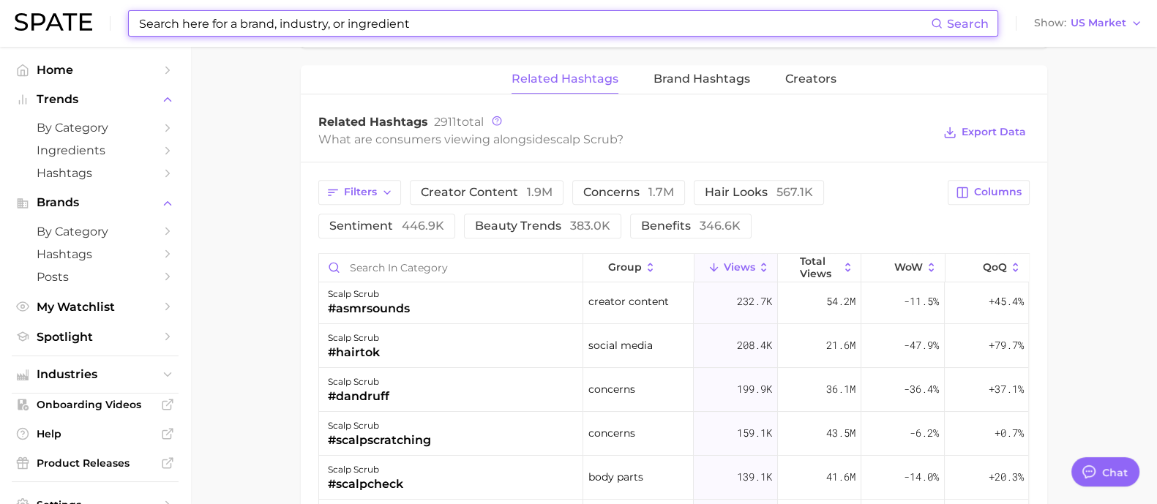
click at [568, 19] on input at bounding box center [534, 23] width 793 height 25
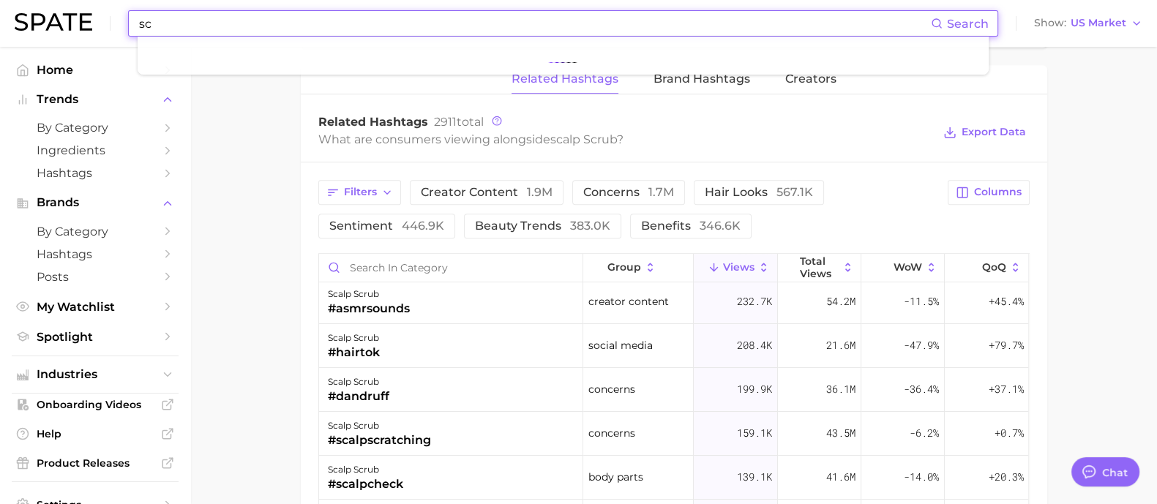
type input "s"
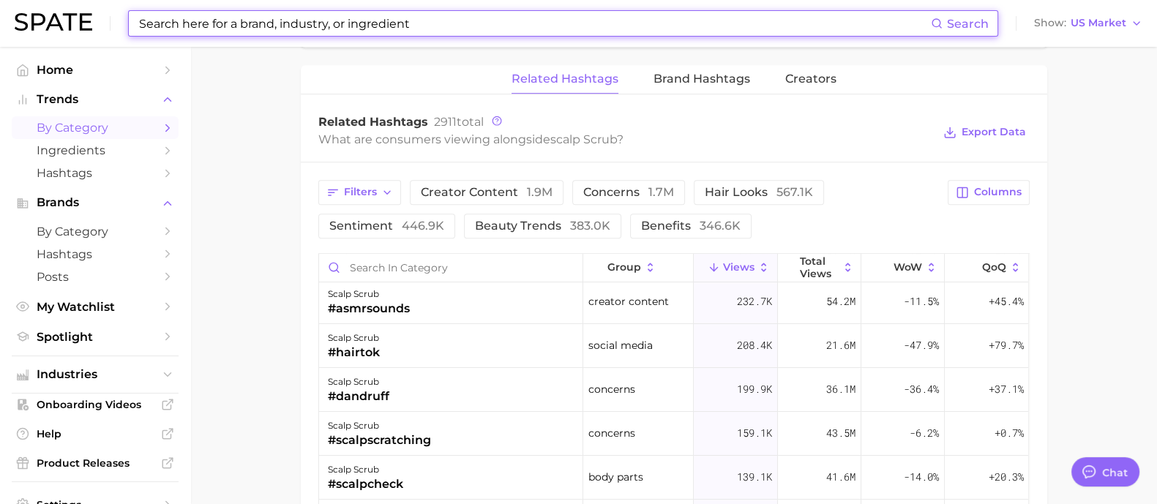
click at [87, 132] on span "by Category" at bounding box center [95, 128] width 117 height 14
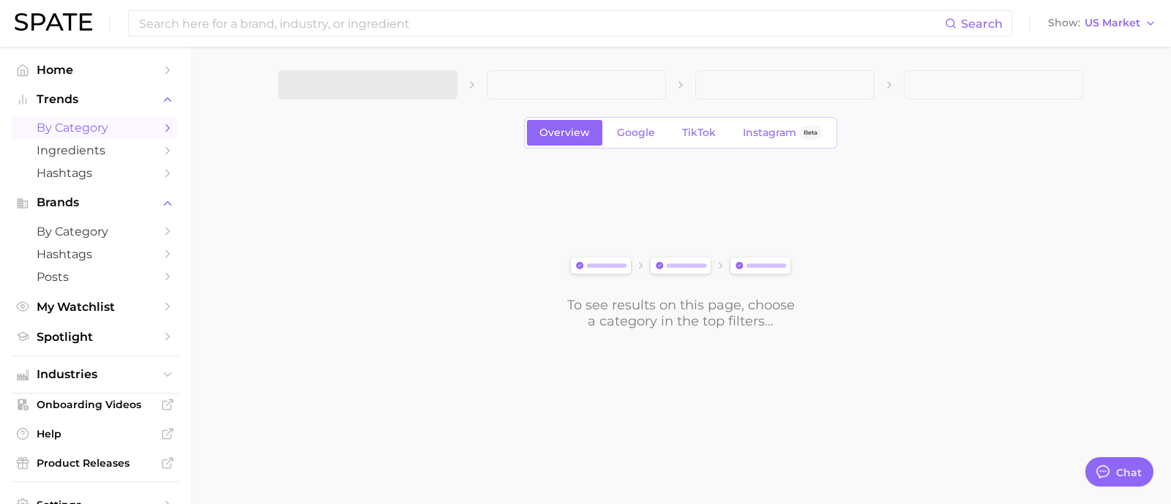
click at [442, 86] on span at bounding box center [367, 84] width 179 height 29
click at [443, 90] on icon "button" at bounding box center [437, 85] width 15 height 15
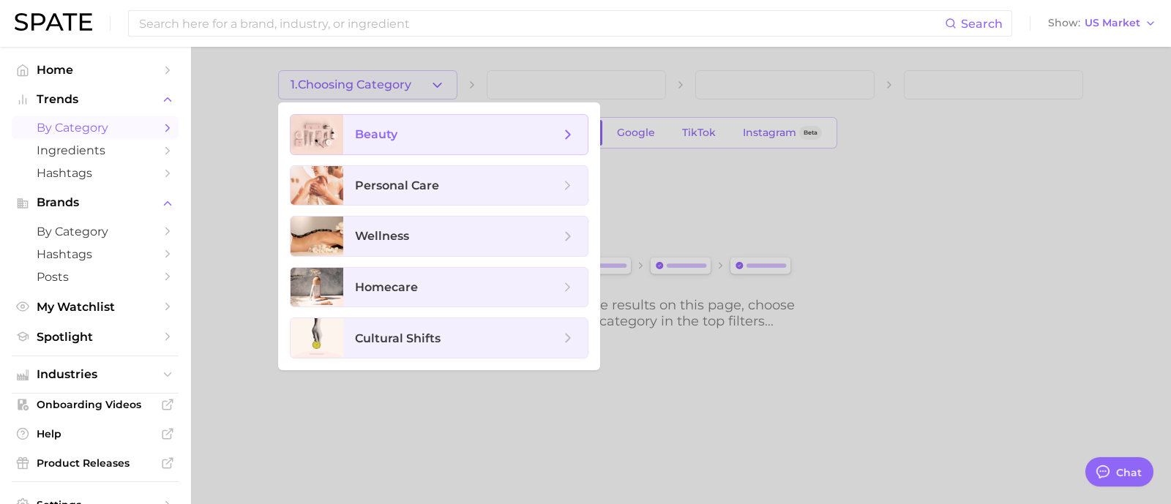
click at [421, 127] on span "beauty" at bounding box center [457, 135] width 205 height 16
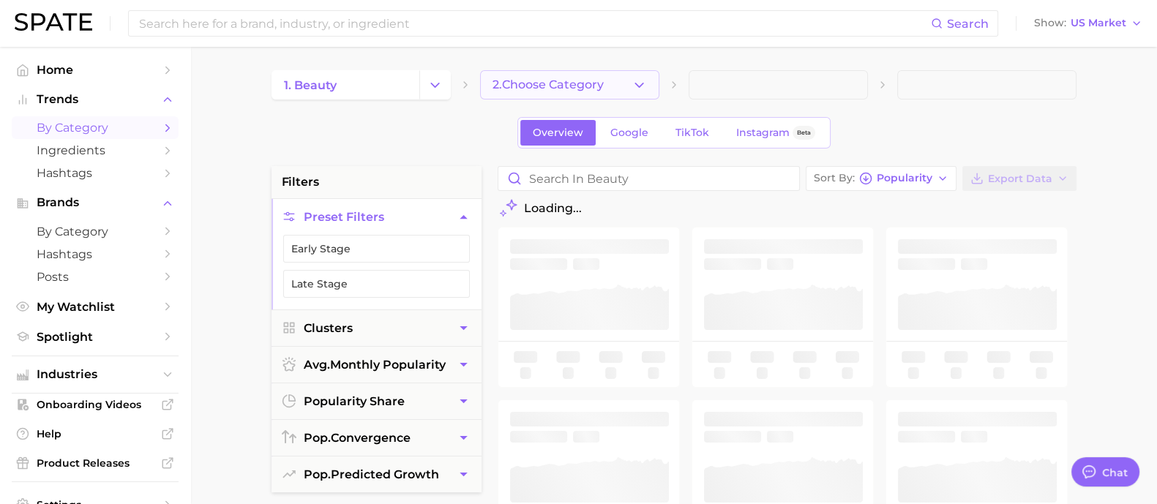
click at [563, 93] on button "2. Choose Category" at bounding box center [569, 84] width 179 height 29
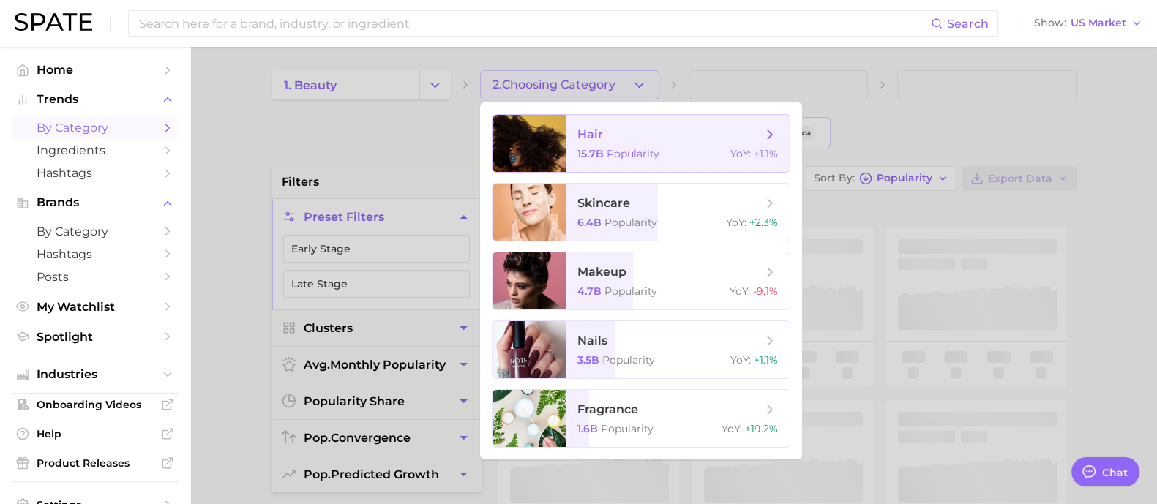
click at [619, 130] on span "hair" at bounding box center [669, 135] width 184 height 16
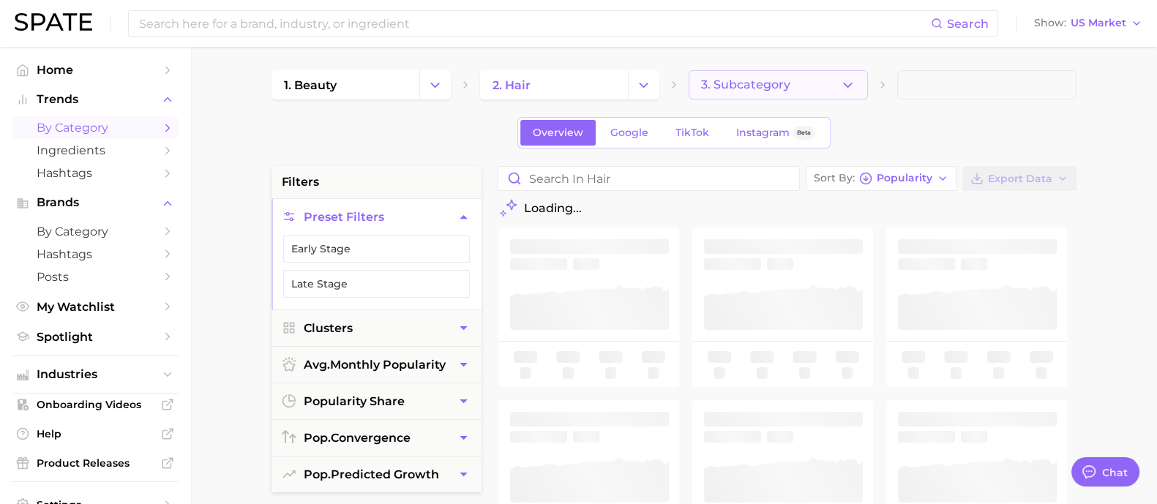
click at [763, 91] on button "3. Subcategory" at bounding box center [778, 84] width 179 height 29
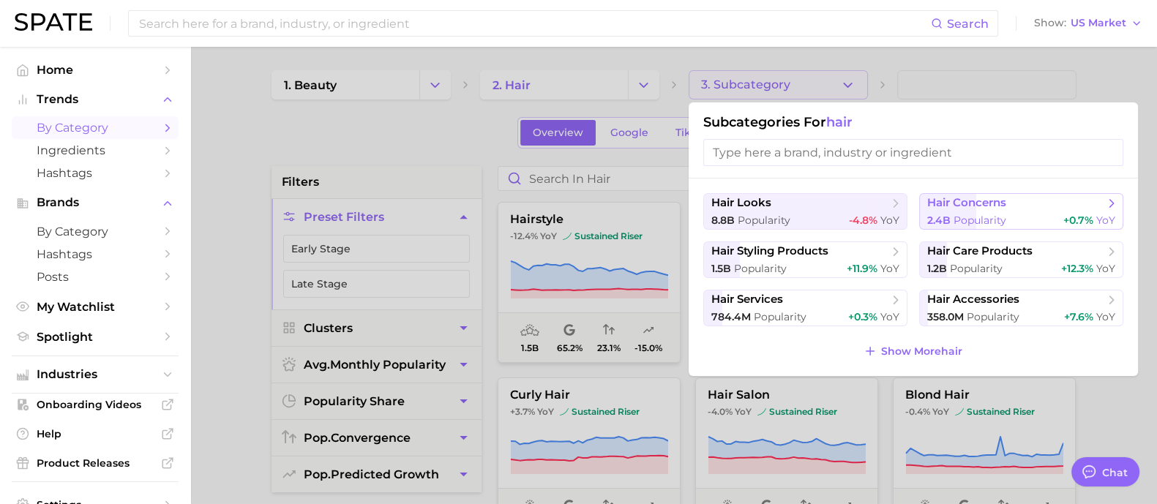
click at [978, 220] on span "Popularity" at bounding box center [979, 220] width 53 height 13
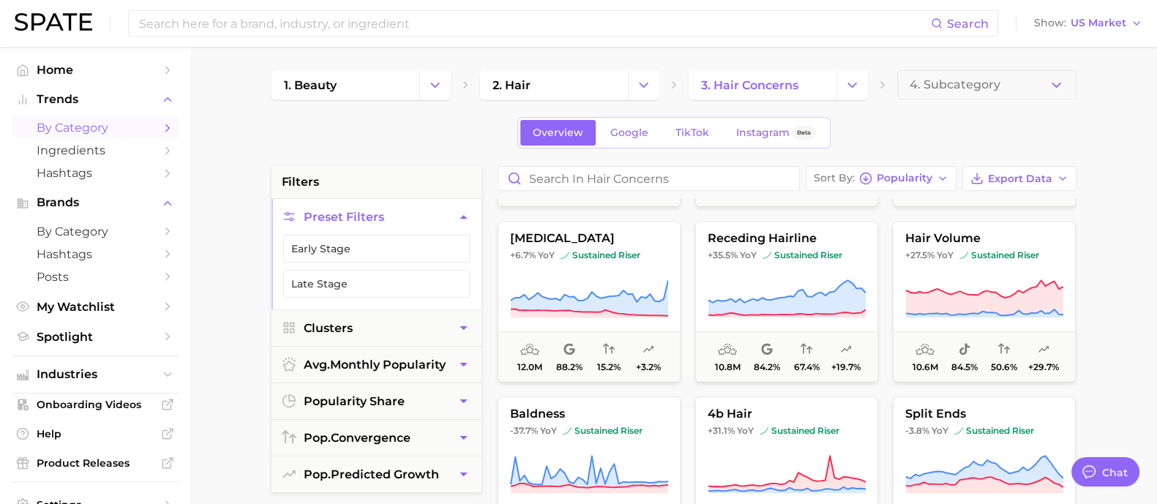
scroll to position [1738, 0]
click at [1022, 269] on button "hair volume +27.5% YoY sustained riser 10.6m 84.5% 50.6% +29.7%" at bounding box center [984, 300] width 183 height 161
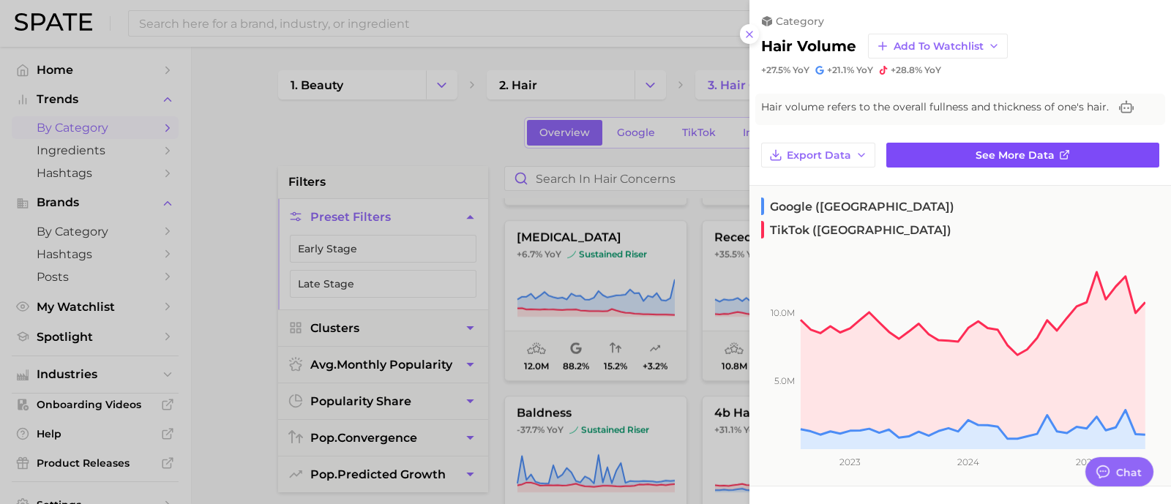
click at [920, 155] on link "See more data" at bounding box center [1022, 155] width 273 height 25
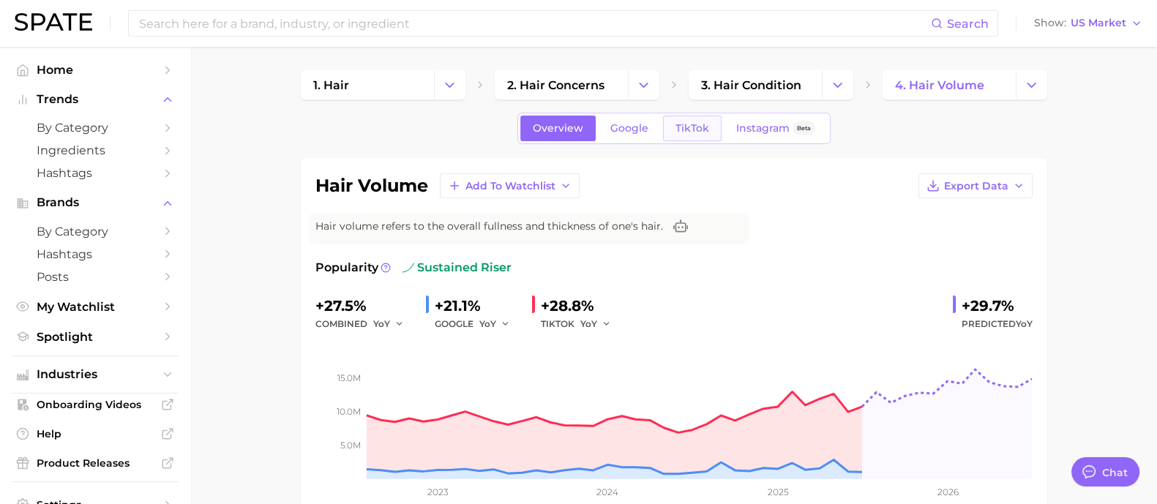
click at [700, 126] on span "TikTok" at bounding box center [692, 128] width 34 height 12
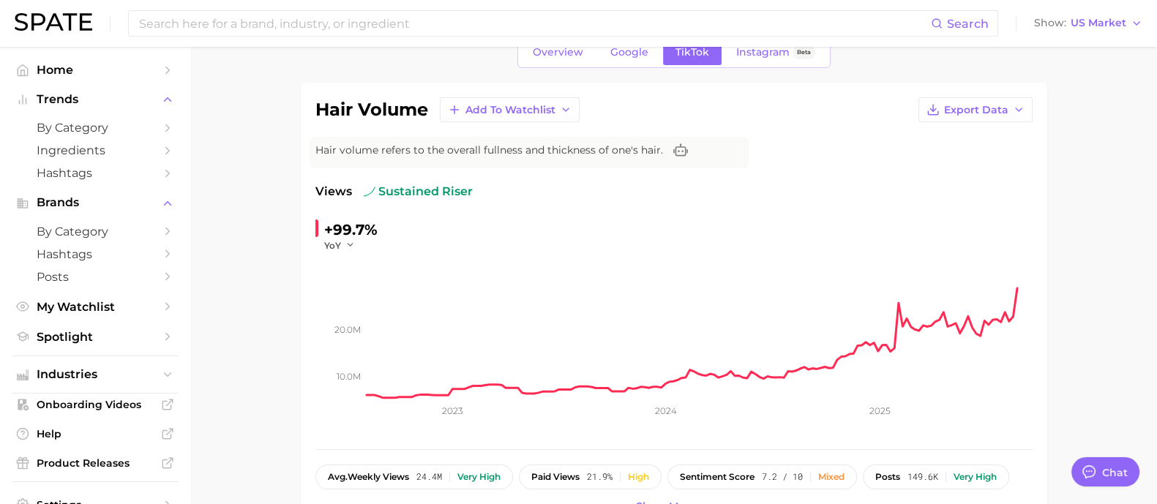
scroll to position [182, 0]
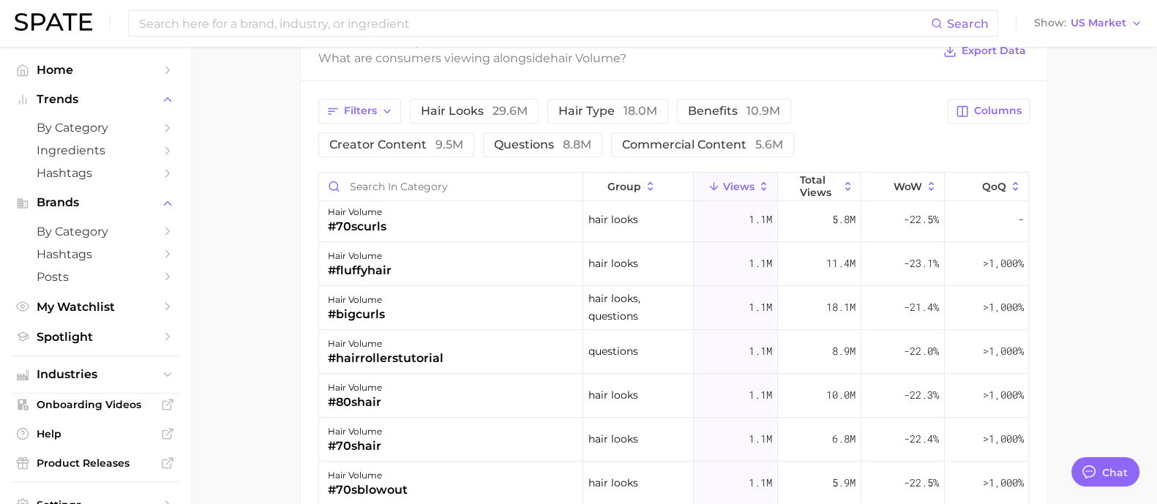
scroll to position [823, 0]
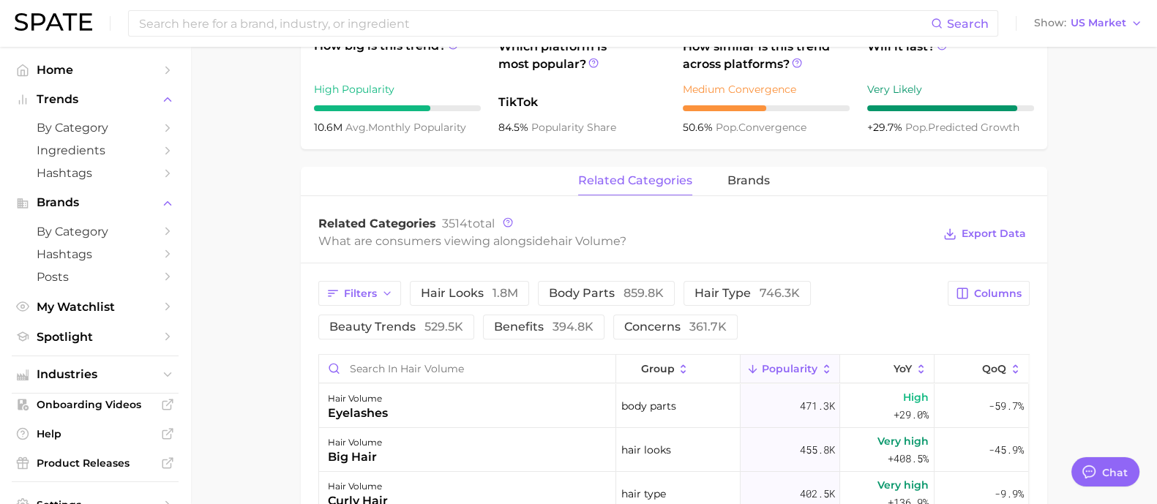
scroll to position [274, 0]
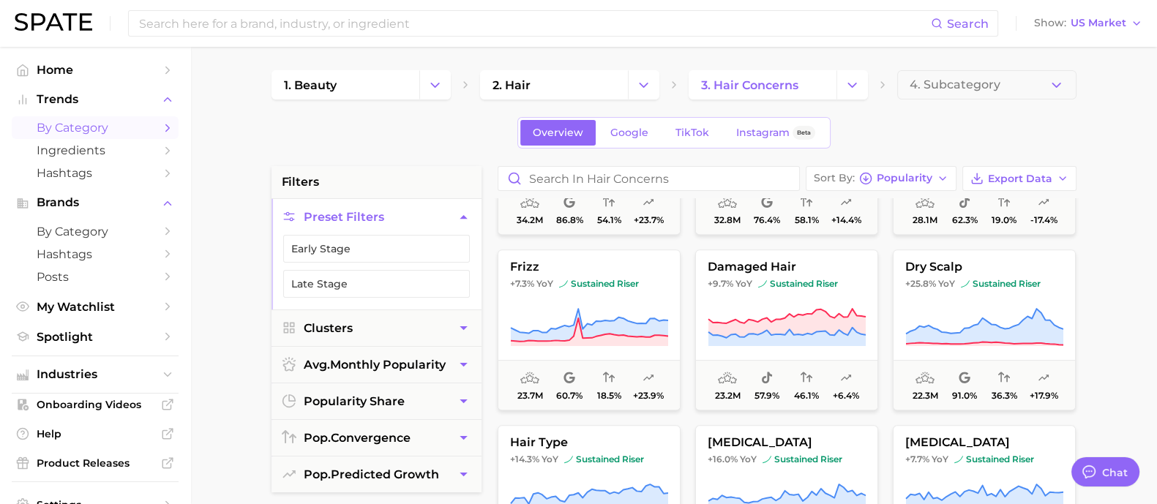
scroll to position [1098, 0]
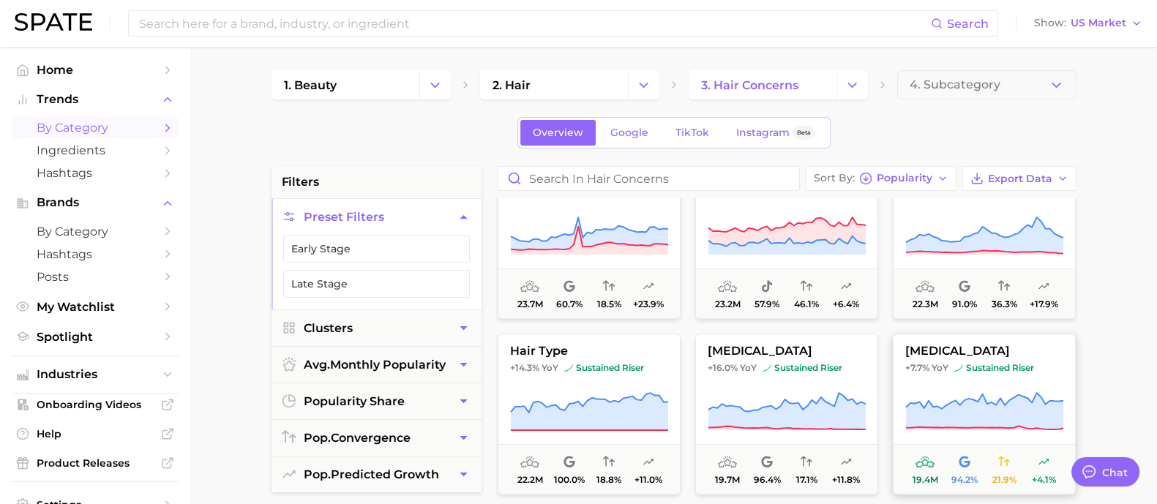
click at [962, 383] on button "itchy scalp +7.7% YoY sustained riser 19.4m 94.2% 21.9% +4.1%" at bounding box center [984, 414] width 183 height 161
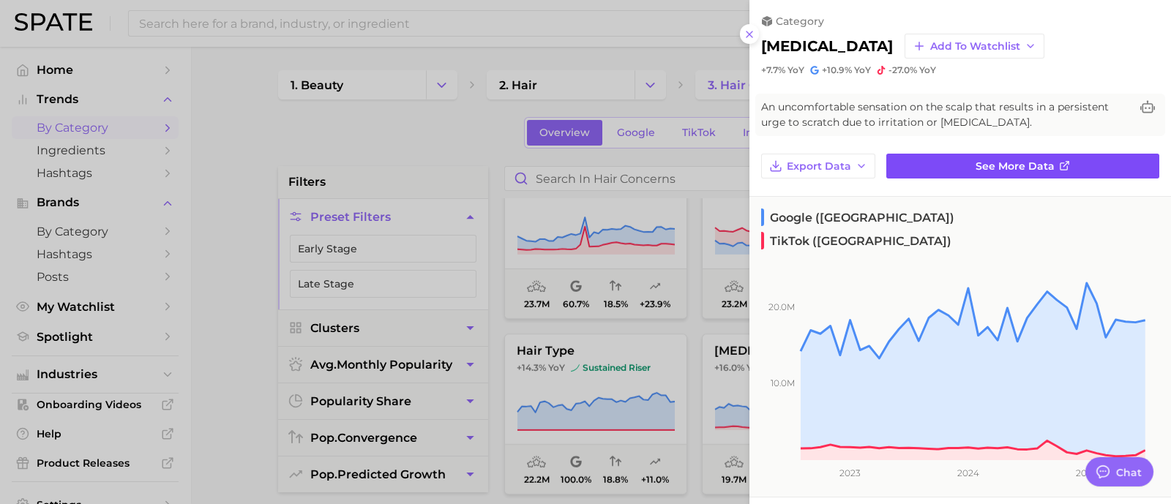
click at [954, 163] on link "See more data" at bounding box center [1022, 166] width 273 height 25
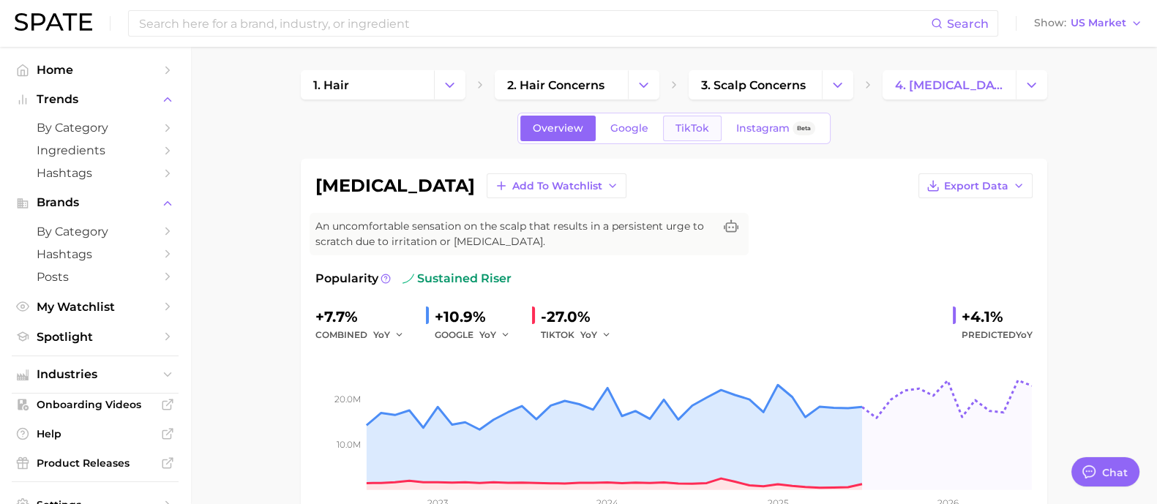
click at [697, 126] on span "TikTok" at bounding box center [692, 128] width 34 height 12
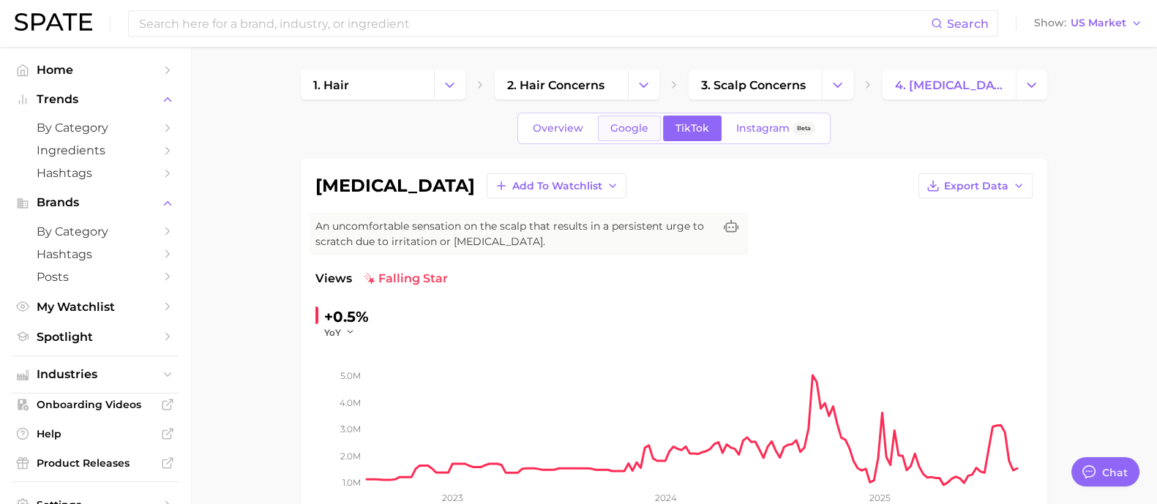
click at [621, 126] on span "Google" at bounding box center [629, 128] width 38 height 12
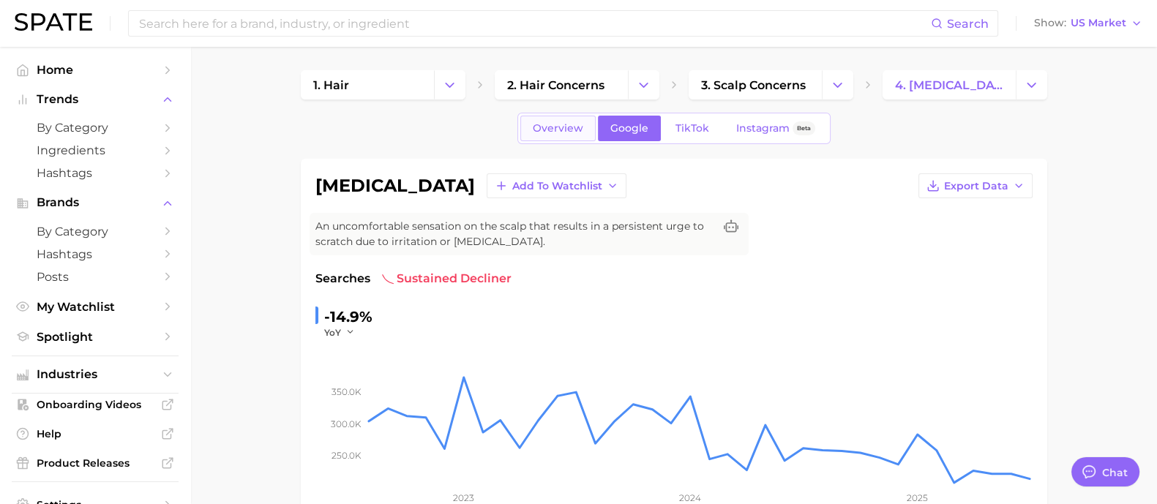
click at [566, 125] on span "Overview" at bounding box center [558, 128] width 50 height 12
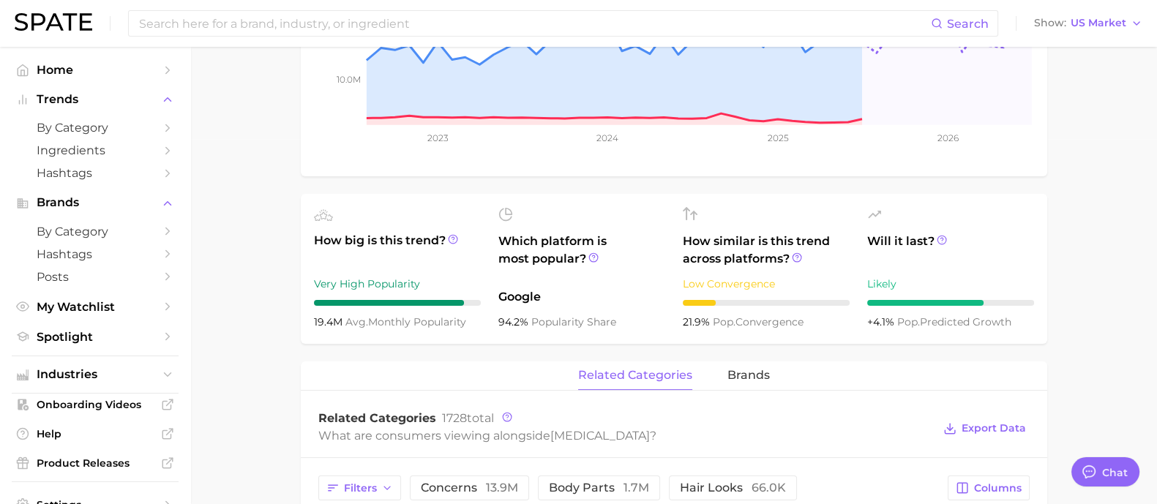
scroll to position [91, 0]
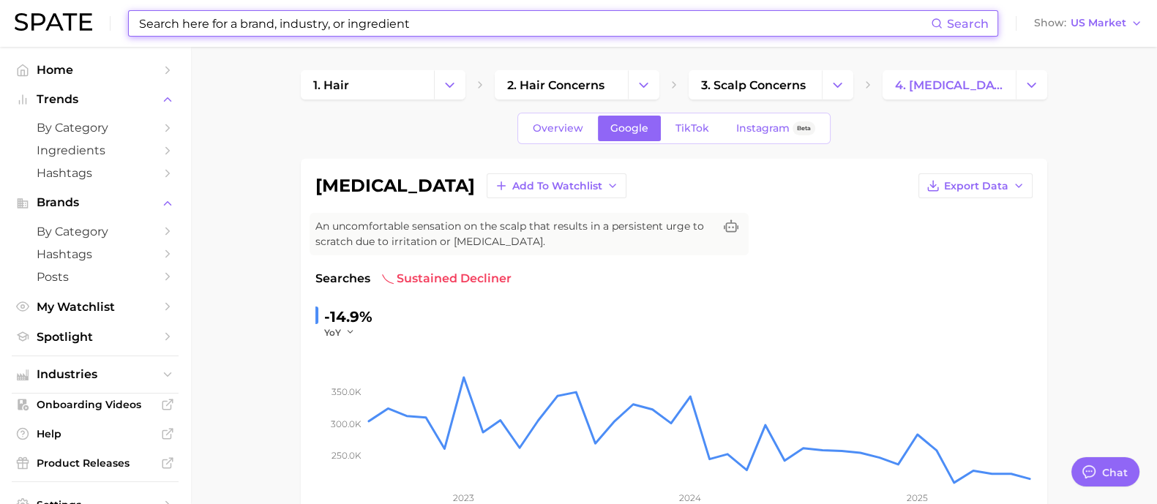
click at [255, 14] on input at bounding box center [534, 23] width 793 height 25
click at [57, 127] on span "by Category" at bounding box center [95, 128] width 117 height 14
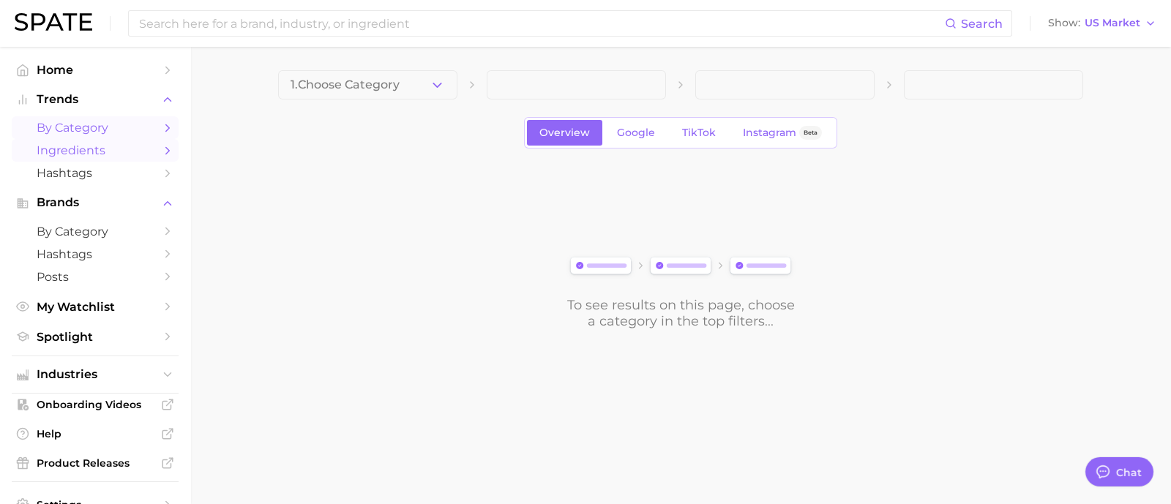
click at [67, 151] on span "Ingredients" at bounding box center [95, 150] width 117 height 14
click at [415, 83] on button "1. Choose Category" at bounding box center [367, 84] width 179 height 29
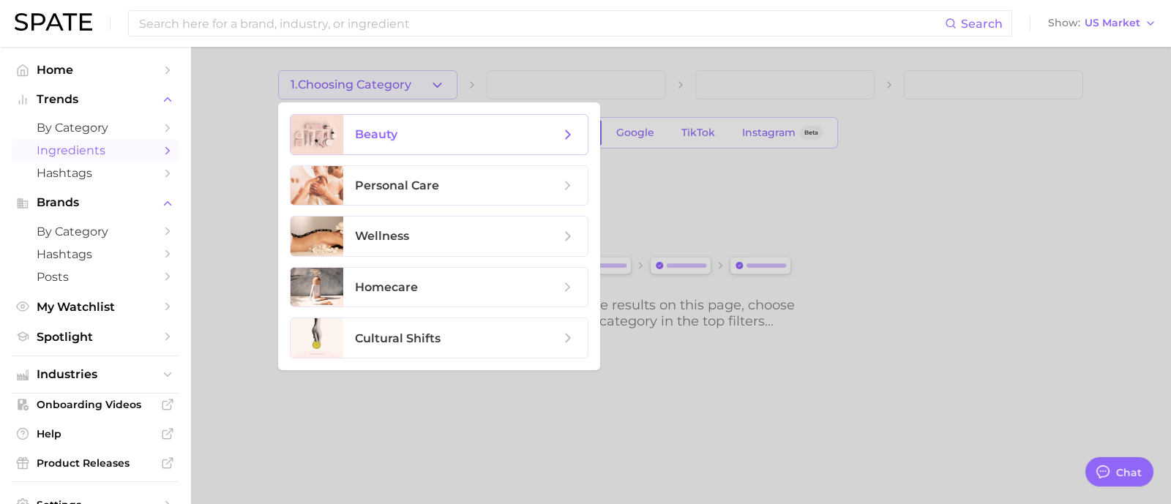
click at [408, 138] on span "beauty" at bounding box center [457, 135] width 205 height 16
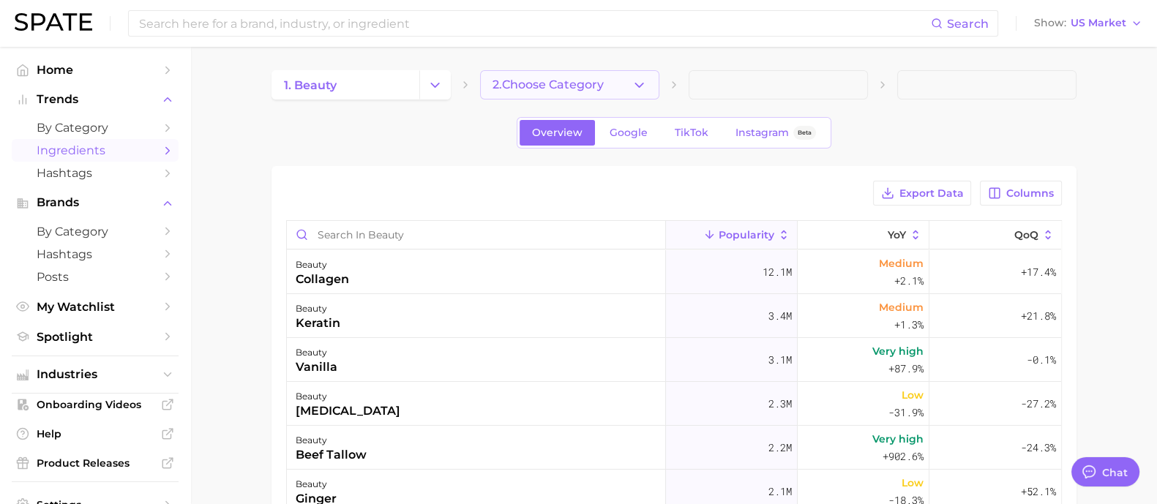
click at [590, 86] on span "2. Choose Category" at bounding box center [547, 84] width 111 height 13
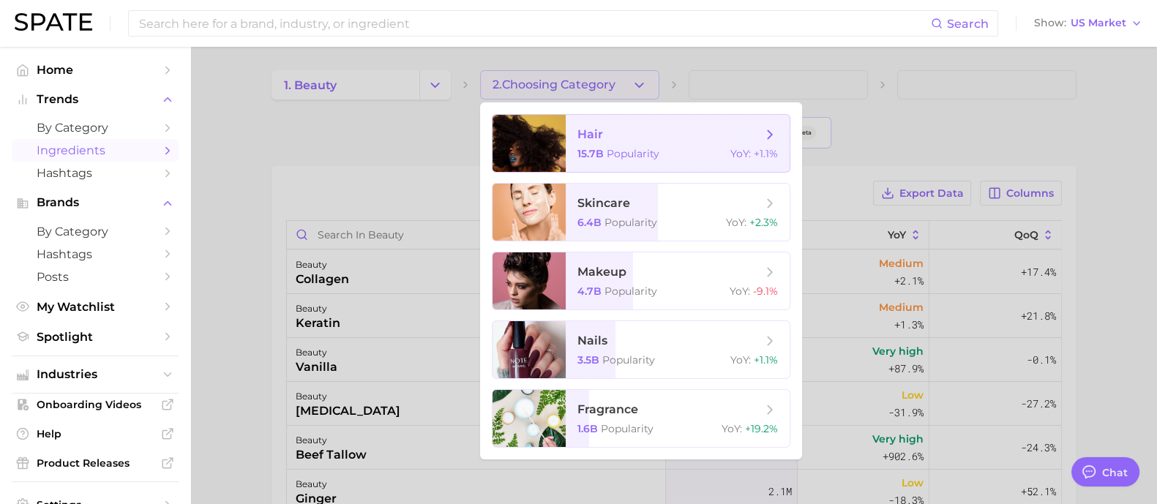
click at [625, 136] on span "hair" at bounding box center [669, 135] width 184 height 16
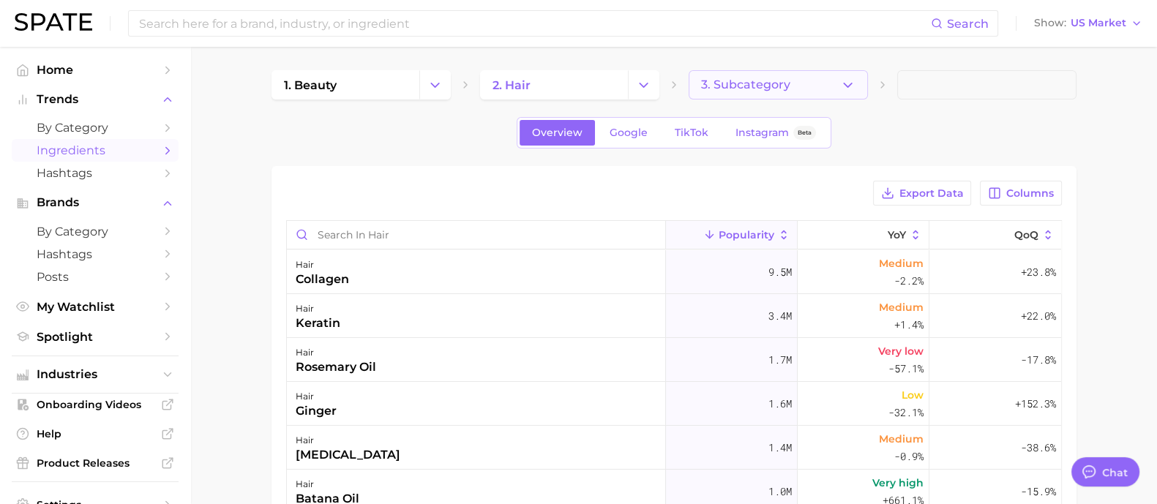
click at [735, 86] on span "3. Subcategory" at bounding box center [745, 84] width 89 height 13
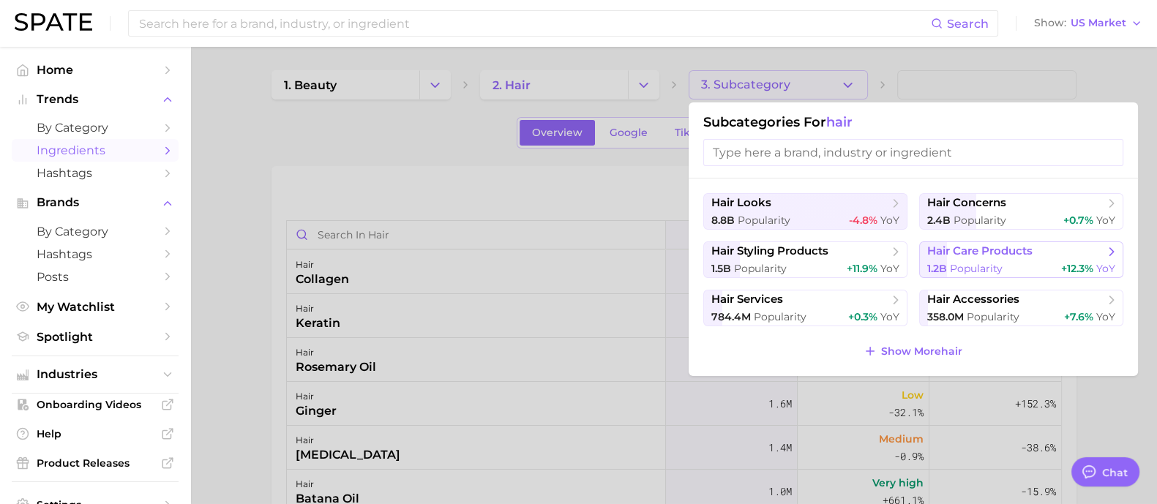
click at [977, 258] on span "hair care products" at bounding box center [979, 251] width 105 height 14
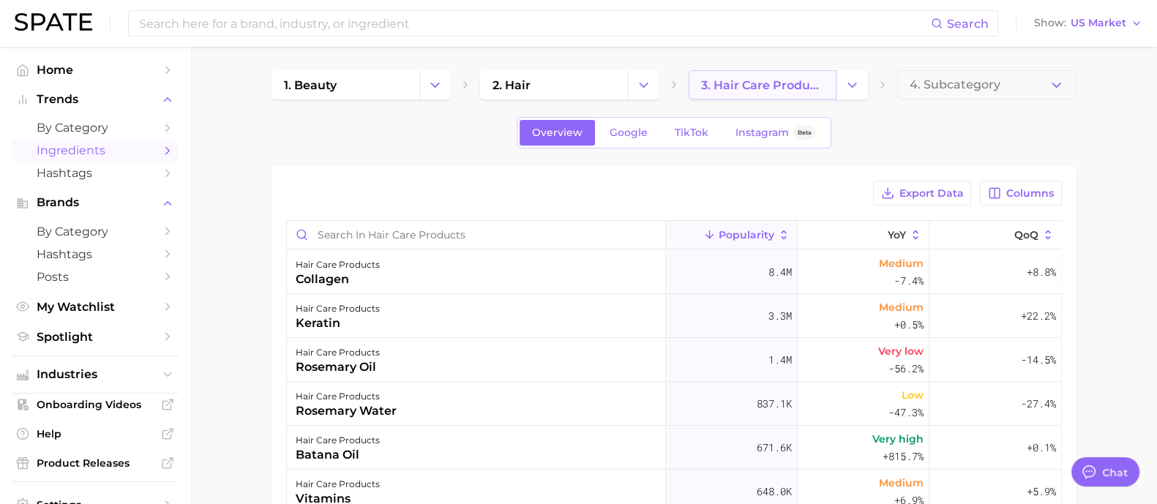
click at [776, 76] on link "3. hair care products" at bounding box center [763, 84] width 148 height 29
click at [839, 85] on button "Change Category" at bounding box center [851, 84] width 31 height 29
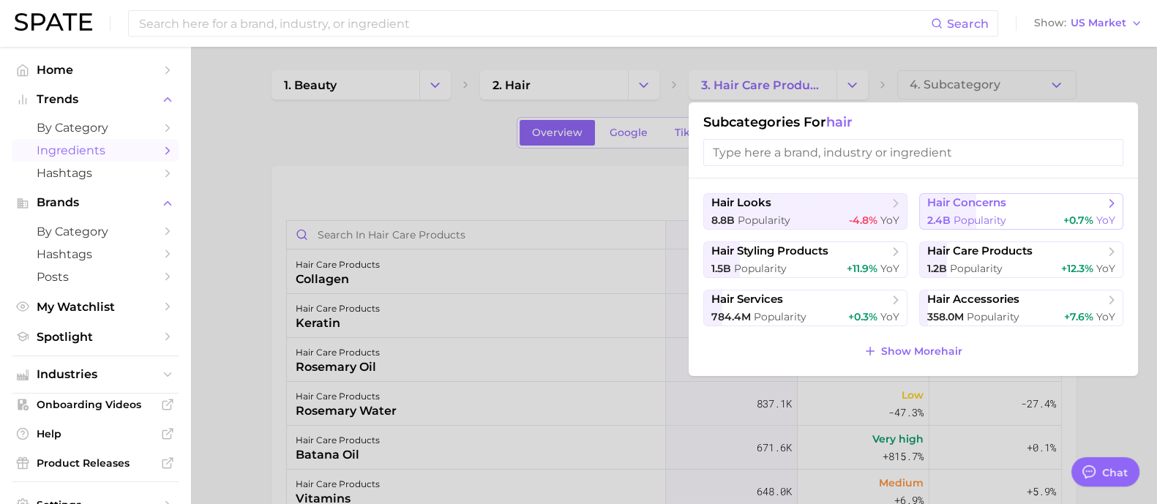
click at [937, 208] on span "hair concerns" at bounding box center [966, 203] width 79 height 14
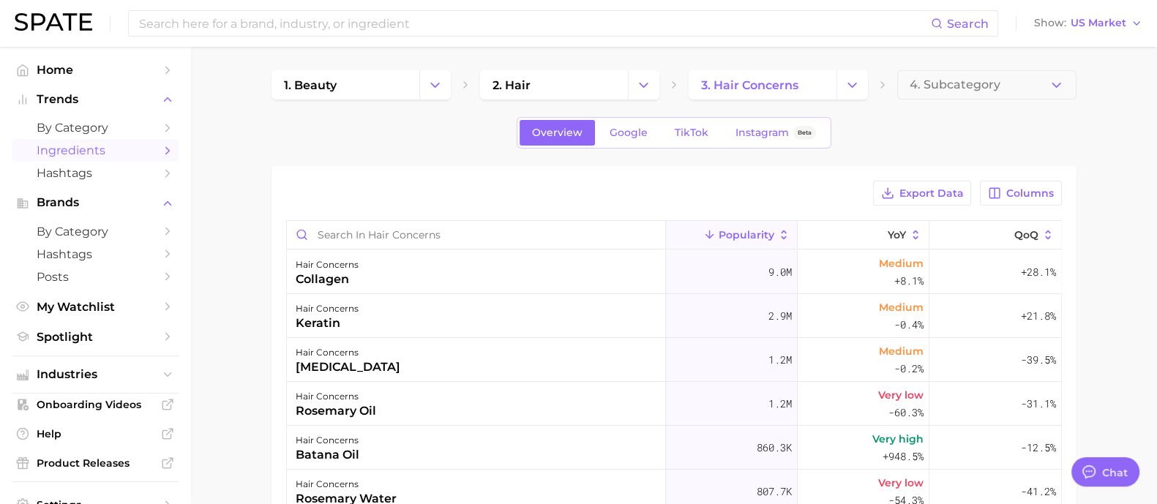
drag, startPoint x: 1097, startPoint y: 143, endPoint x: 1090, endPoint y: 154, distance: 12.2
click at [1097, 143] on main "1. beauty 2. hair 3. hair concerns 4. Subcategory Overview Google TikTok Instag…" at bounding box center [673, 429] width 967 height 765
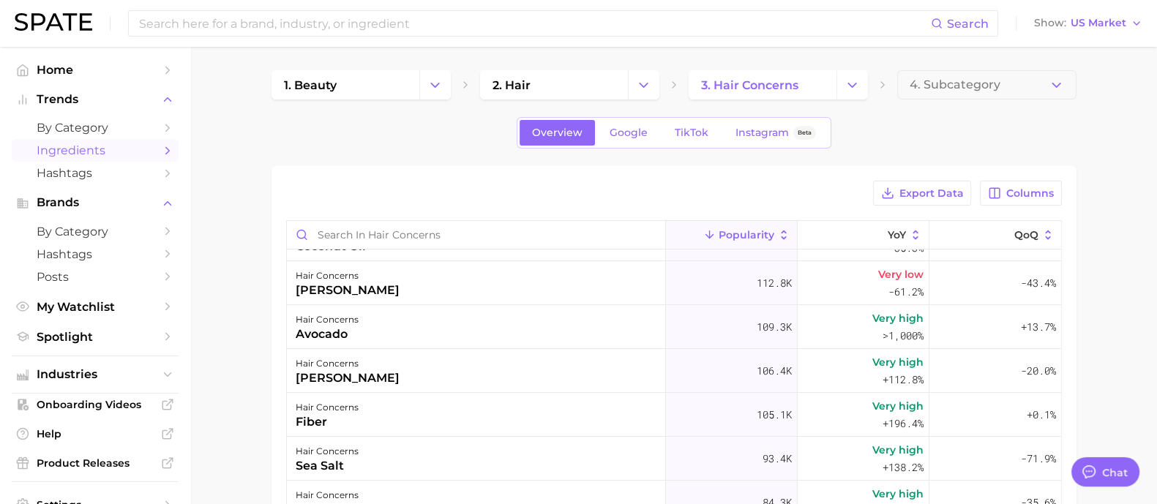
scroll to position [915, 0]
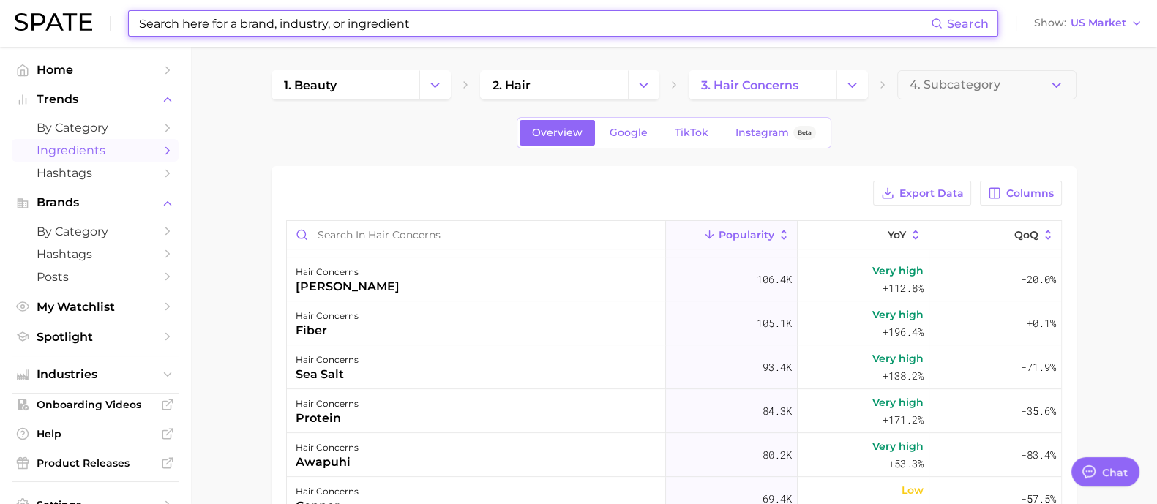
click at [234, 17] on input at bounding box center [534, 23] width 793 height 25
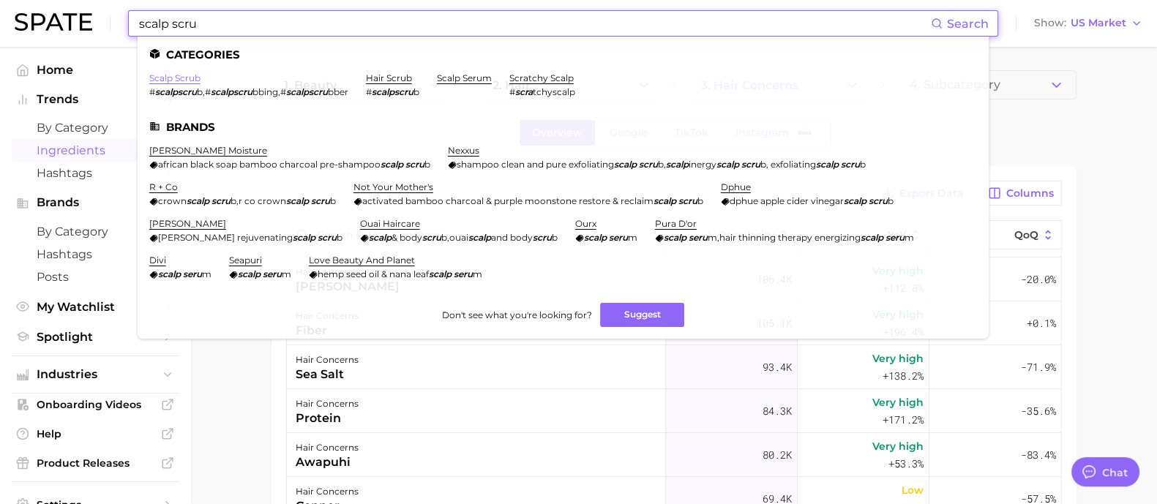
type input "scalp scru"
click at [193, 80] on link "scalp scrub" at bounding box center [174, 77] width 51 height 11
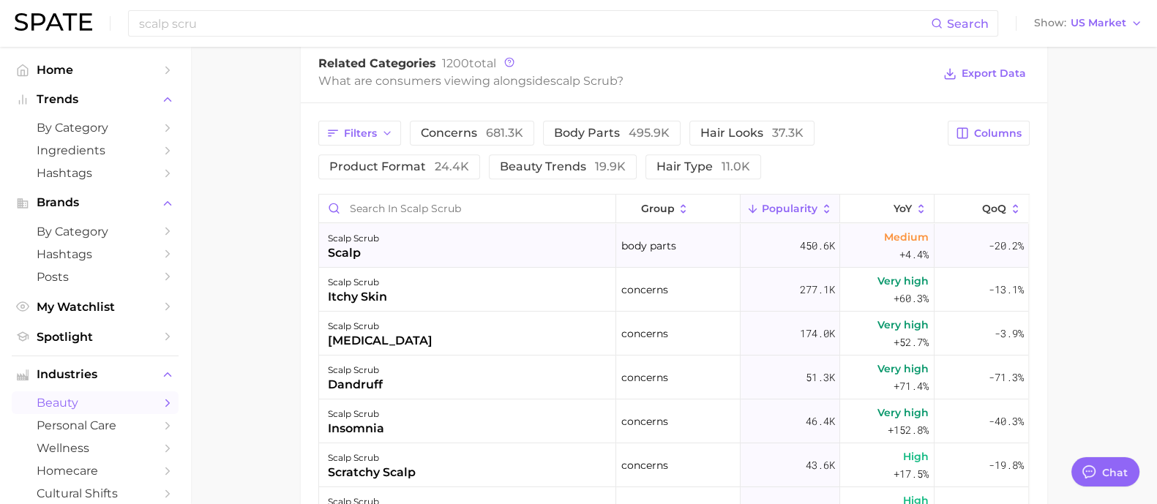
scroll to position [731, 0]
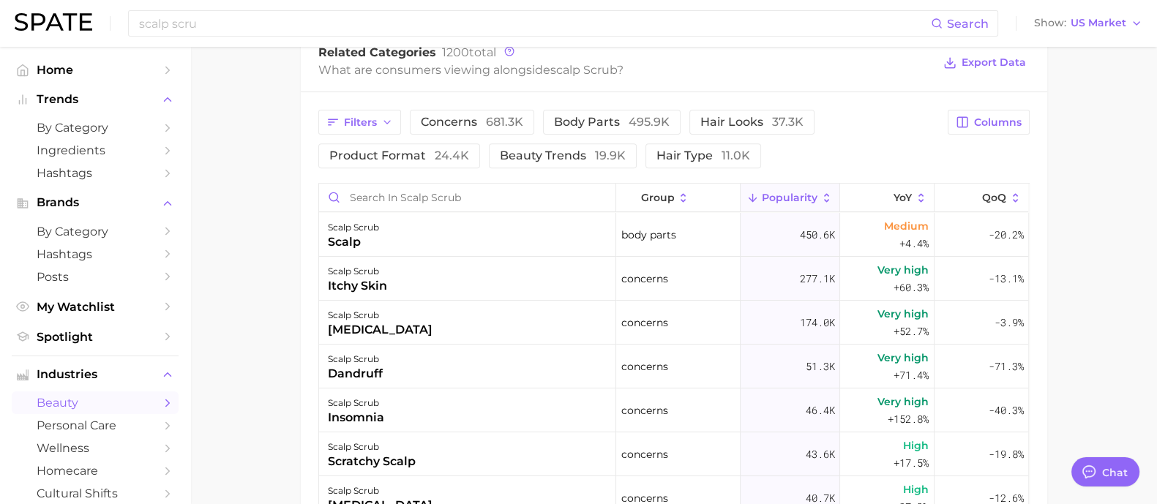
click at [1084, 135] on main "1. hair 2. hair care products 3. scalp products 4. scalp scrub Overview Google …" at bounding box center [673, 47] width 967 height 1462
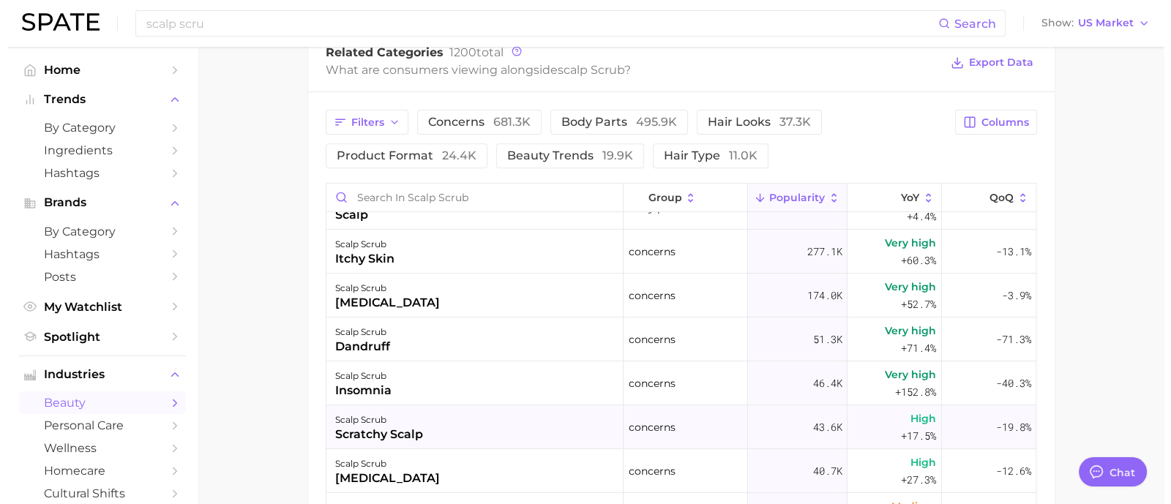
scroll to position [0, 0]
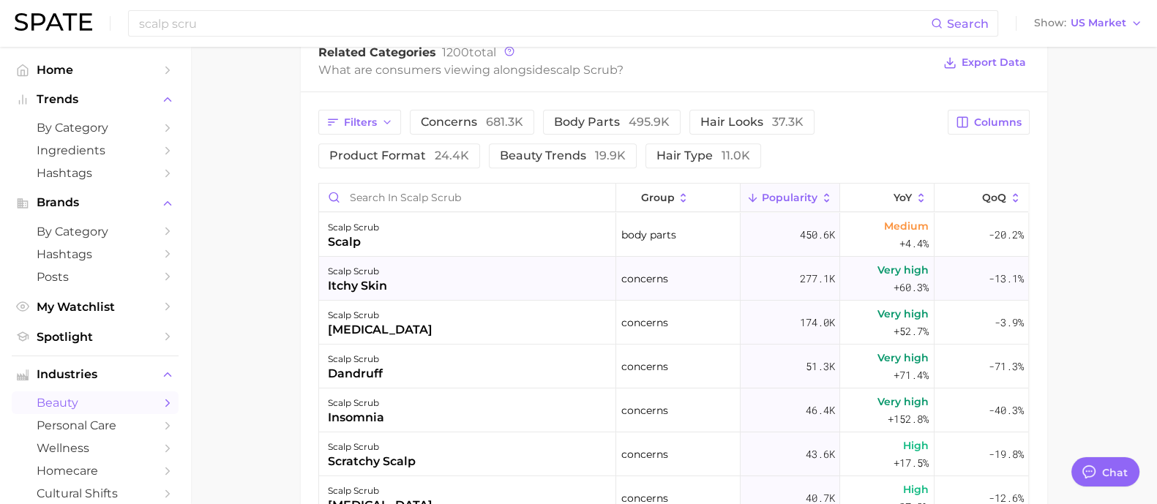
click at [492, 275] on div "scalp scrub itchy skin" at bounding box center [467, 279] width 297 height 44
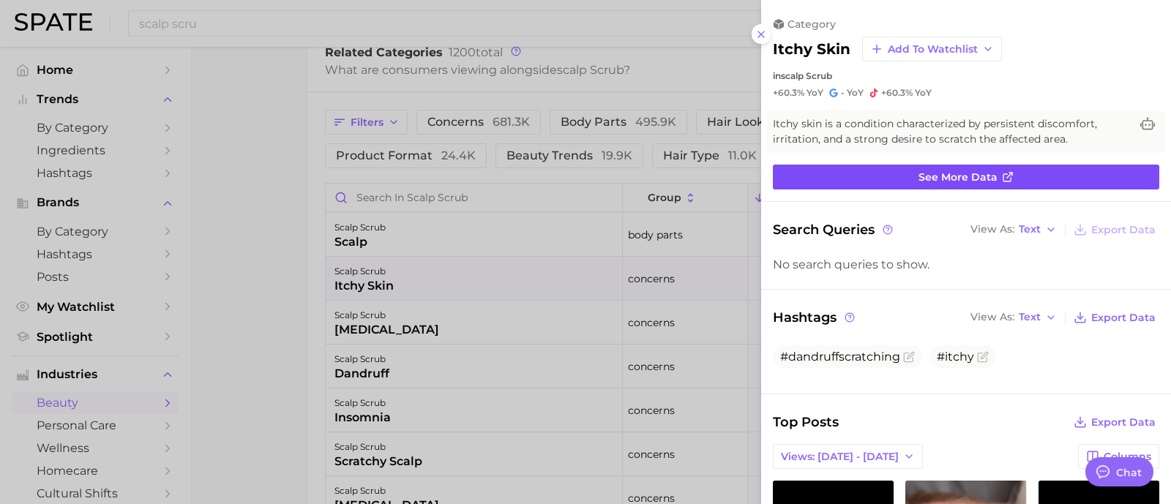
click at [946, 180] on span "See more data" at bounding box center [957, 177] width 79 height 12
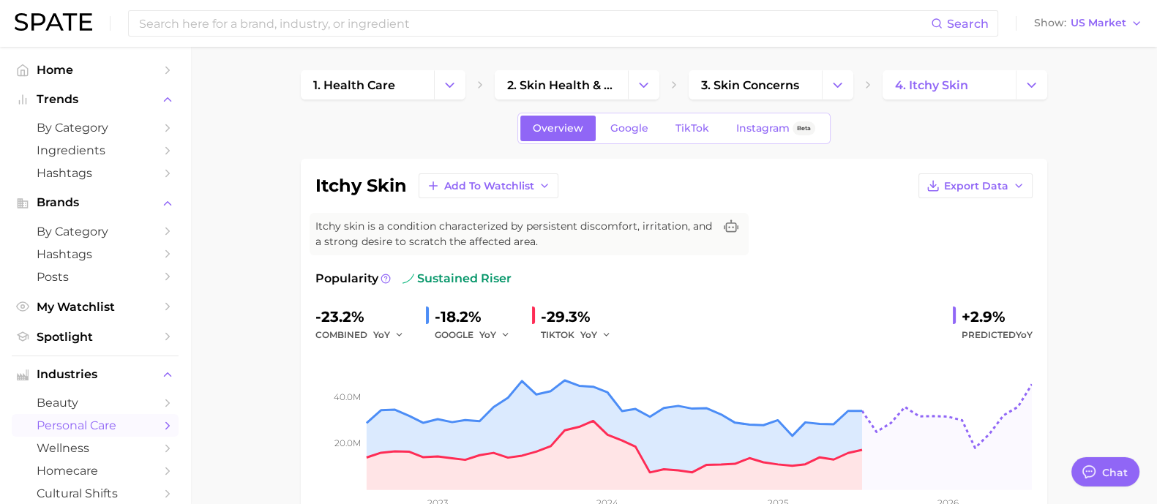
type input "scalp scru"
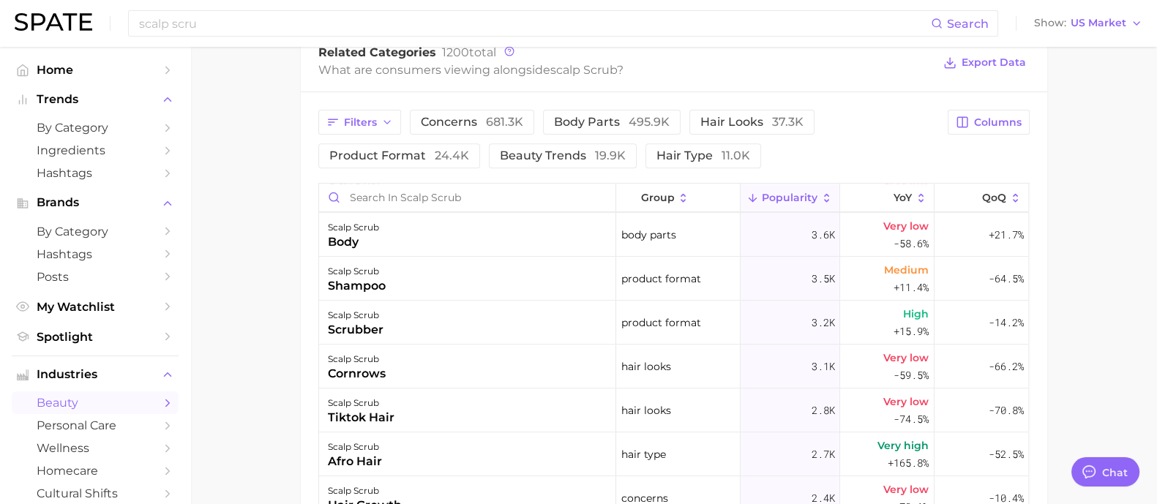
scroll to position [1188, 0]
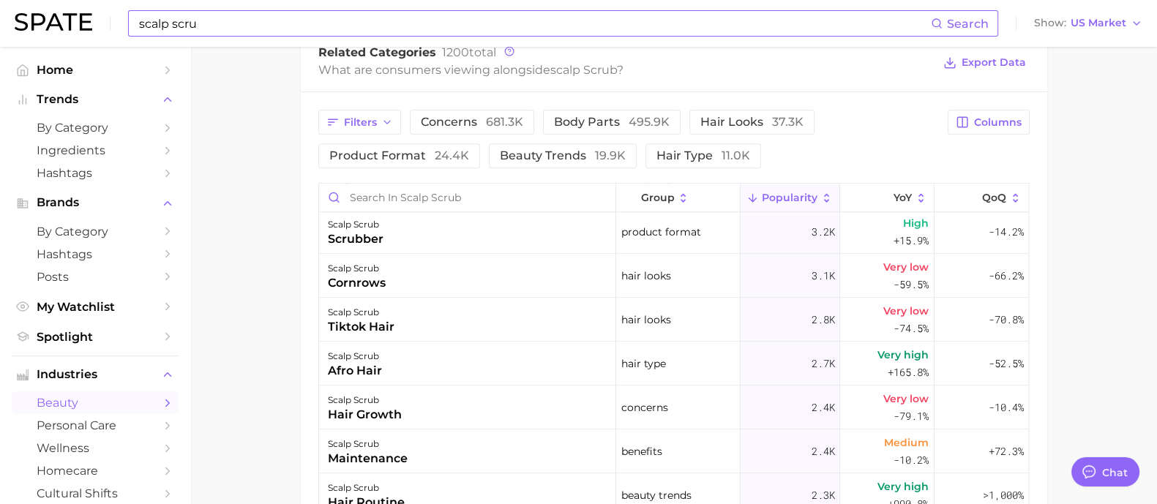
click at [228, 20] on input "scalp scru" at bounding box center [534, 23] width 793 height 25
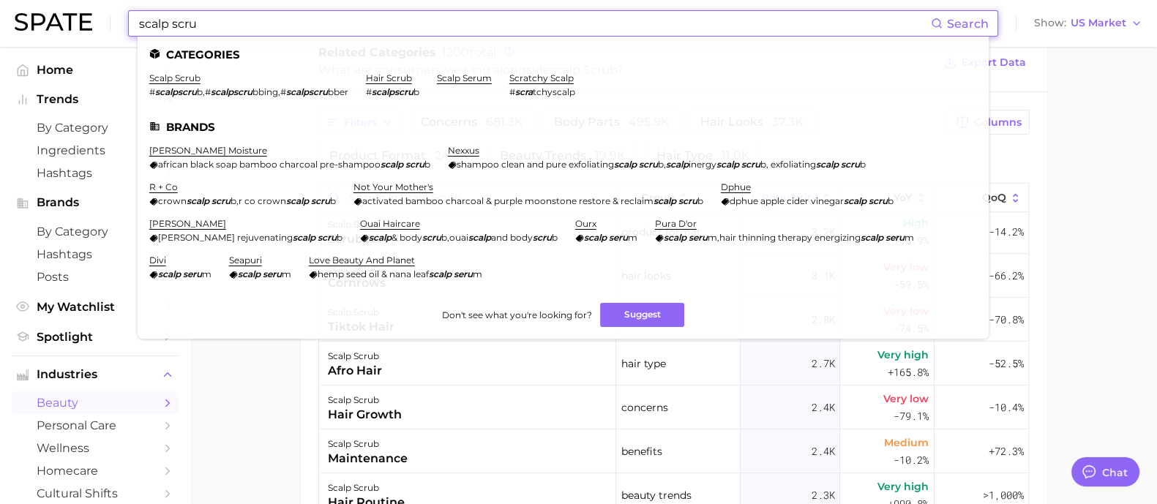
drag, startPoint x: 228, startPoint y: 20, endPoint x: 77, endPoint y: 9, distance: 151.9
click at [77, 9] on div "scalp scru Search Categories scalp scrub # scalpscru b , # scalpscru bbing , # …" at bounding box center [579, 23] width 1128 height 47
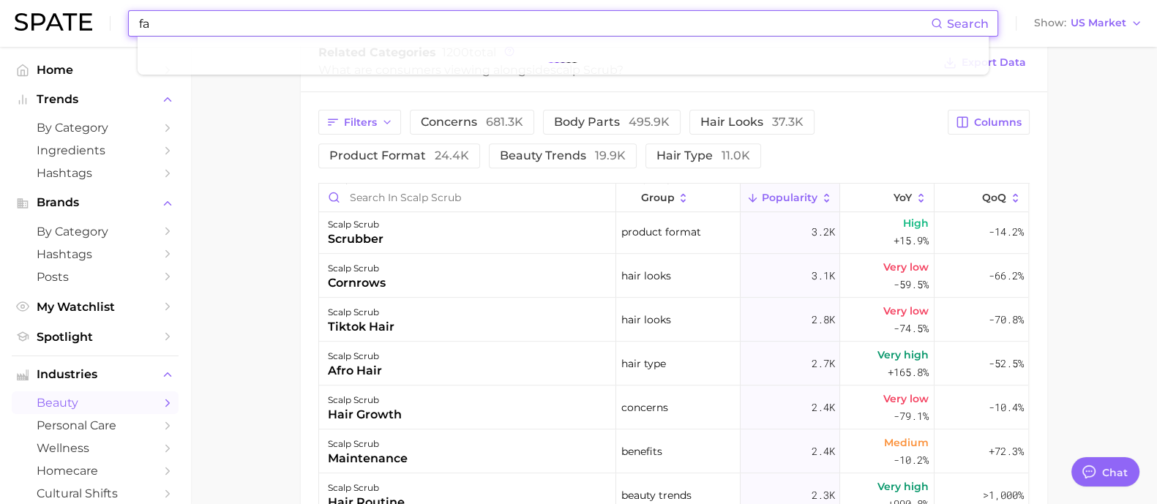
type input "f"
type input "powder scr"
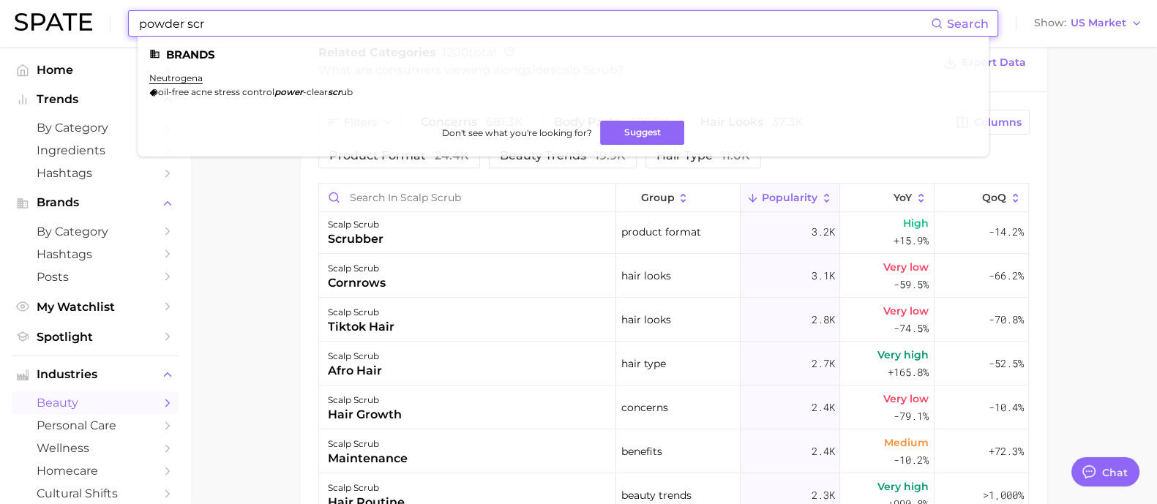
drag, startPoint x: 223, startPoint y: 21, endPoint x: 102, endPoint y: 22, distance: 120.7
click at [102, 22] on div "powder scr Search Brands neutrogena oil-free acne stress control power -clear s…" at bounding box center [579, 23] width 1128 height 47
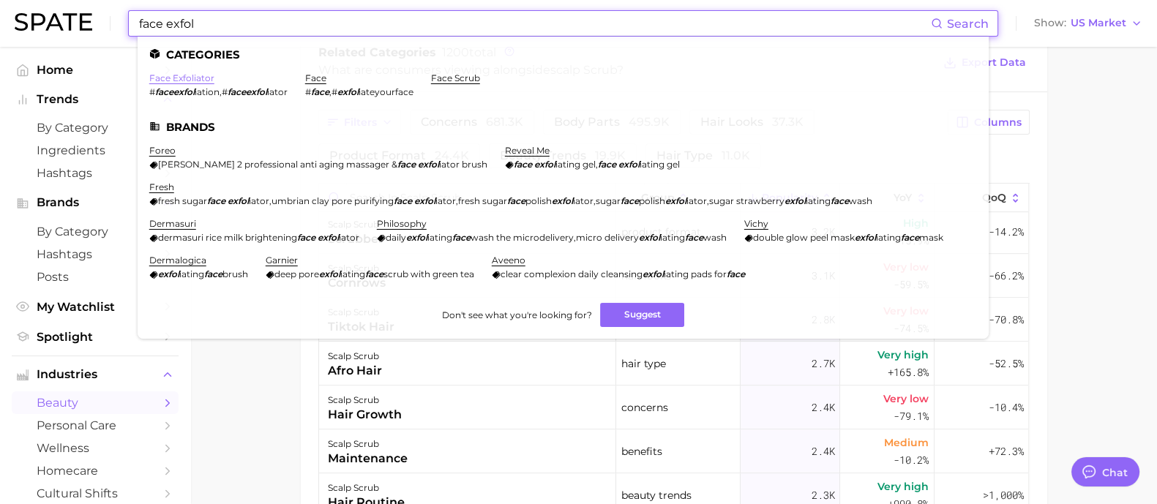
type input "face exfol"
click at [166, 80] on link "face exfoliator" at bounding box center [181, 77] width 65 height 11
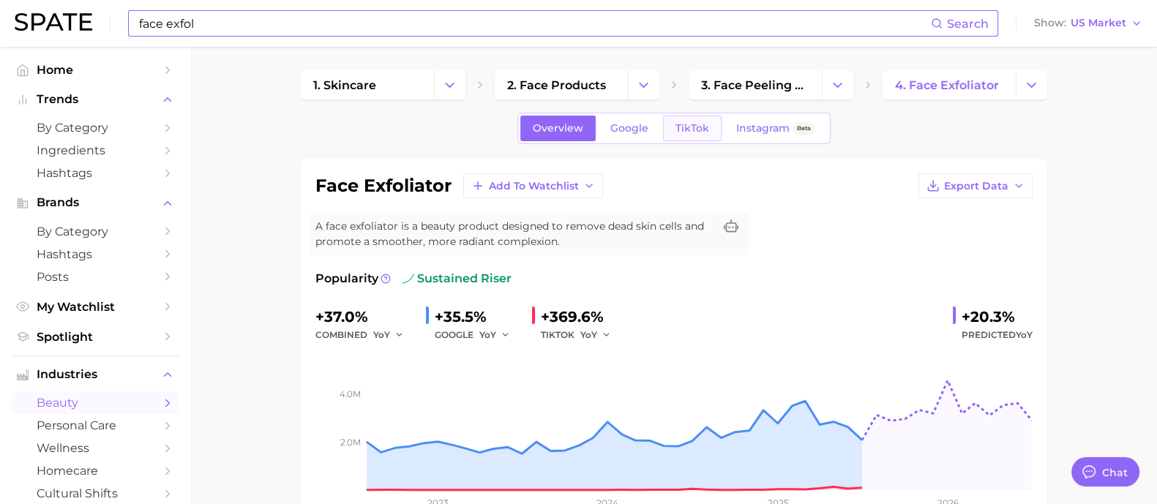
click at [689, 123] on span "TikTok" at bounding box center [692, 128] width 34 height 12
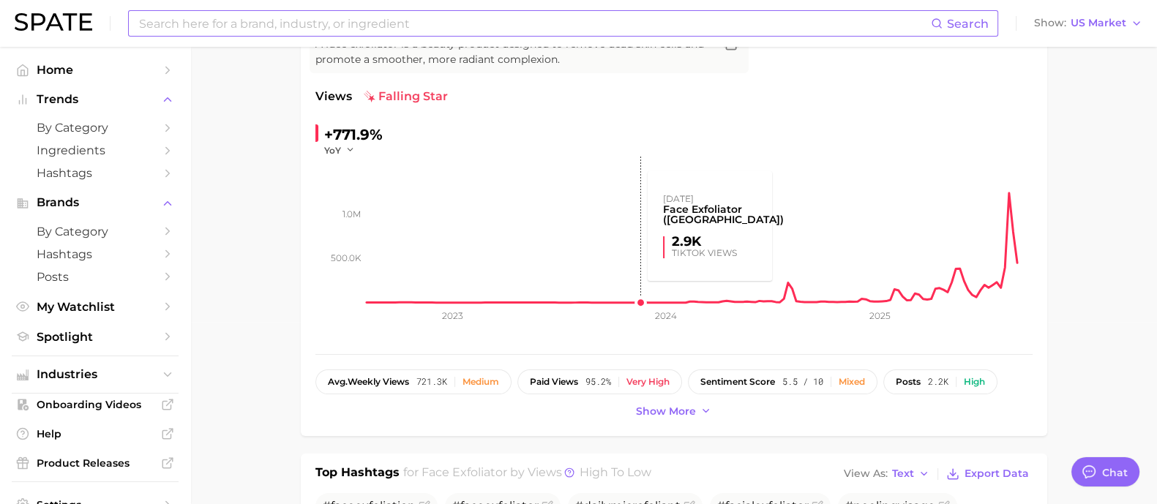
scroll to position [91, 0]
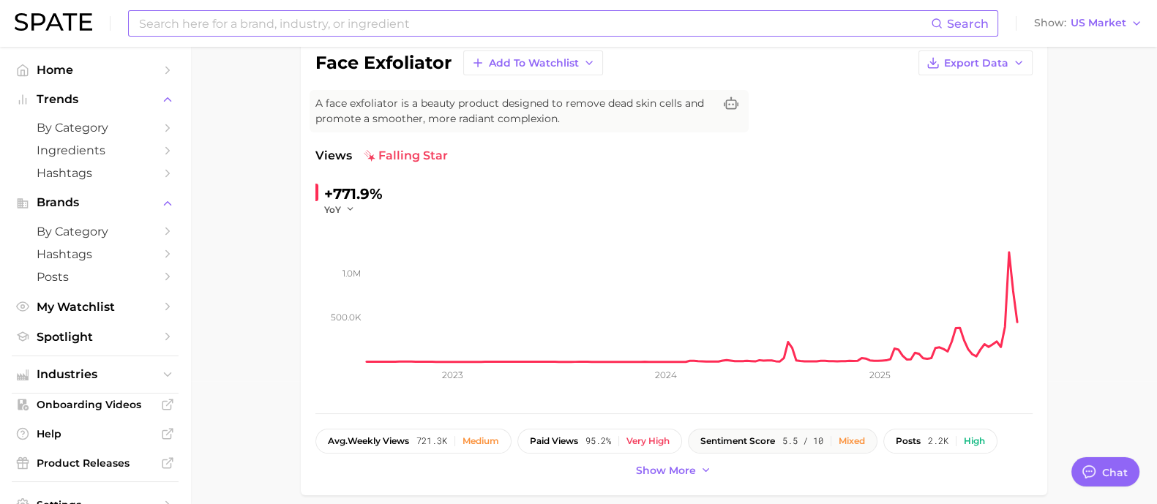
scroll to position [0, 0]
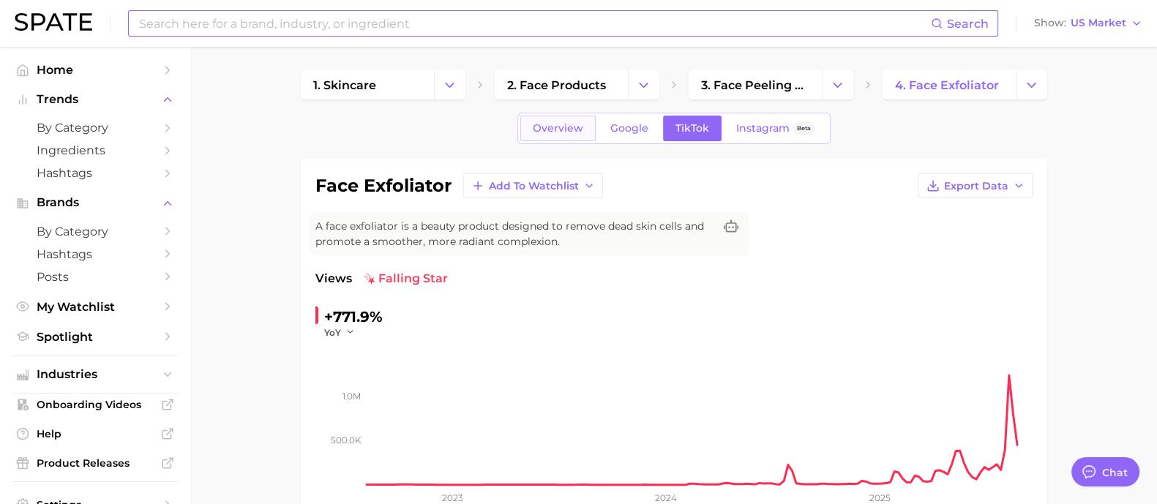
click at [561, 131] on span "Overview" at bounding box center [558, 128] width 50 height 12
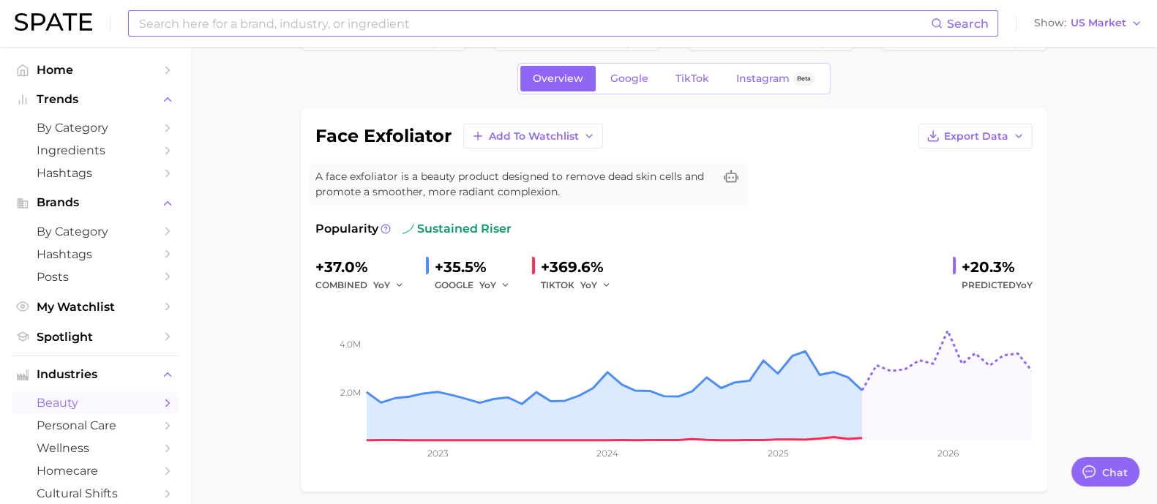
scroll to position [91, 0]
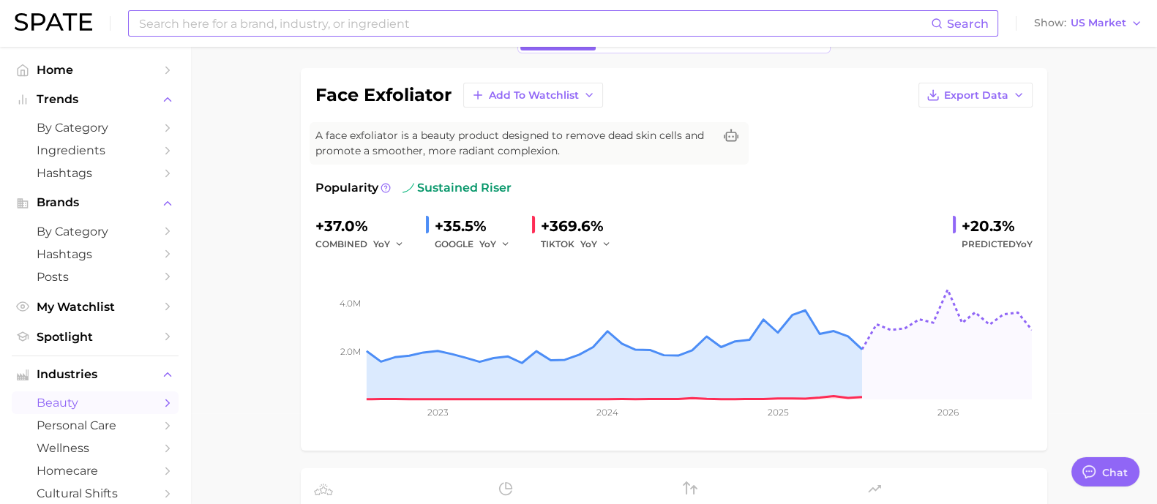
drag, startPoint x: 1086, startPoint y: 187, endPoint x: 1080, endPoint y: 177, distance: 11.8
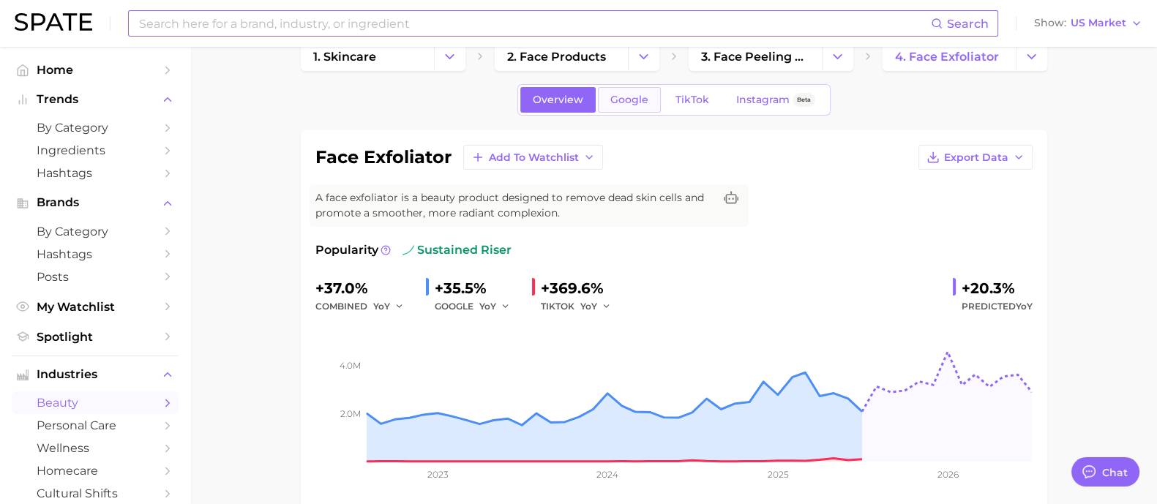
scroll to position [0, 0]
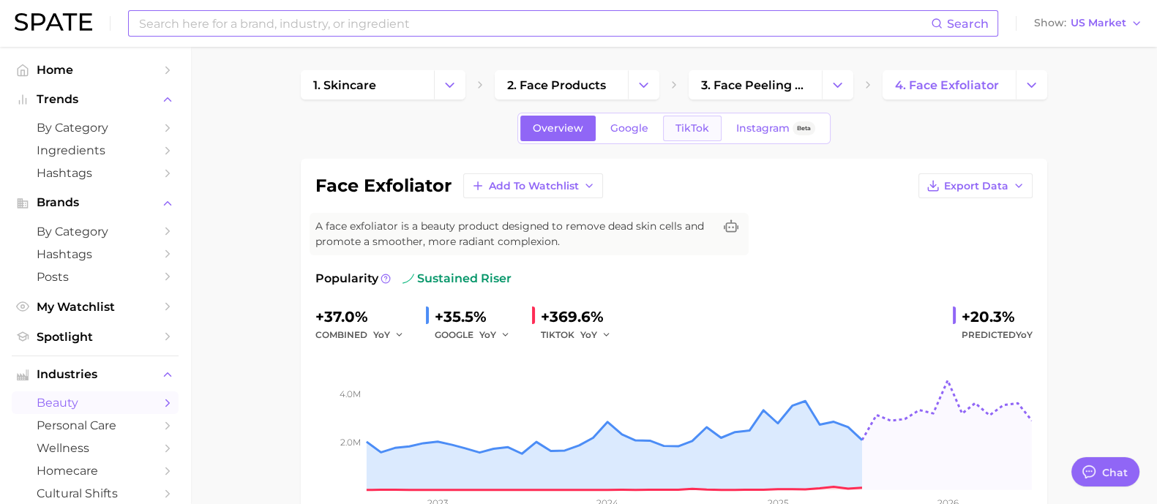
click at [706, 117] on link "TikTok" at bounding box center [692, 129] width 59 height 26
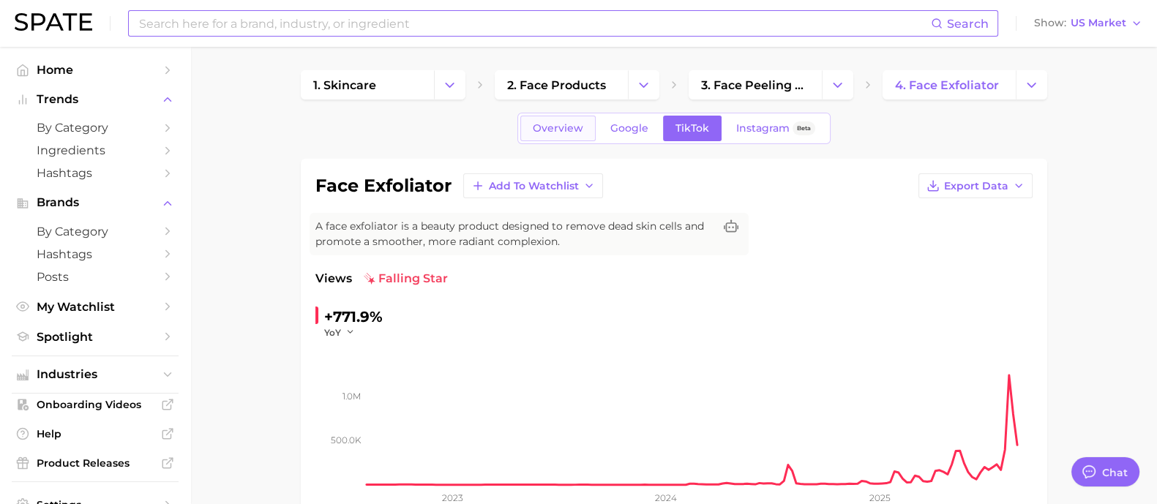
click at [558, 116] on link "Overview" at bounding box center [557, 129] width 75 height 26
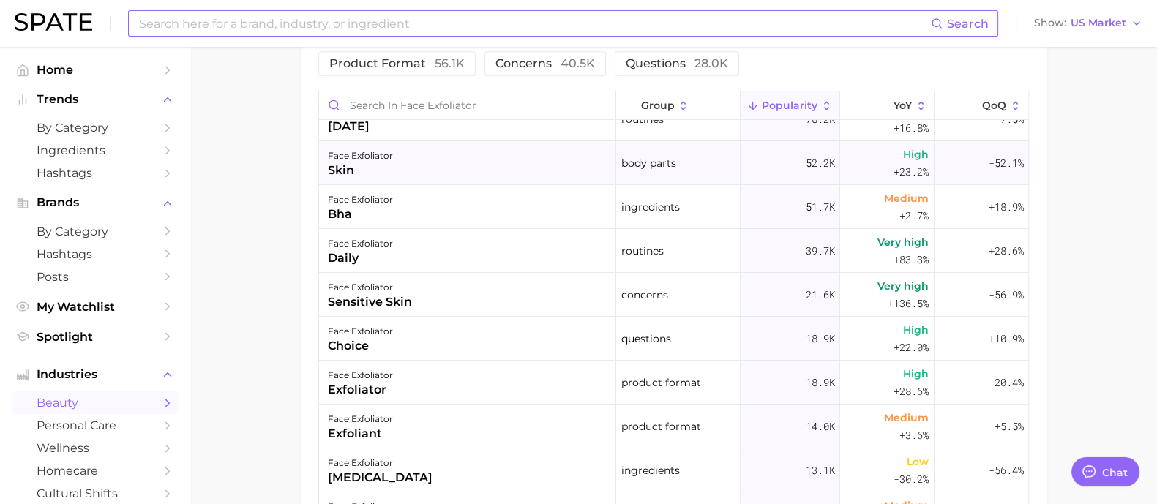
scroll to position [91, 0]
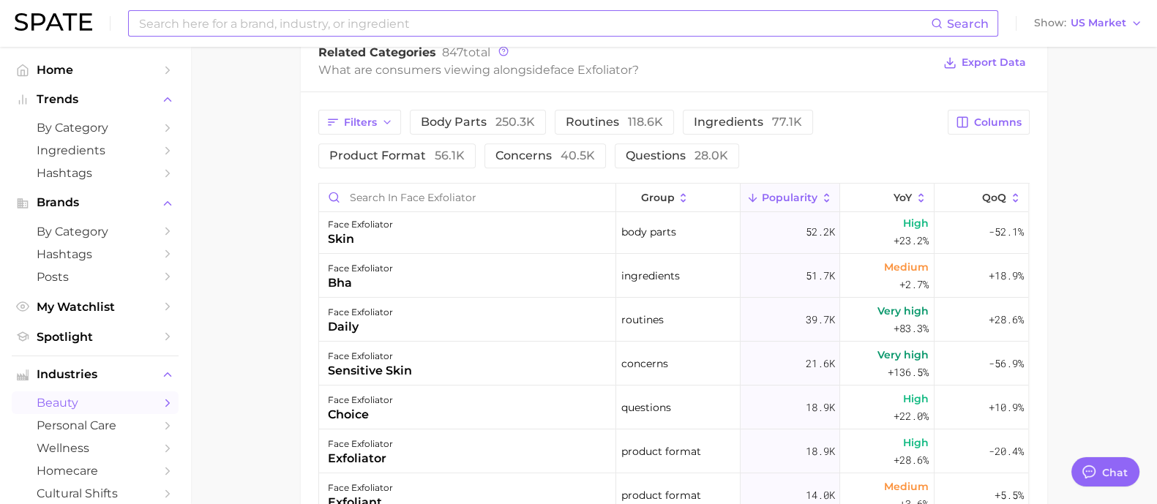
drag, startPoint x: 1087, startPoint y: 94, endPoint x: 1064, endPoint y: 69, distance: 33.7
click at [1087, 94] on main "1. skincare 2. face products 3. face peeling & scrubs 4. face exfoliator Overvi…" at bounding box center [673, 47] width 967 height 1462
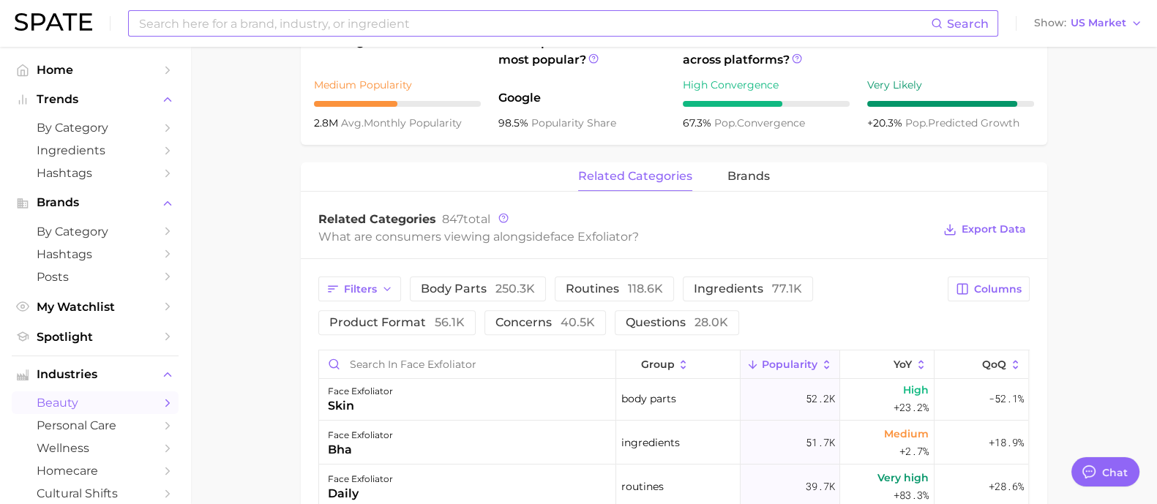
scroll to position [549, 0]
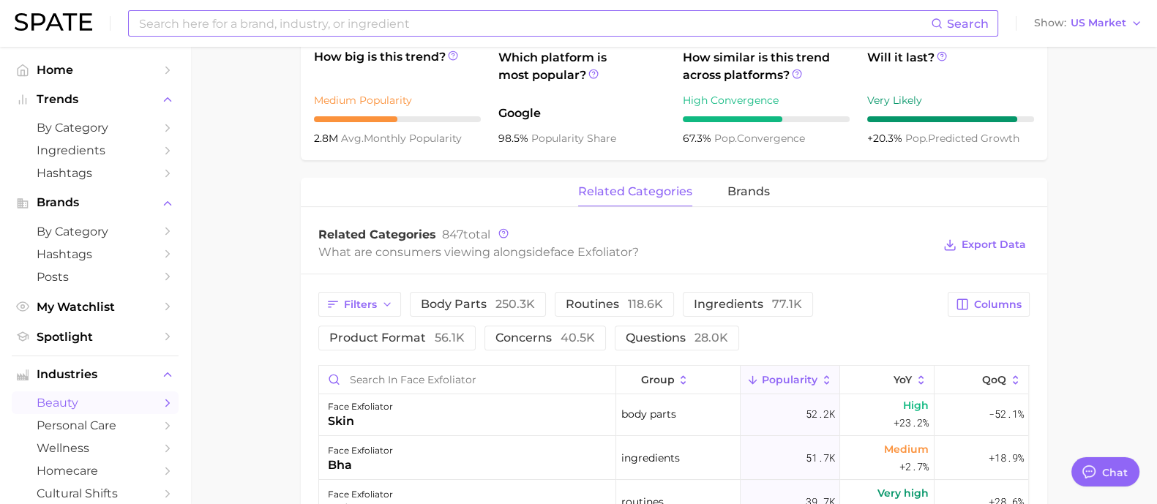
click at [328, 20] on input at bounding box center [534, 23] width 793 height 25
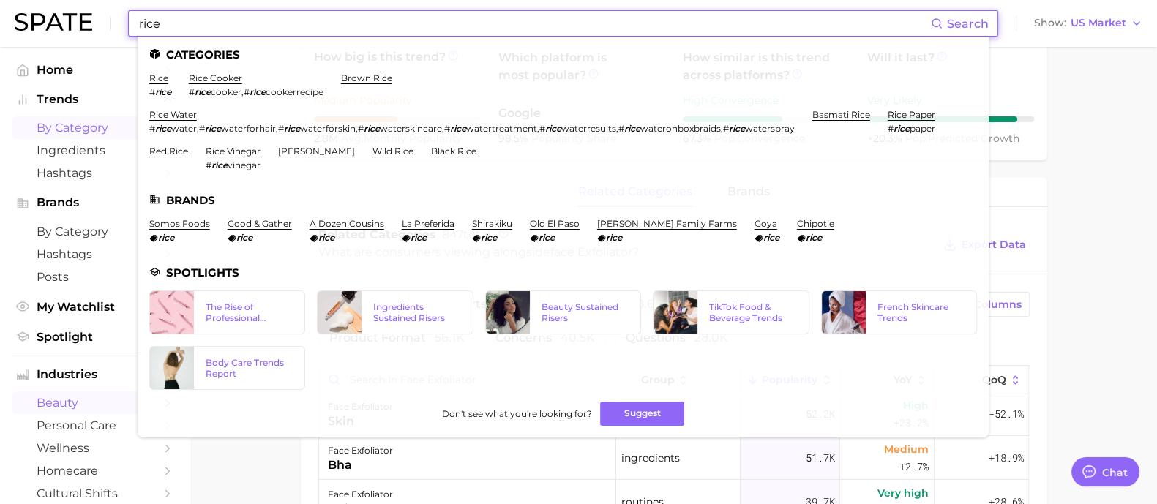
type input "rice"
click at [87, 121] on span "by Category" at bounding box center [95, 128] width 117 height 14
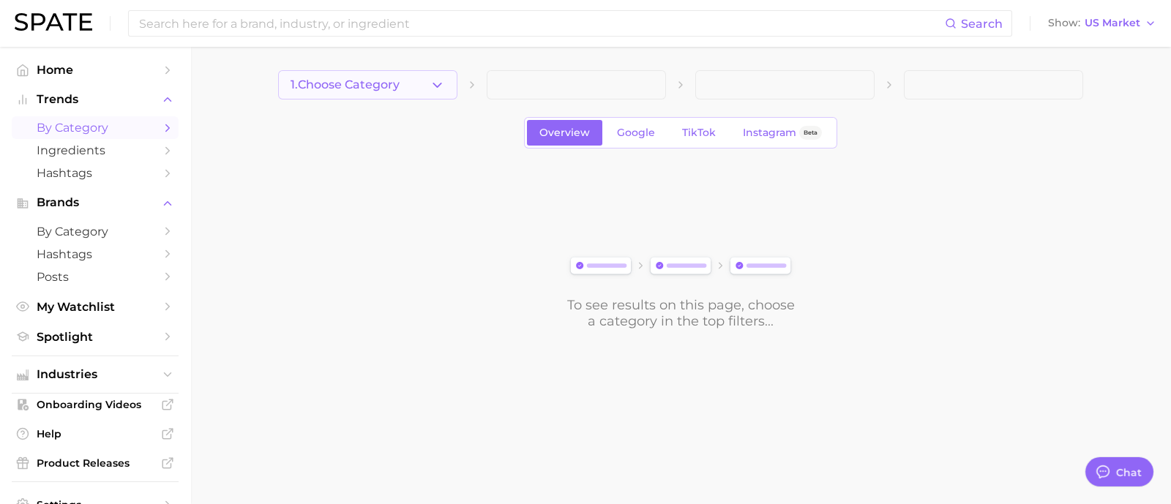
click at [428, 79] on button "1. Choose Category" at bounding box center [367, 84] width 179 height 29
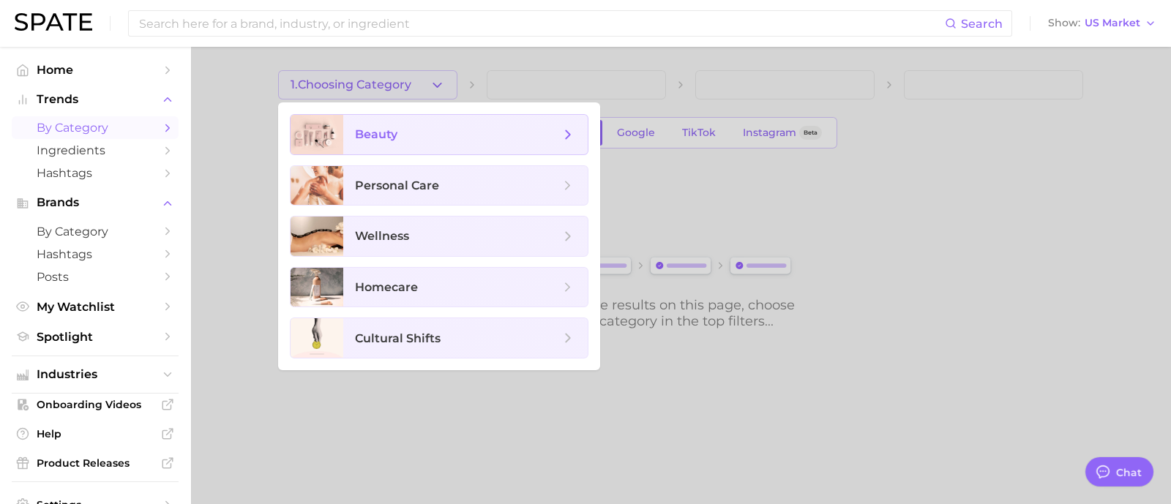
click at [414, 129] on span "beauty" at bounding box center [457, 135] width 205 height 16
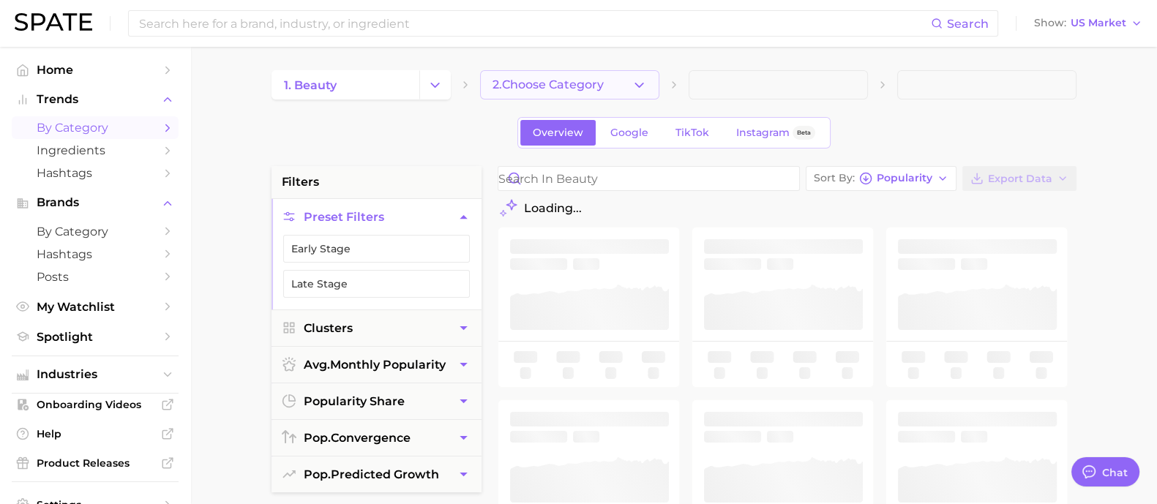
click at [593, 83] on span "2. Choose Category" at bounding box center [547, 84] width 111 height 13
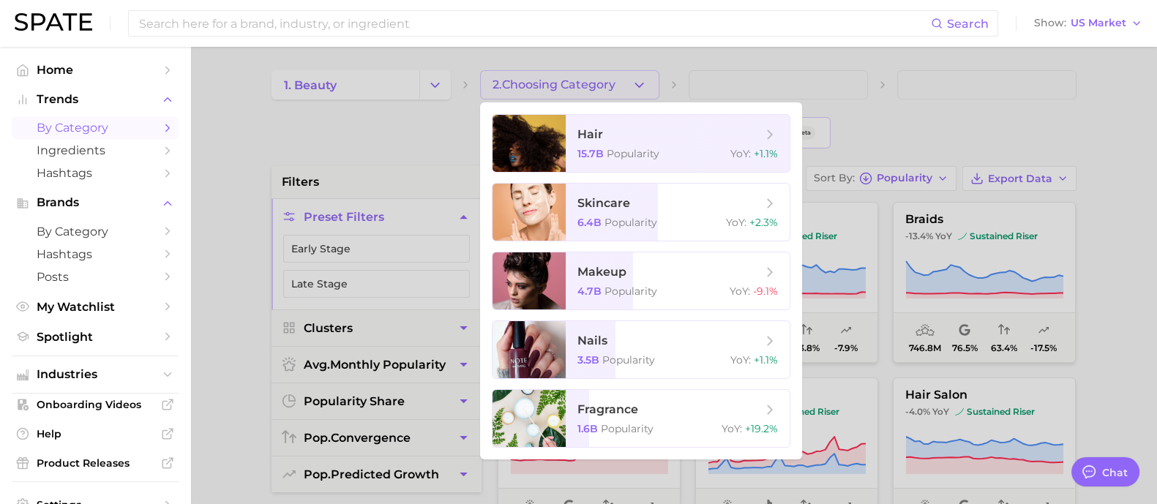
click at [915, 136] on div at bounding box center [578, 252] width 1157 height 504
